Goal: Information Seeking & Learning: Learn about a topic

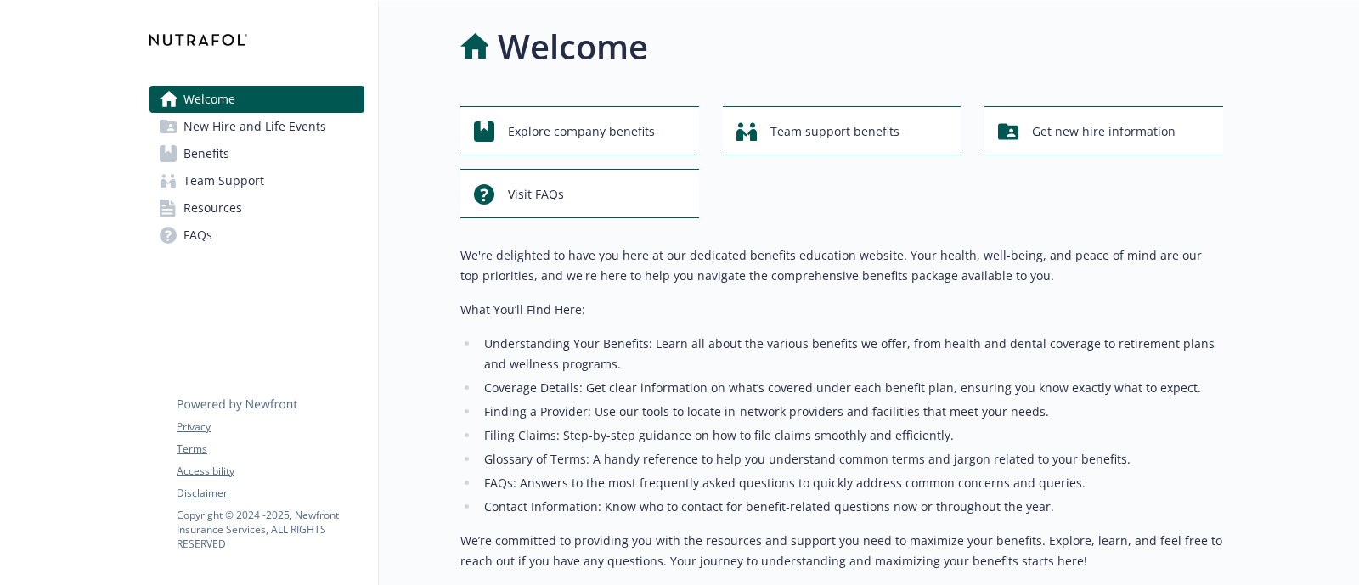
click at [268, 155] on link "Benefits" at bounding box center [257, 153] width 215 height 27
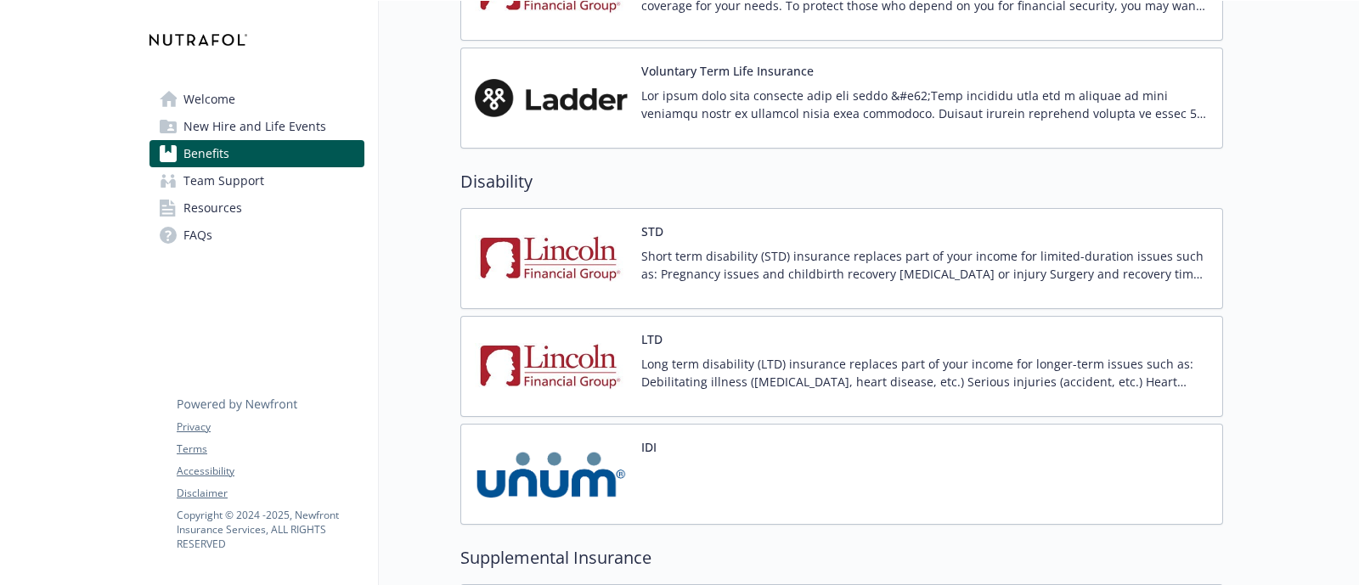
scroll to position [1274, 0]
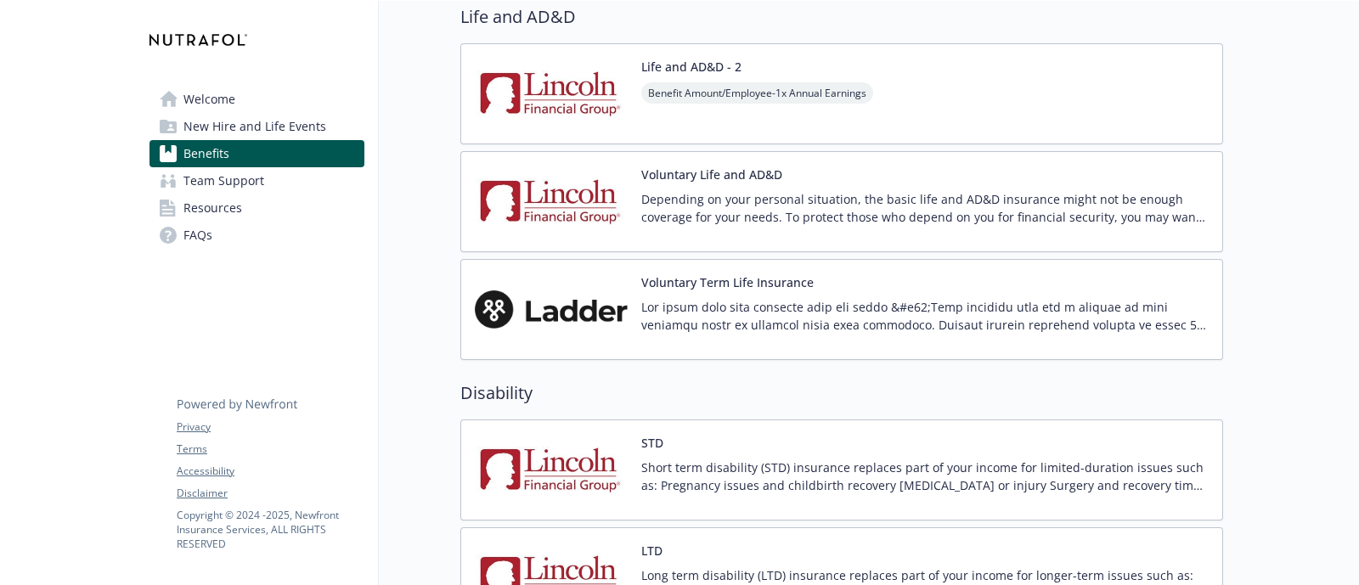
click at [570, 88] on img at bounding box center [551, 94] width 153 height 72
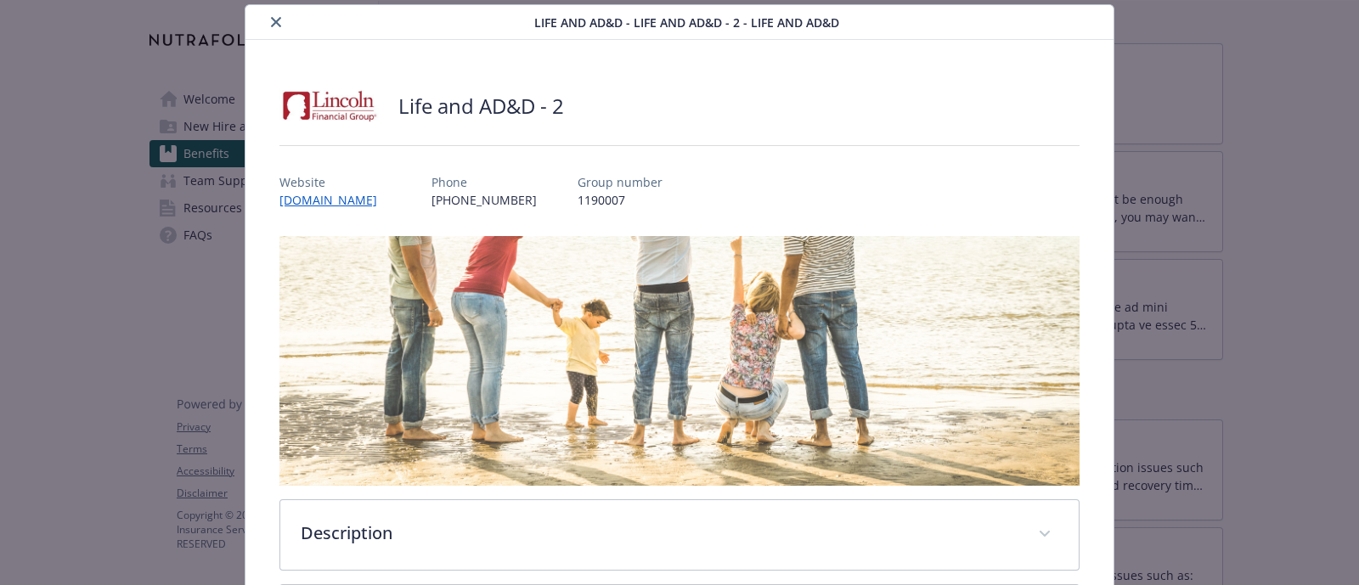
scroll to position [263, 0]
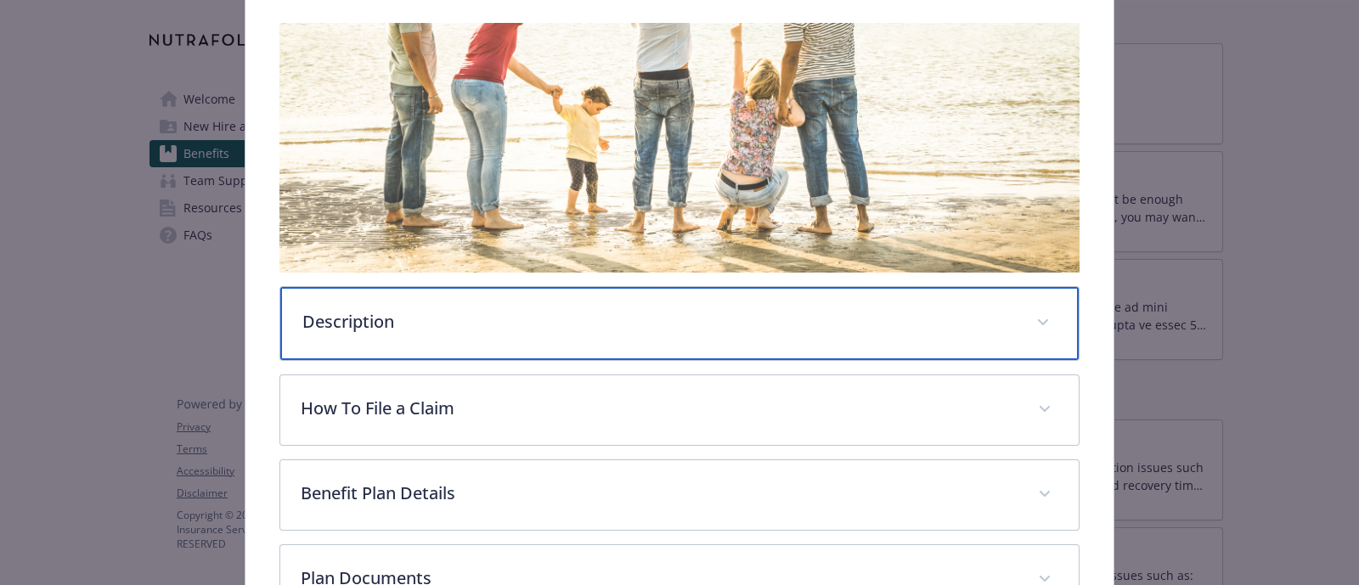
click at [442, 335] on div "Description" at bounding box center [679, 323] width 799 height 73
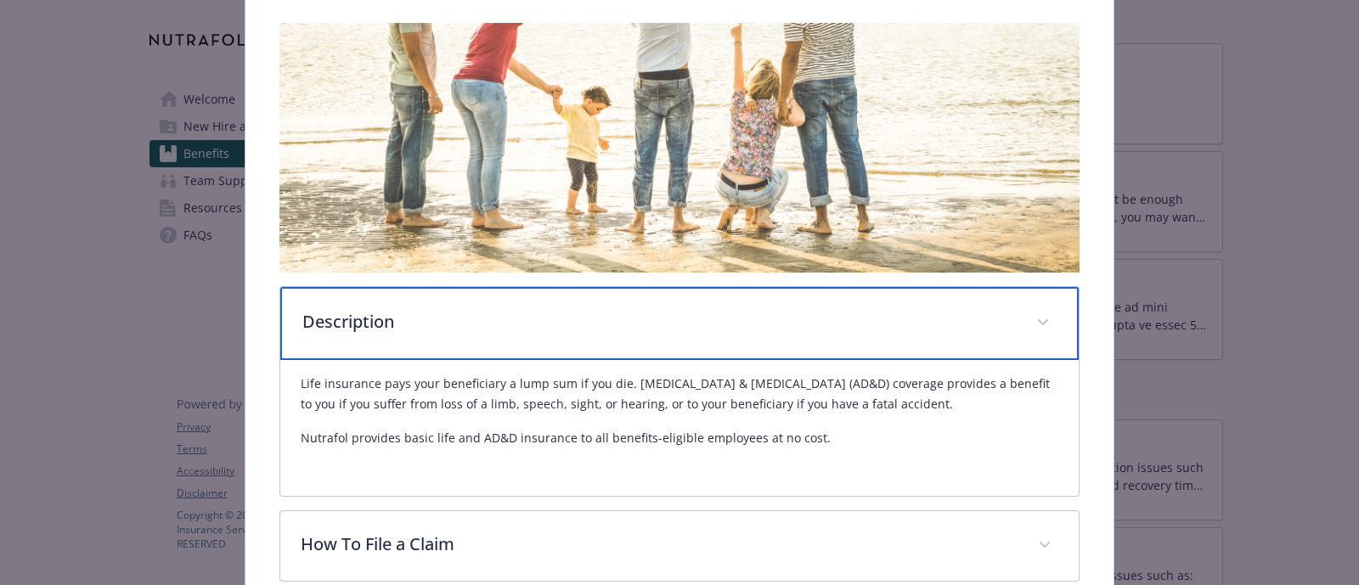
scroll to position [369, 0]
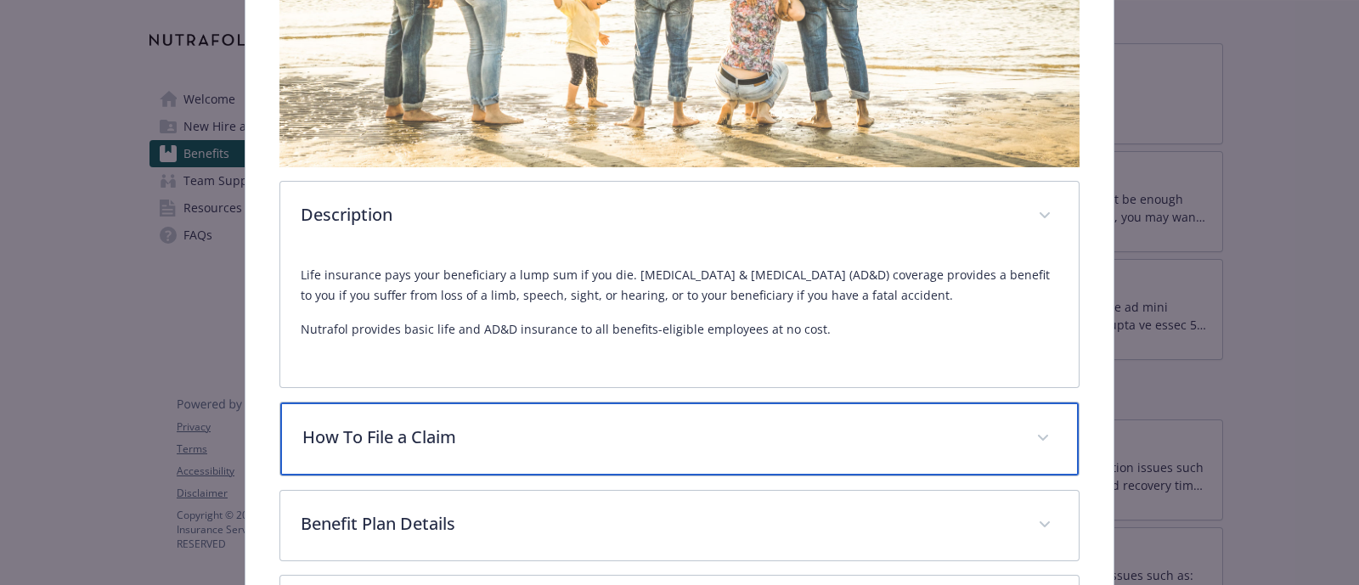
click at [478, 425] on p "How To File a Claim" at bounding box center [659, 437] width 714 height 25
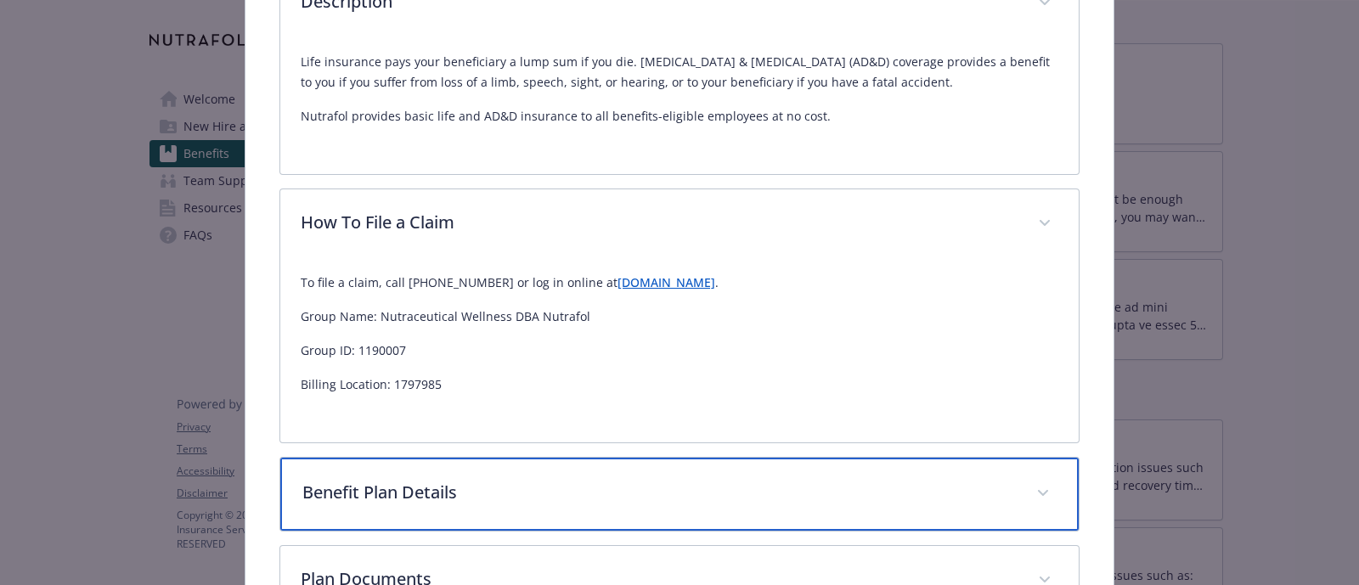
click at [510, 482] on p "Benefit Plan Details" at bounding box center [659, 492] width 714 height 25
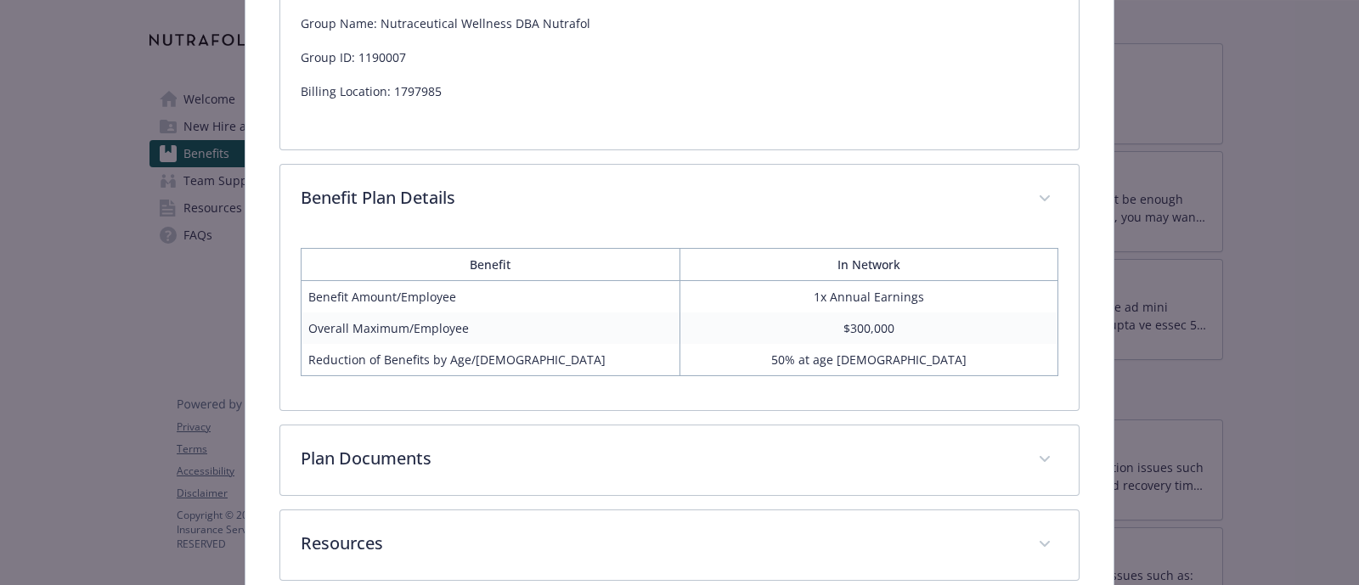
scroll to position [960, 0]
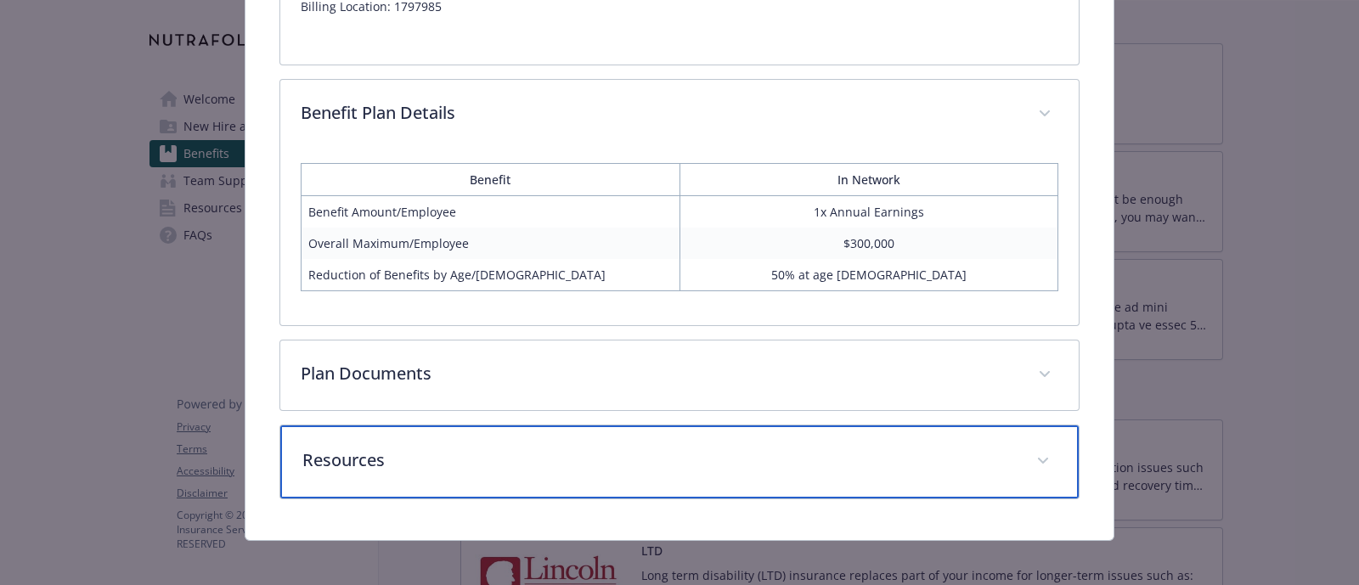
click at [501, 428] on div "Resources" at bounding box center [679, 462] width 799 height 73
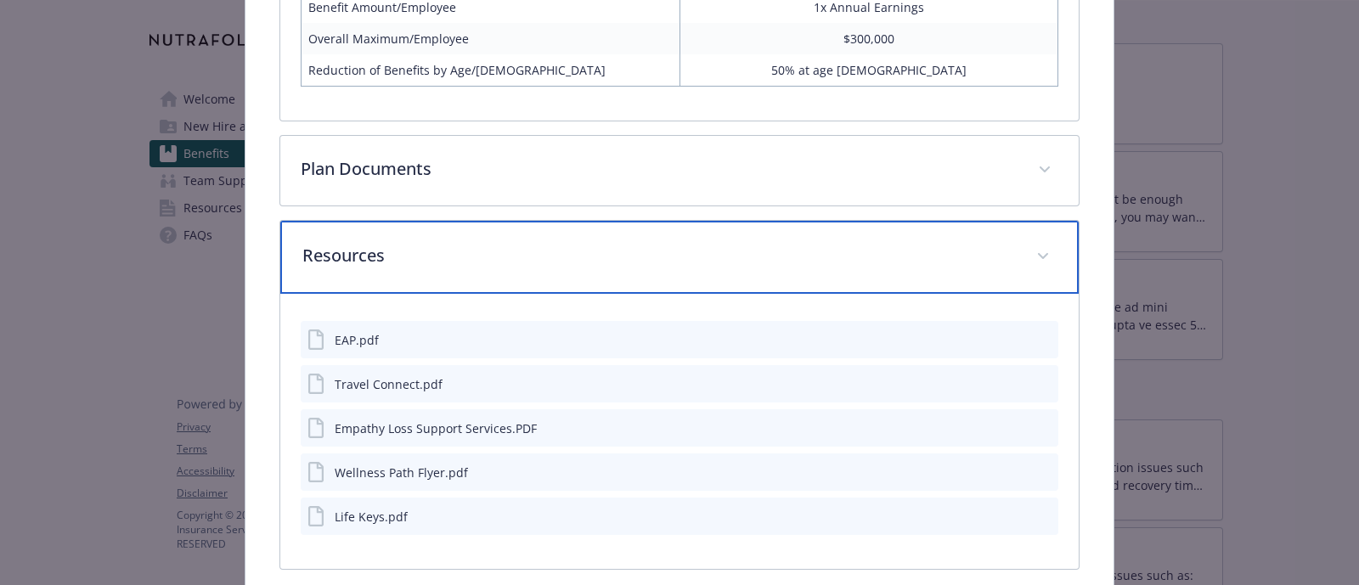
scroll to position [1132, 0]
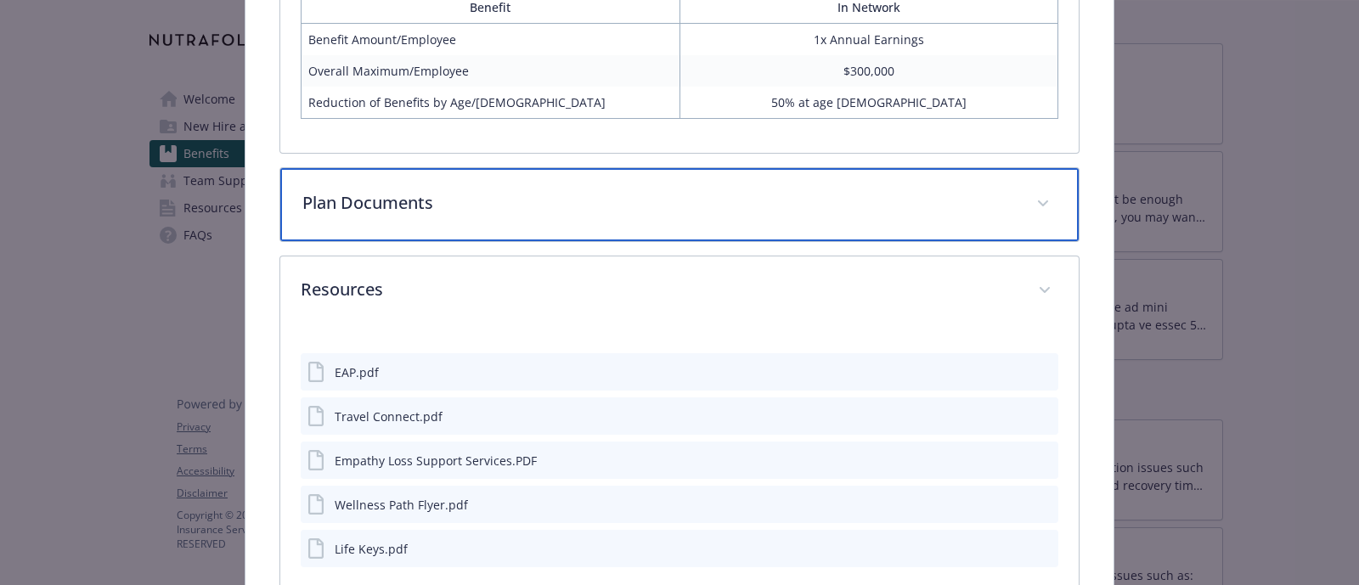
click at [411, 200] on p "Plan Documents" at bounding box center [659, 202] width 714 height 25
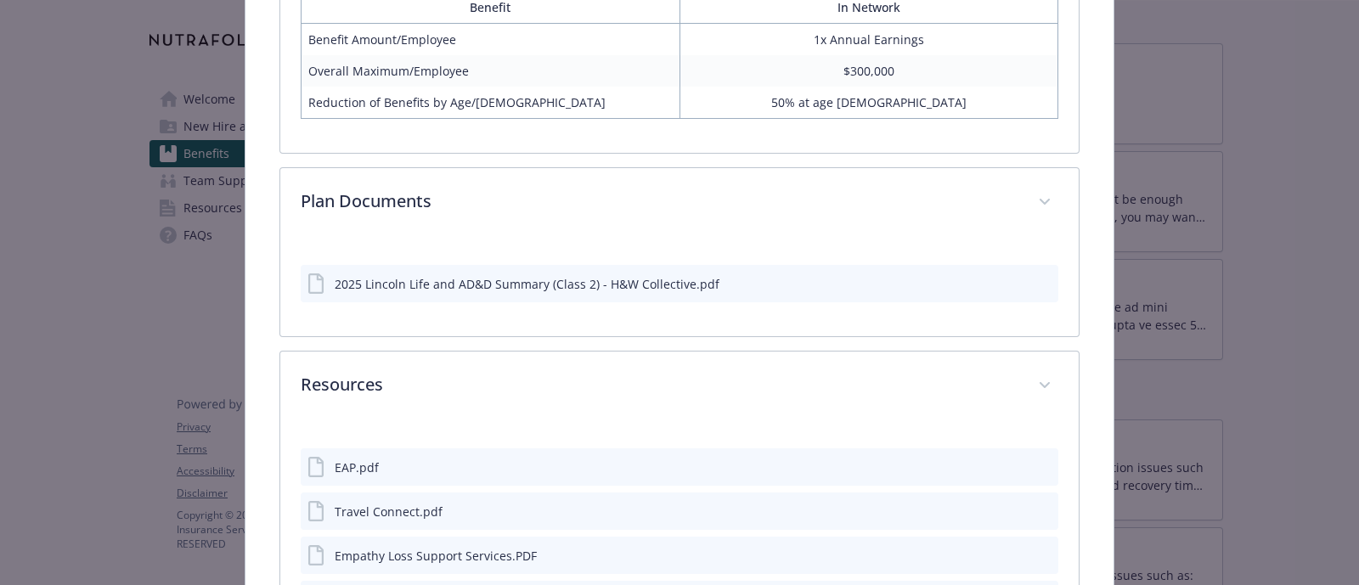
click at [1035, 280] on icon "preview file" at bounding box center [1042, 283] width 15 height 12
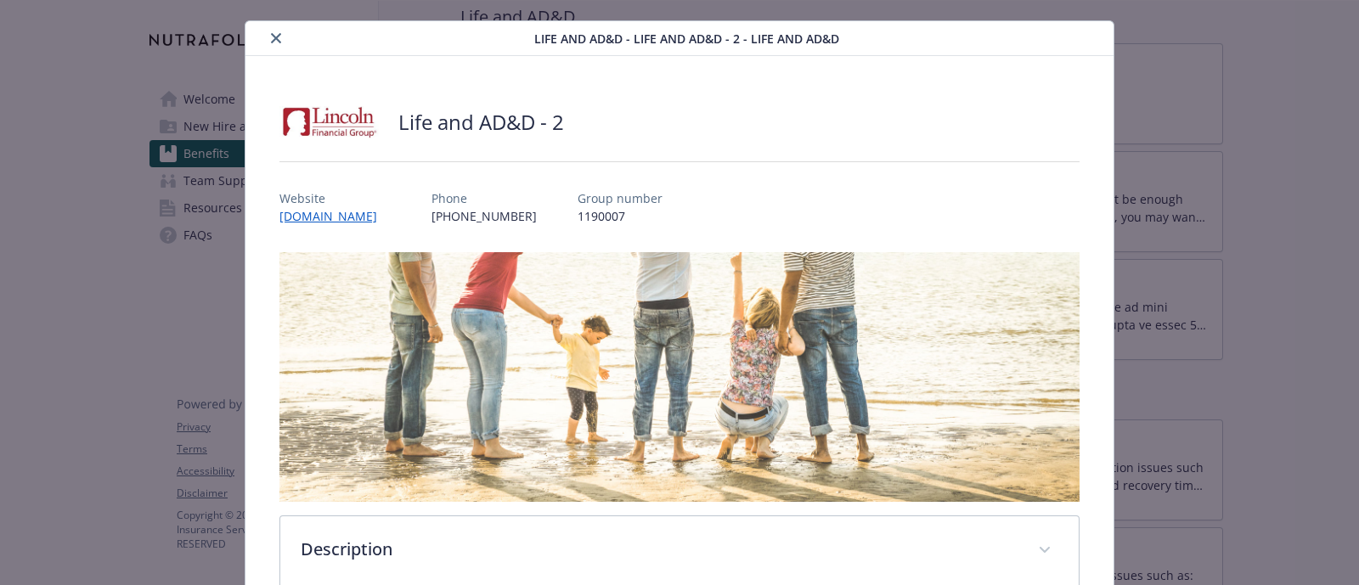
scroll to position [0, 0]
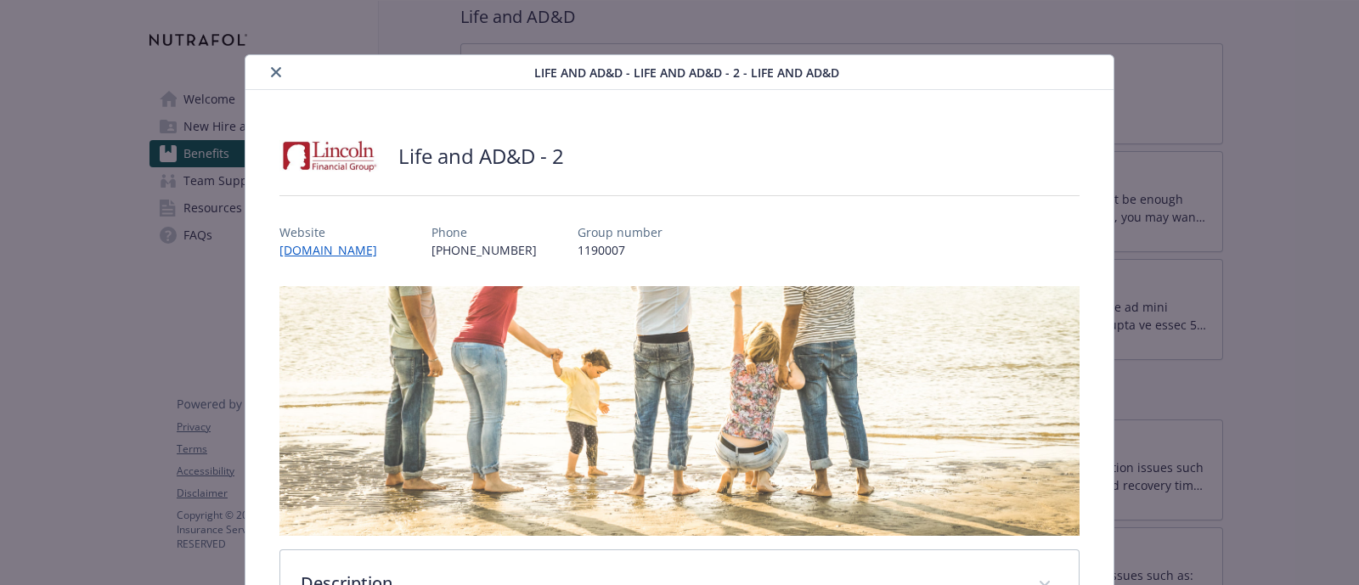
click at [272, 67] on icon "close" at bounding box center [276, 72] width 10 height 10
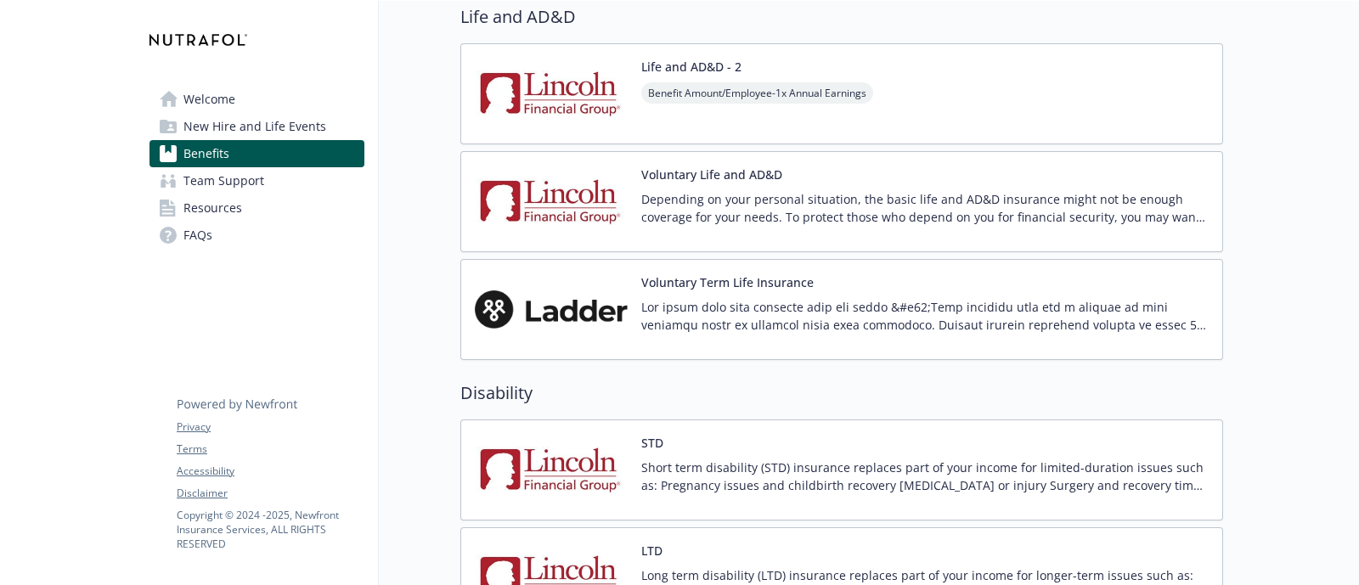
click at [738, 177] on button "Voluntary Life and AD&D" at bounding box center [711, 175] width 141 height 18
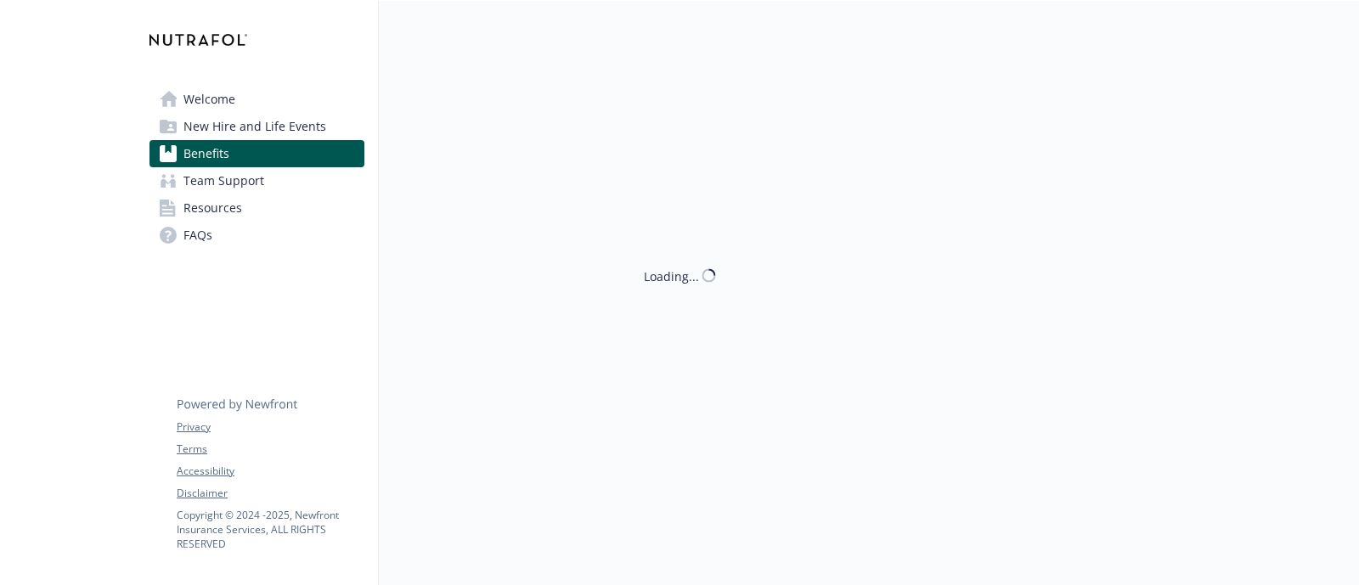
scroll to position [1274, 0]
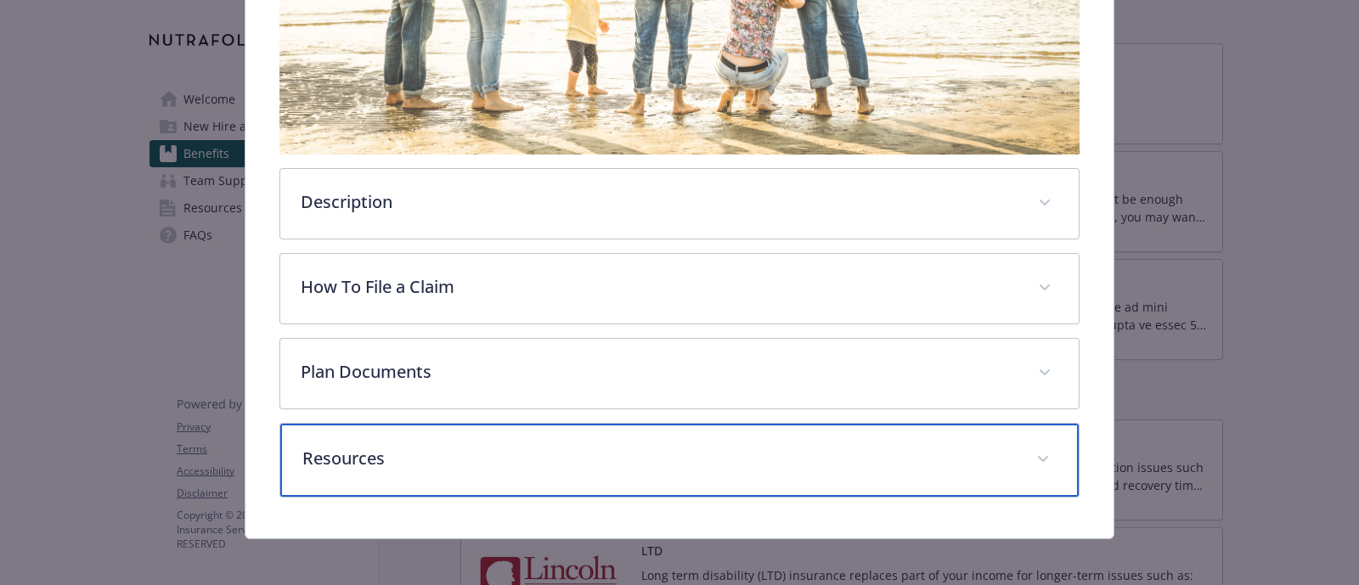
click at [483, 459] on p "Resources" at bounding box center [659, 458] width 714 height 25
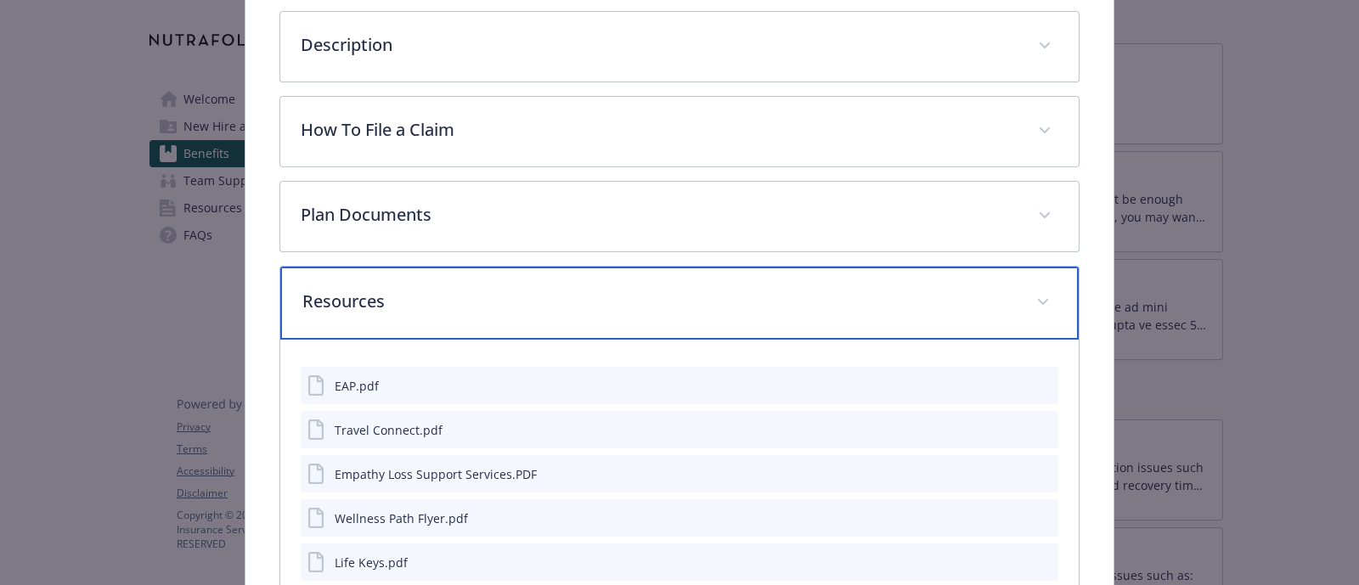
scroll to position [703, 0]
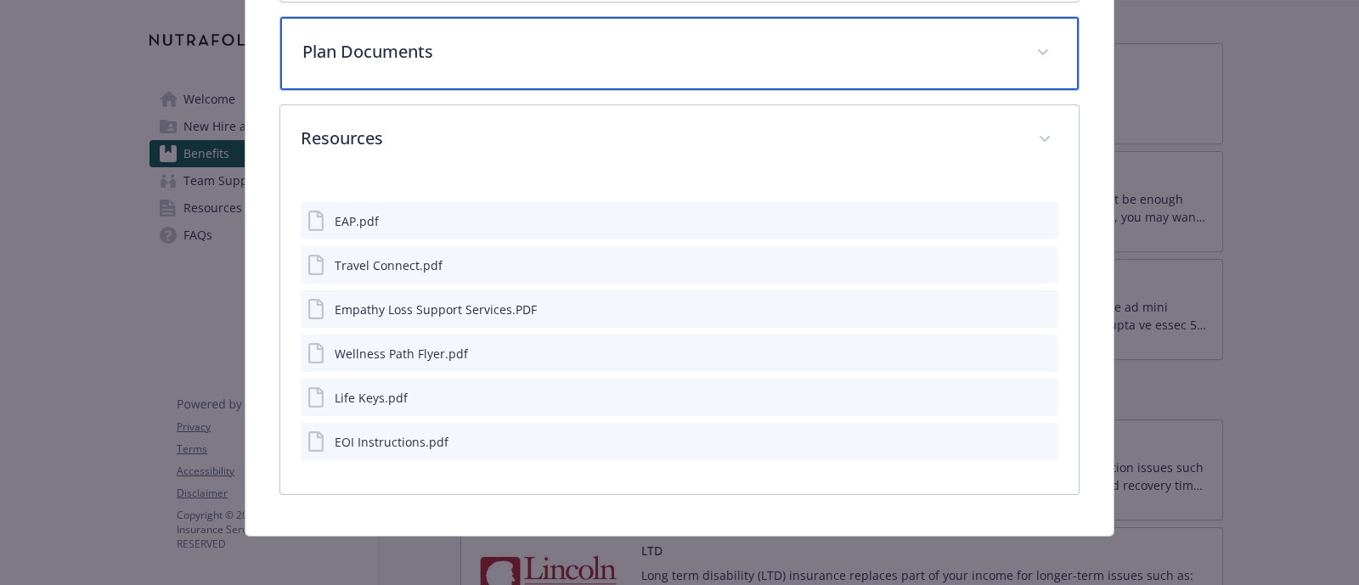
click at [345, 30] on div "Plan Documents" at bounding box center [679, 53] width 799 height 73
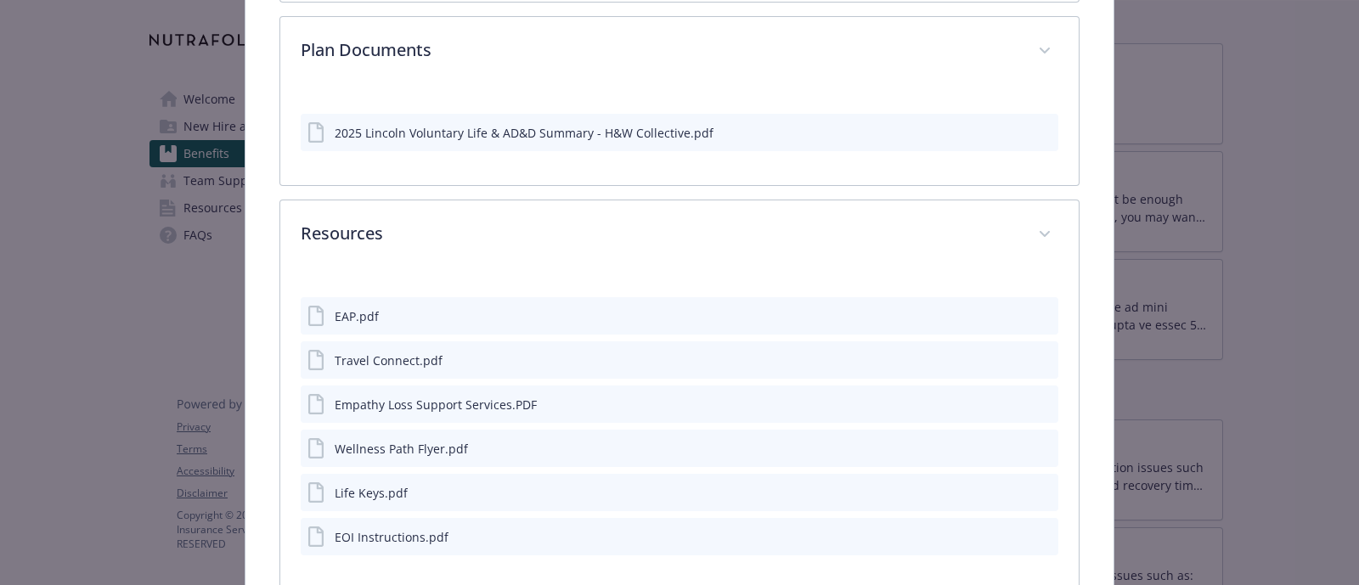
click at [423, 133] on div "2025 Lincoln Voluntary Life & AD&D Summary - H&W Collective.pdf" at bounding box center [524, 133] width 379 height 18
click at [1036, 131] on icon "preview file" at bounding box center [1042, 132] width 15 height 12
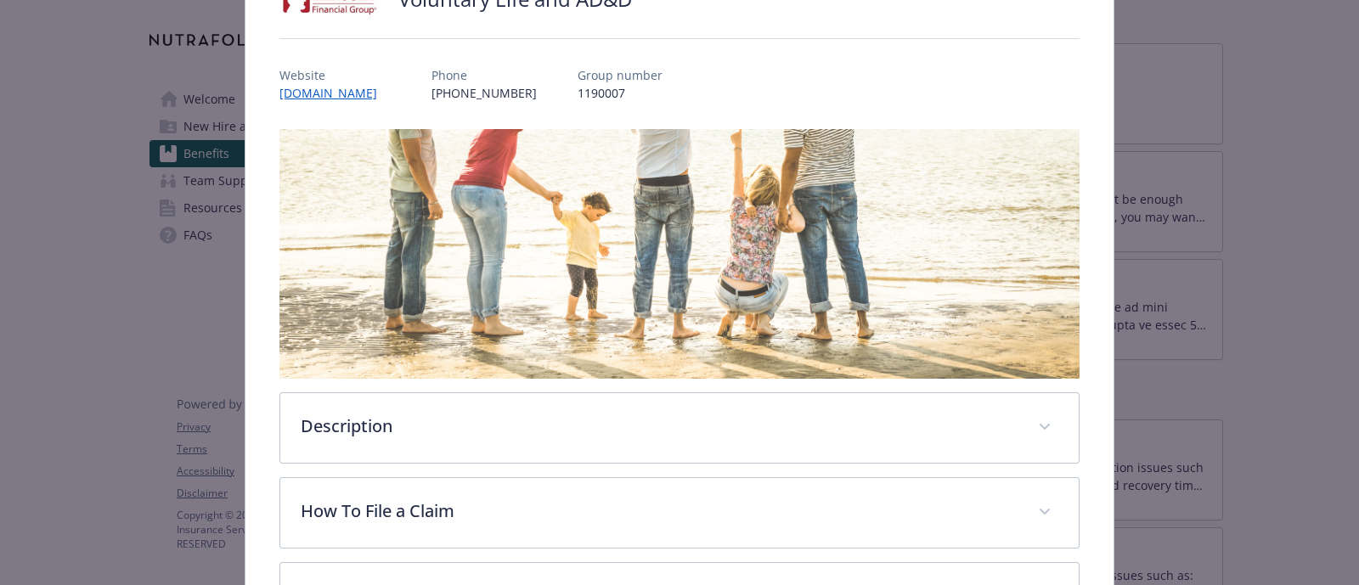
scroll to position [66, 0]
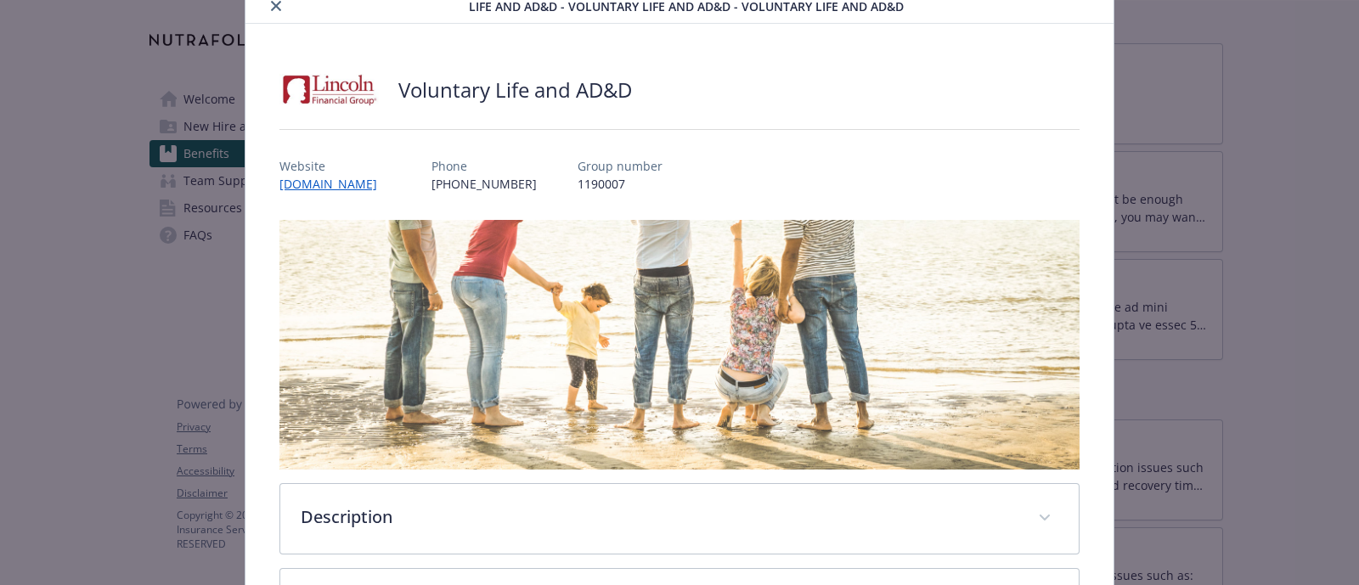
click at [271, 10] on icon "close" at bounding box center [276, 6] width 10 height 10
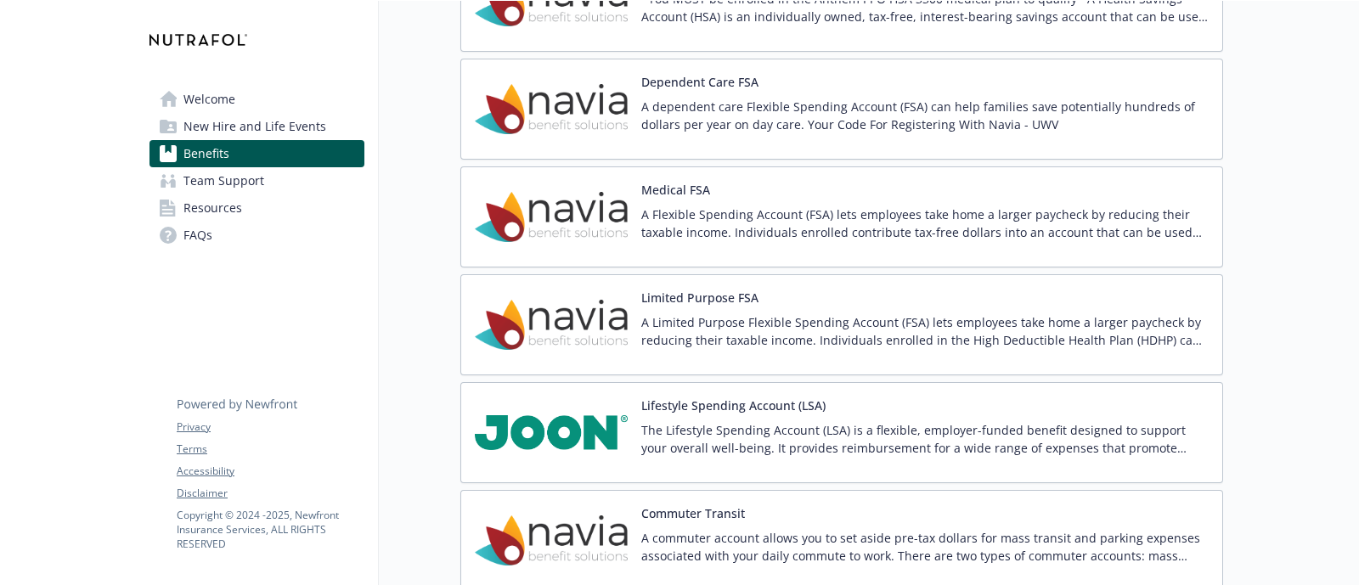
scroll to position [2654, 0]
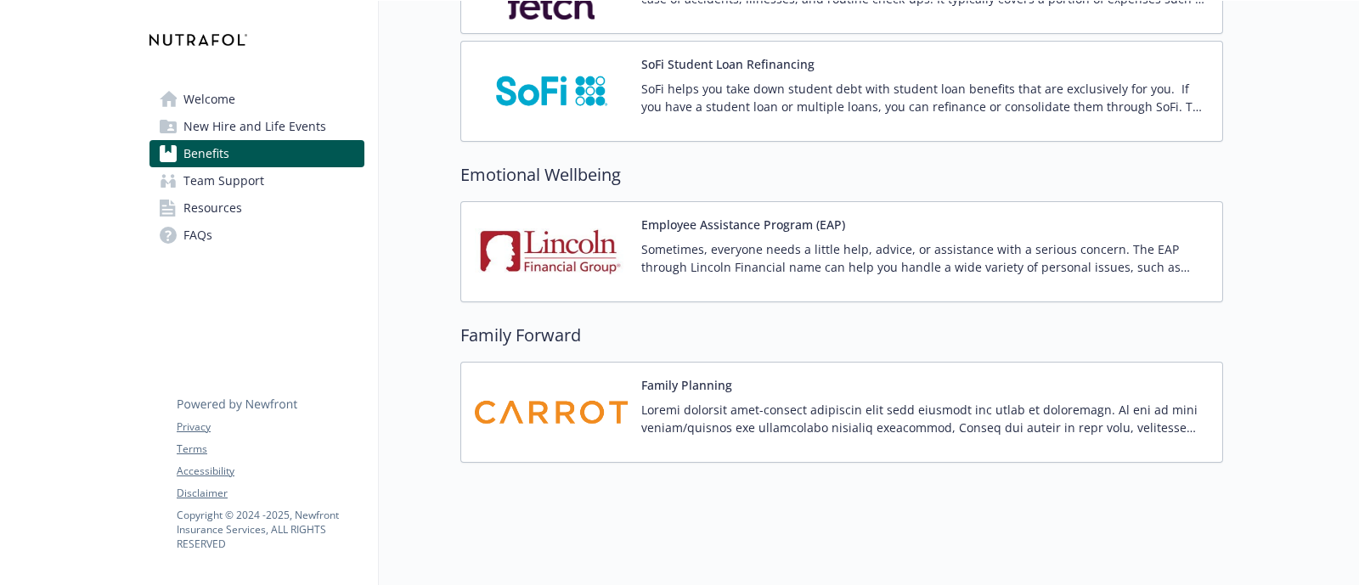
click at [580, 397] on img at bounding box center [551, 412] width 153 height 72
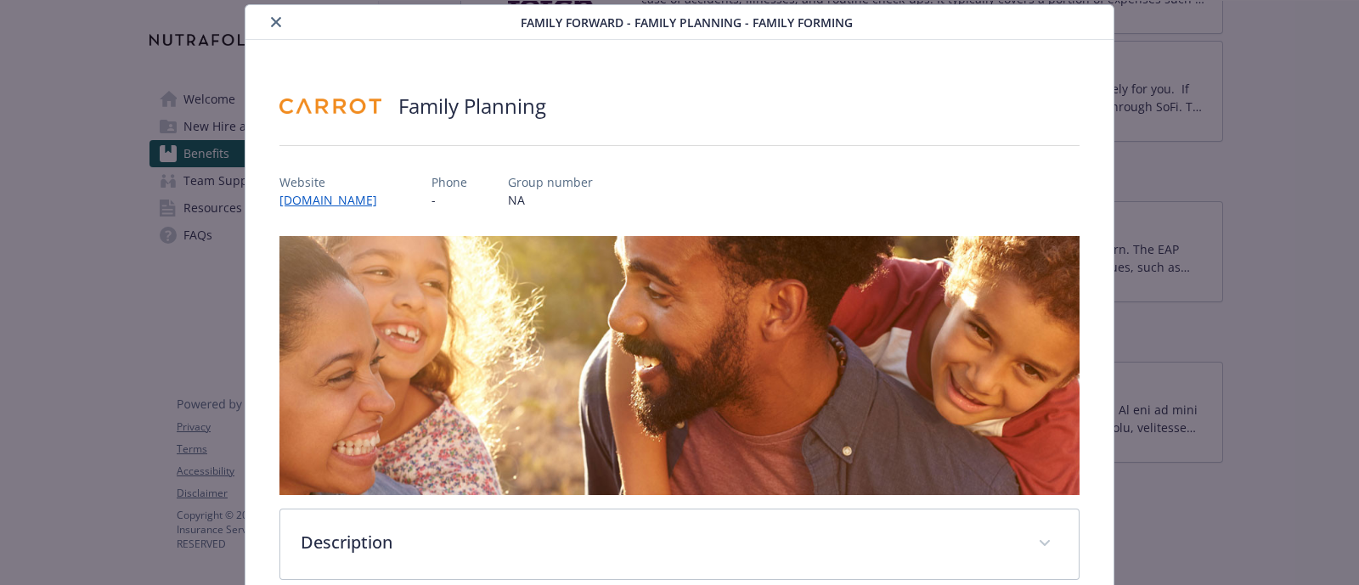
scroll to position [369, 0]
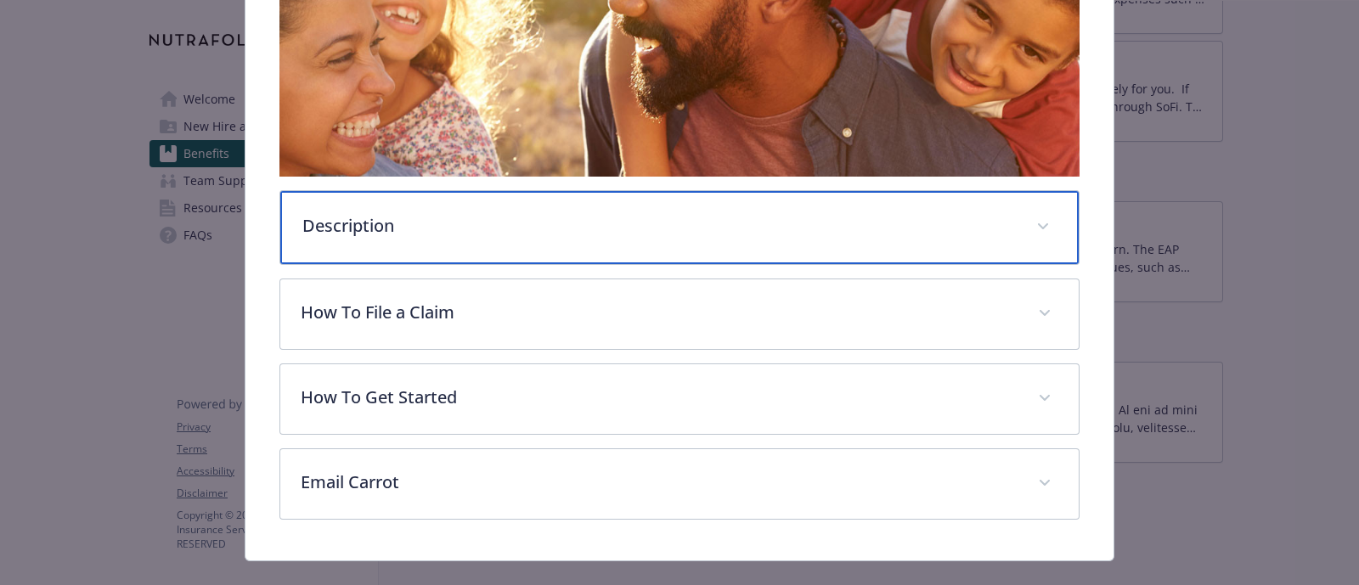
click at [499, 251] on div "Description" at bounding box center [679, 227] width 799 height 73
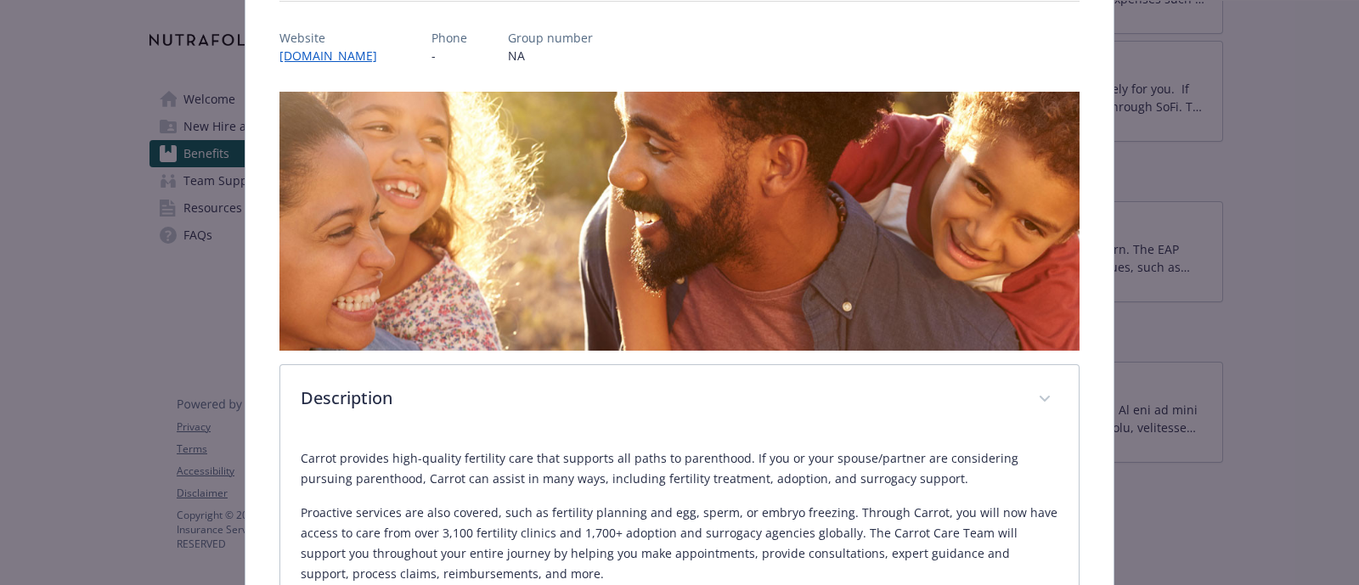
scroll to position [0, 0]
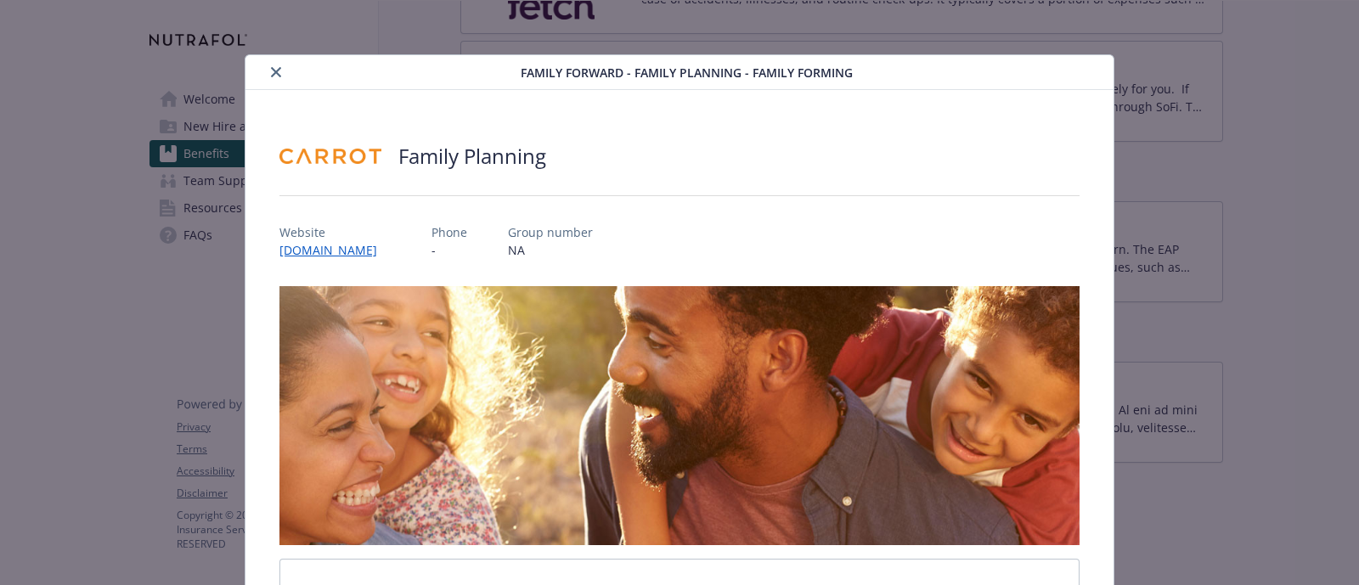
drag, startPoint x: 277, startPoint y: 70, endPoint x: 287, endPoint y: 122, distance: 53.7
click at [277, 70] on icon "close" at bounding box center [276, 72] width 10 height 10
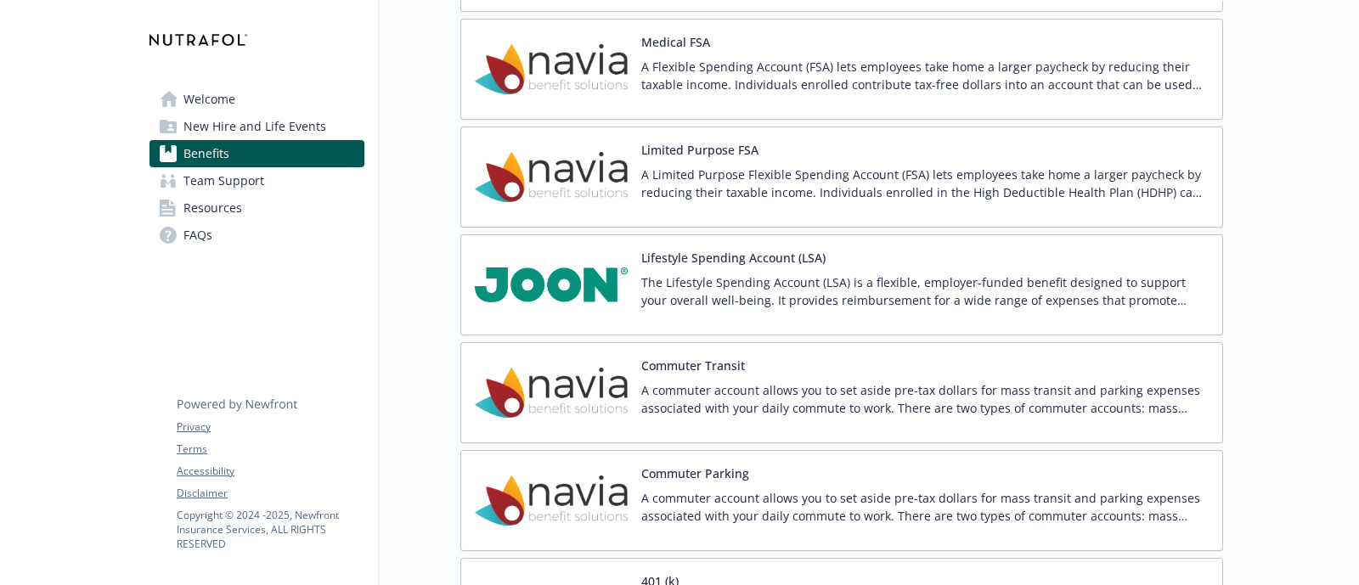
scroll to position [2640, 0]
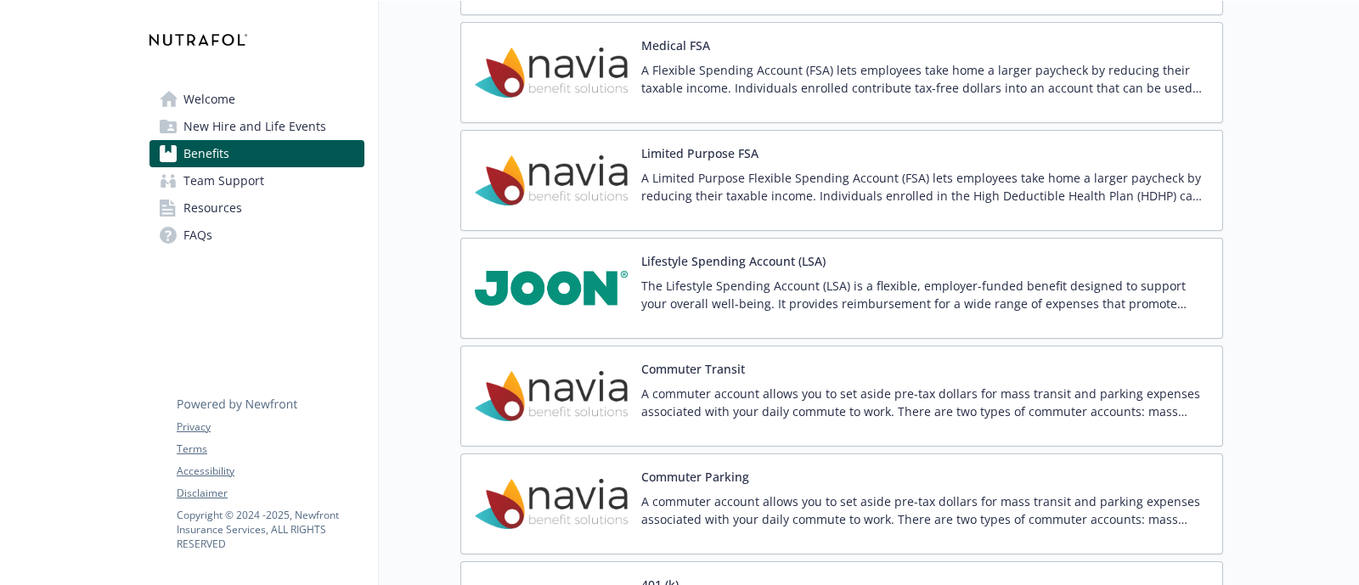
click at [673, 265] on div "Lifestyle Spending Account (LSA) The Lifestyle Spending Account (LSA) is a flex…" at bounding box center [925, 288] width 568 height 72
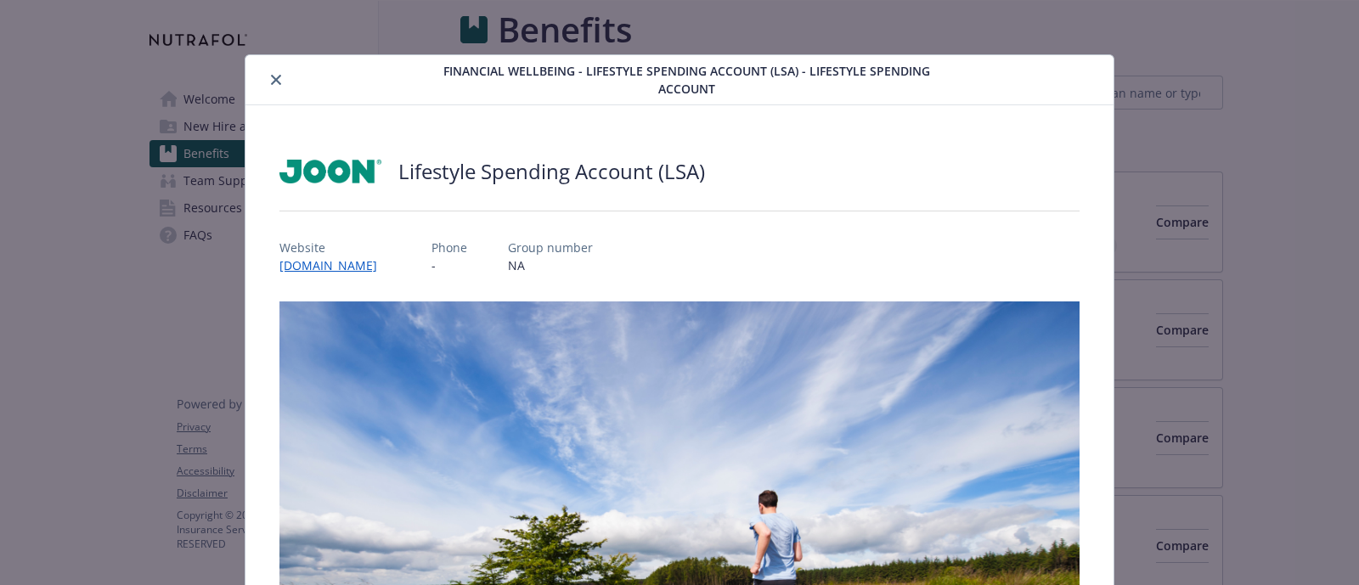
scroll to position [2640, 0]
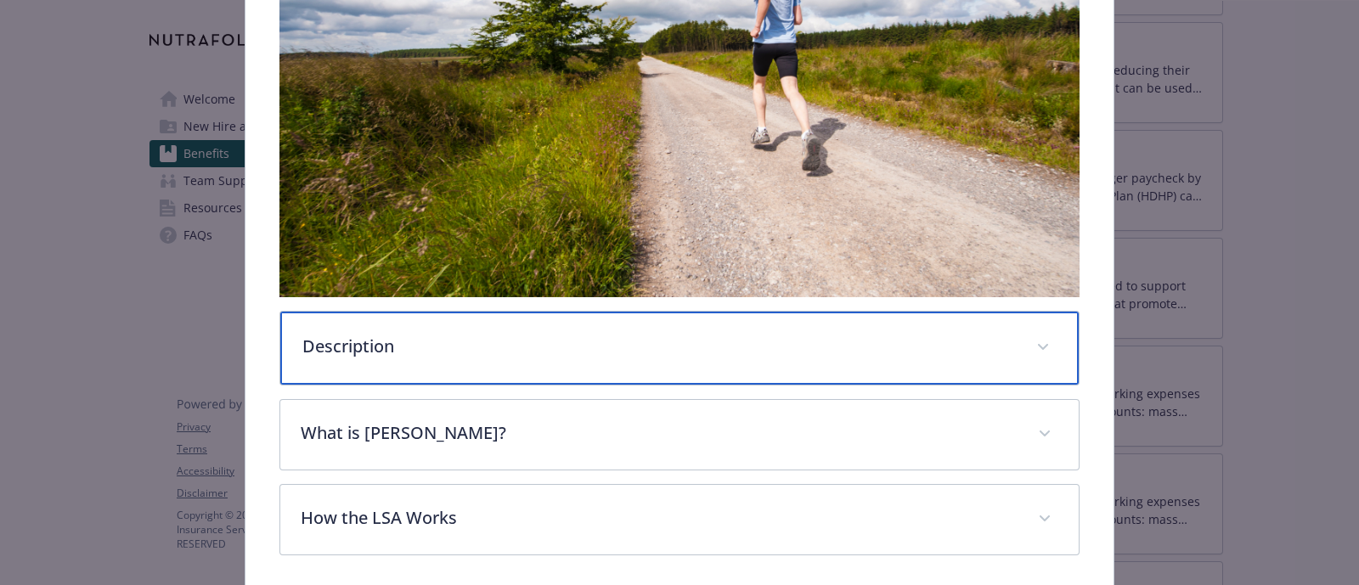
click at [493, 342] on p "Description" at bounding box center [659, 346] width 714 height 25
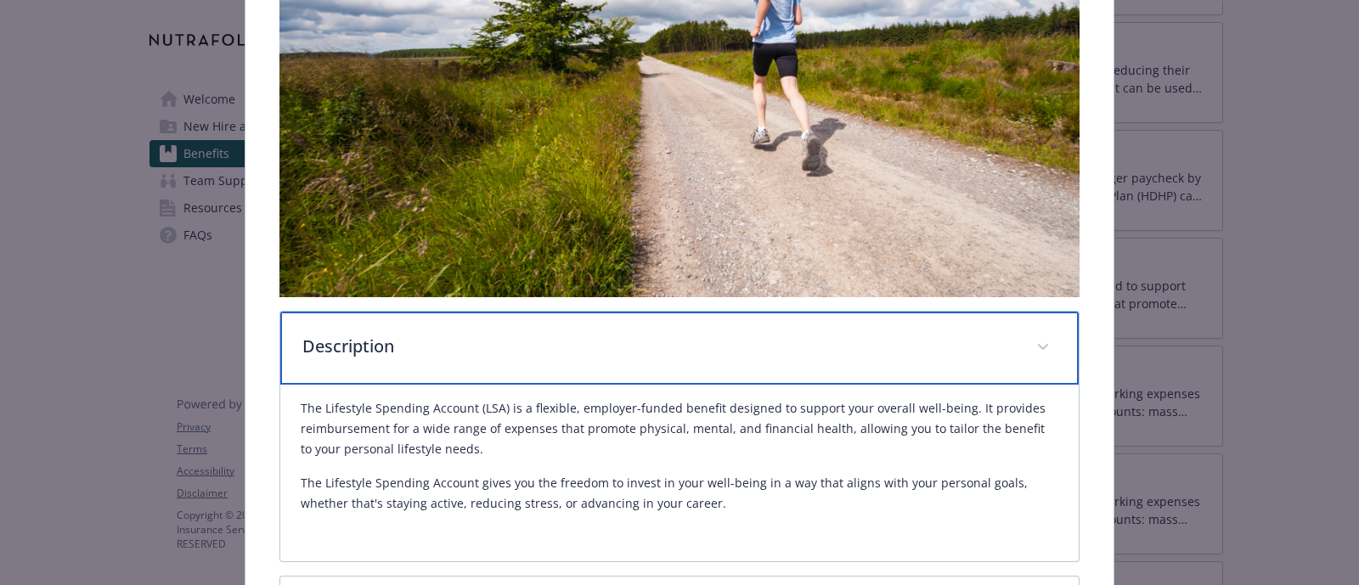
scroll to position [643, 0]
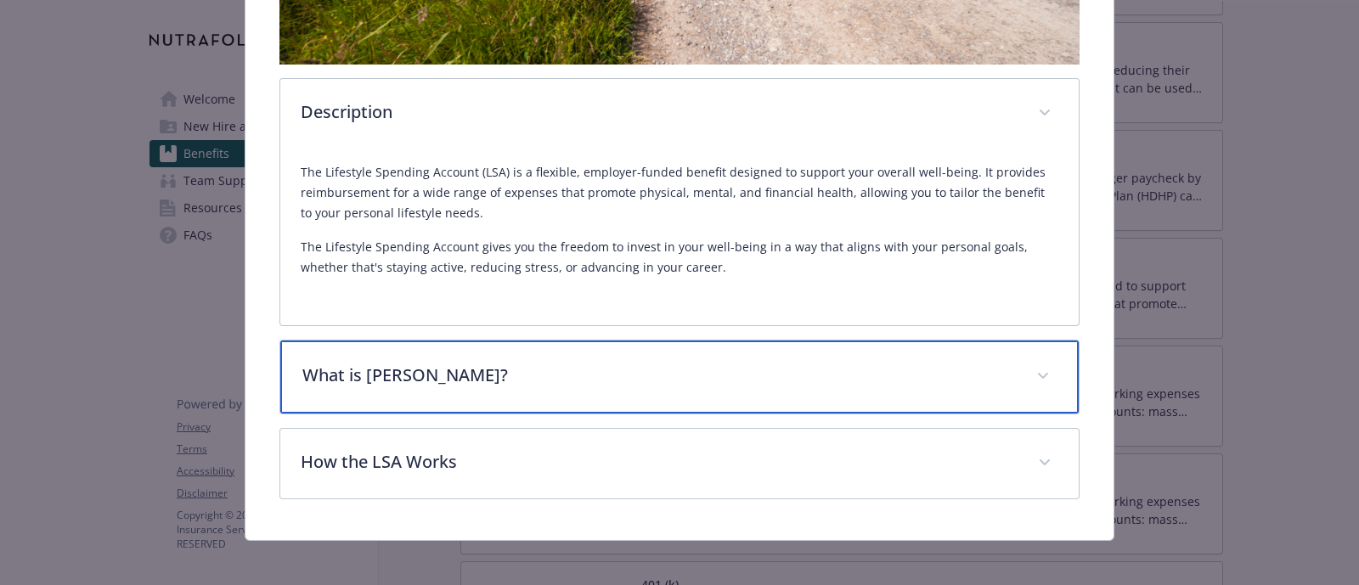
click at [544, 383] on div "What is [PERSON_NAME]?" at bounding box center [679, 377] width 799 height 73
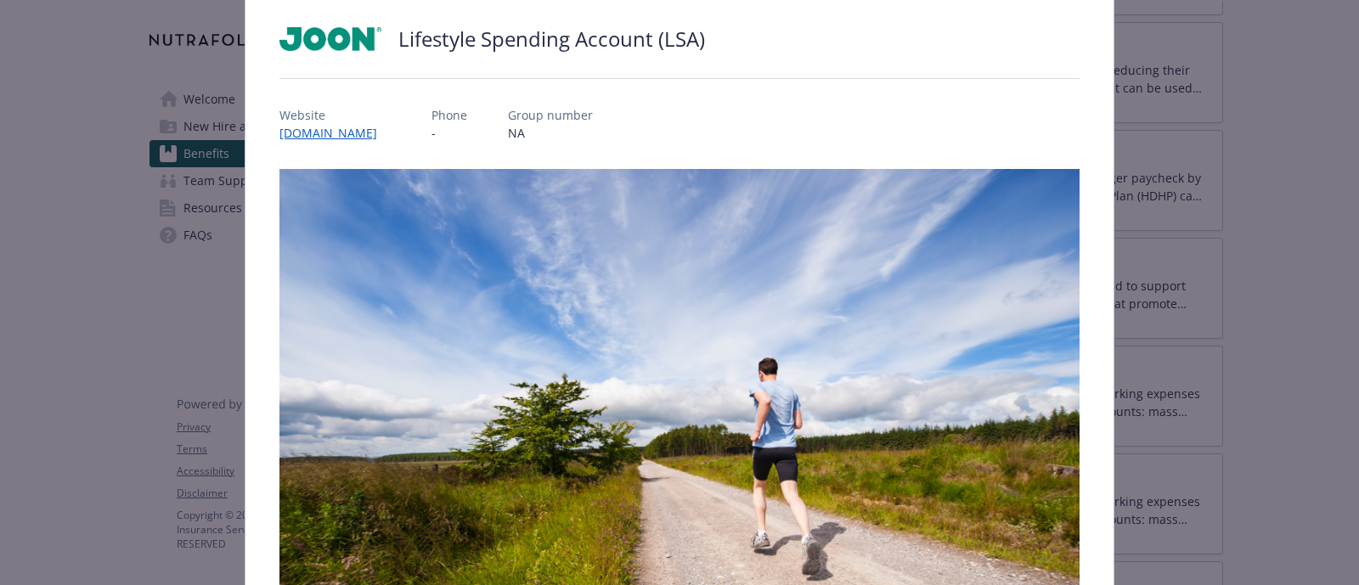
scroll to position [0, 0]
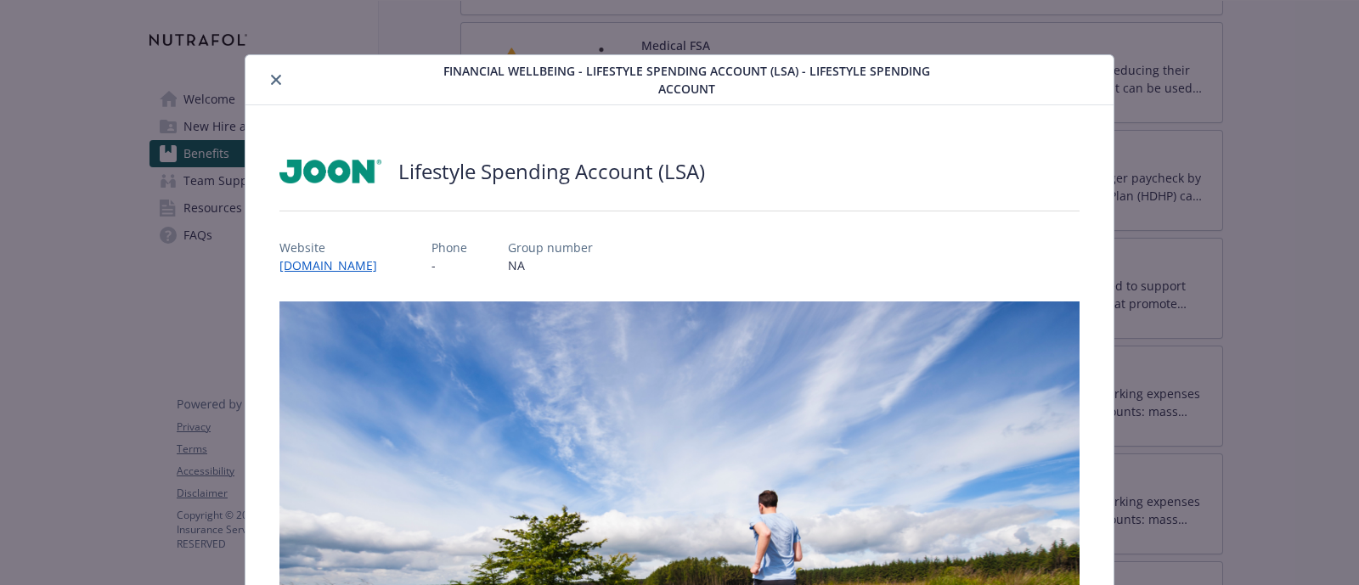
click at [275, 77] on icon "close" at bounding box center [276, 80] width 10 height 10
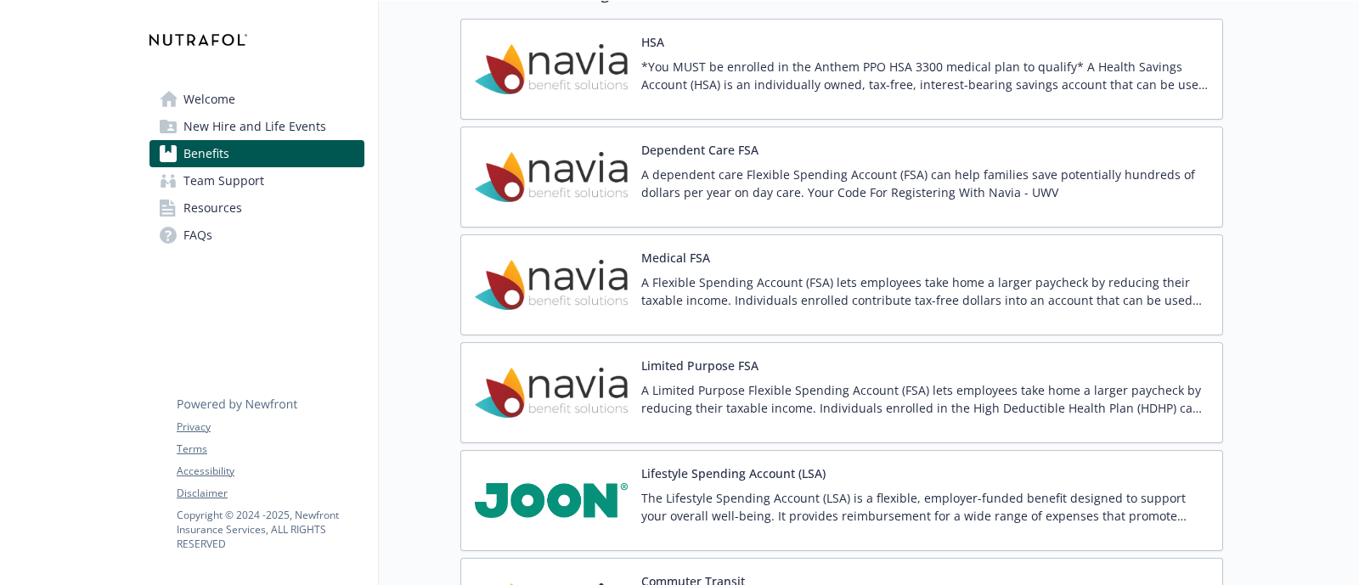
click at [697, 90] on div "*You MUST be enrolled in the Anthem PPO HSA 3300 medical plan to qualify* A Hea…" at bounding box center [925, 82] width 568 height 48
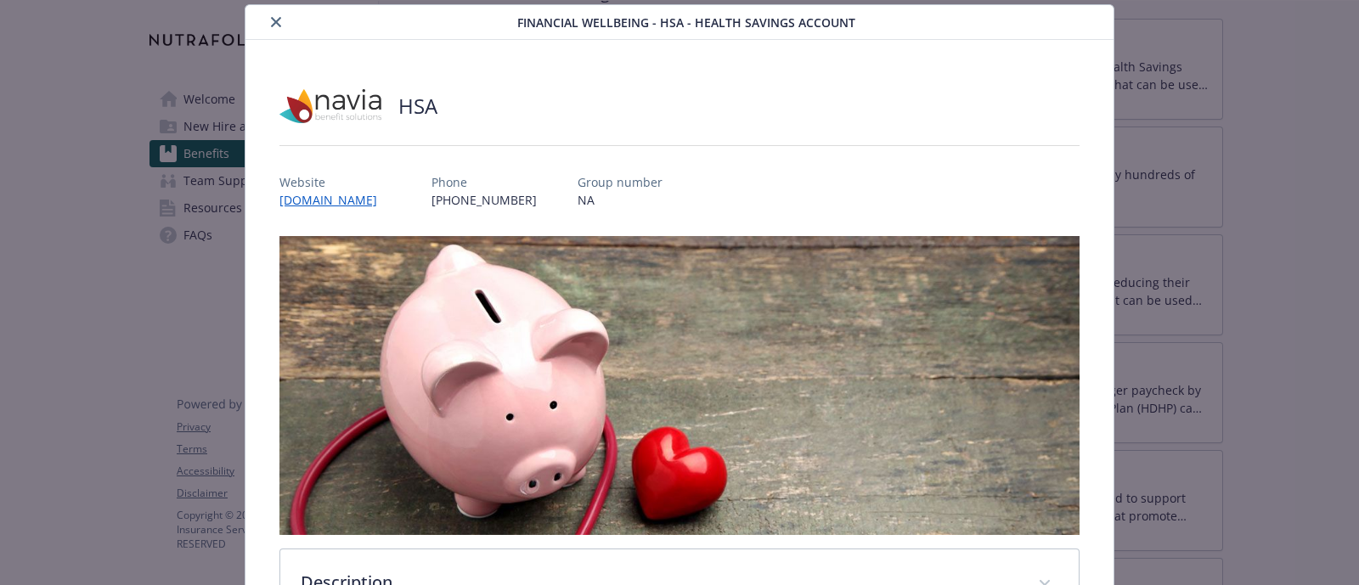
scroll to position [369, 0]
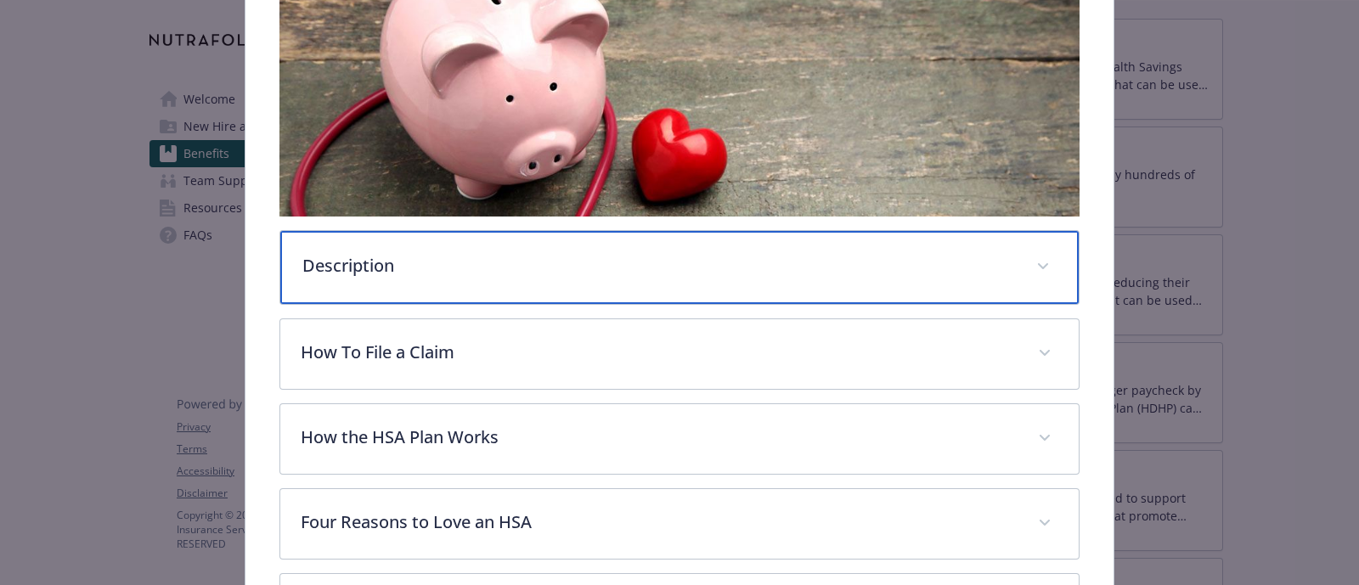
click at [453, 260] on p "Description" at bounding box center [659, 265] width 714 height 25
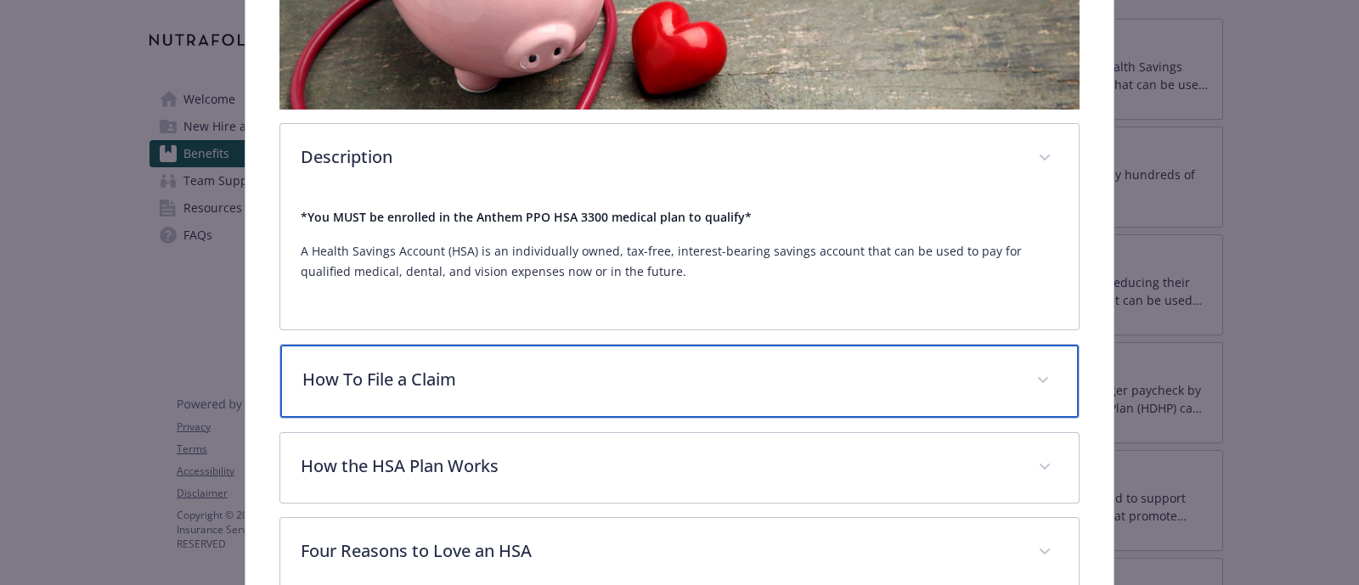
click at [481, 376] on p "How To File a Claim" at bounding box center [659, 379] width 714 height 25
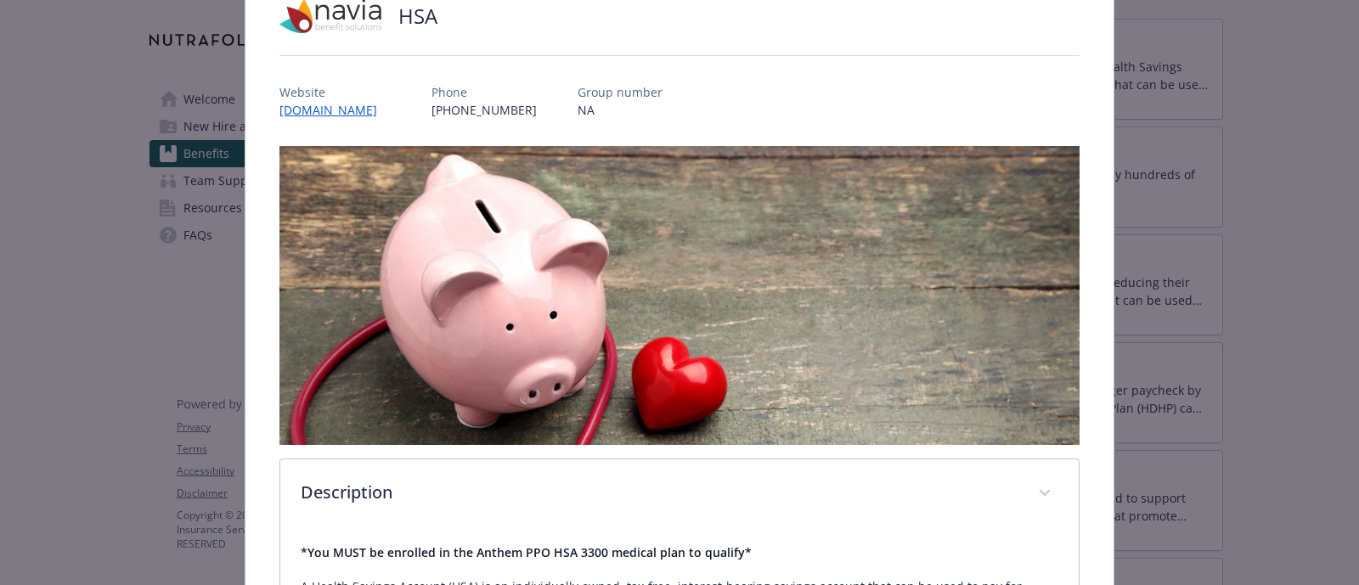
scroll to position [50, 0]
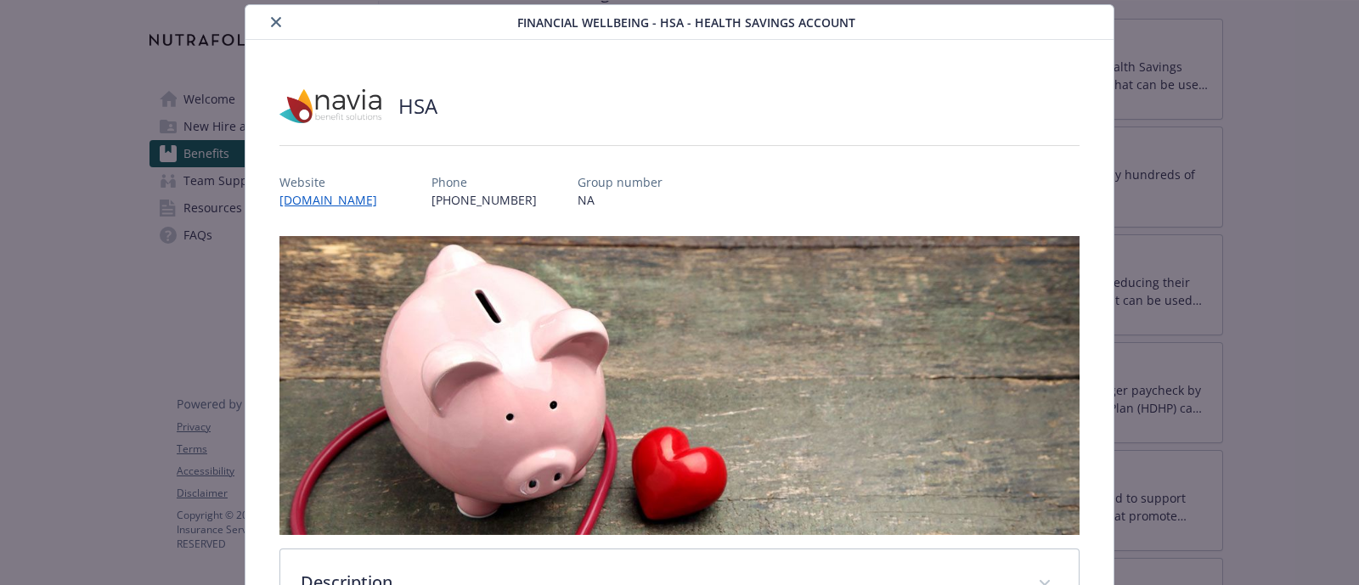
click at [262, 20] on div "details for plan Financial Wellbeing - HSA - Health Savings Account" at bounding box center [384, 22] width 265 height 20
click at [267, 23] on button "close" at bounding box center [276, 22] width 20 height 20
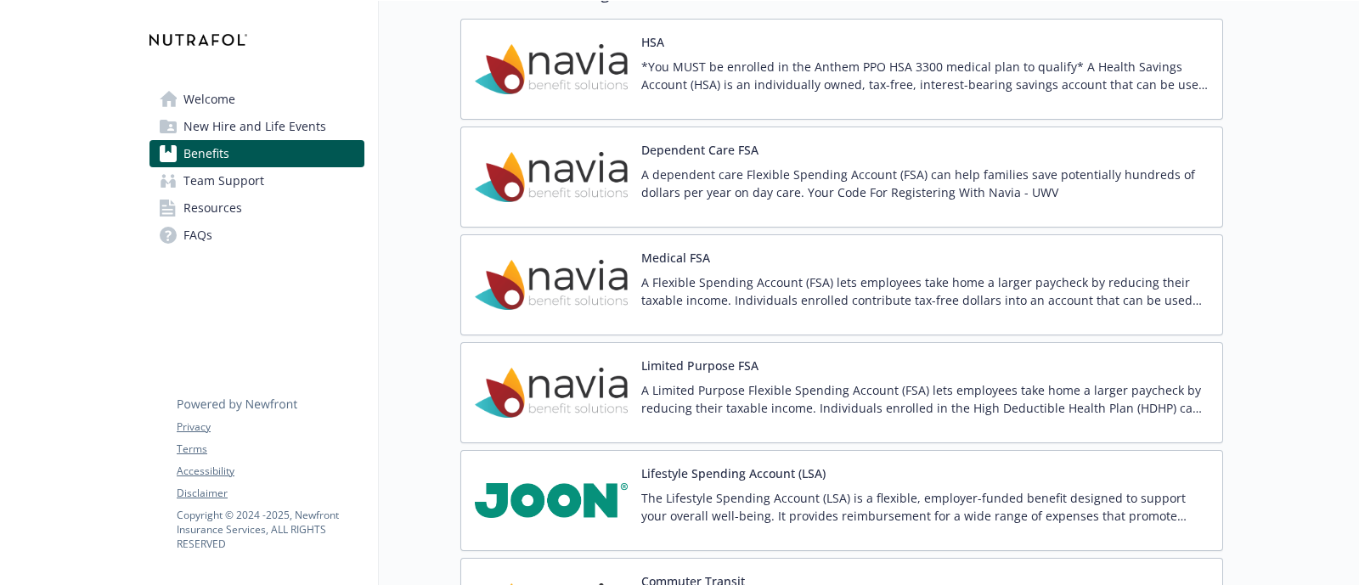
click at [590, 174] on img at bounding box center [551, 177] width 153 height 72
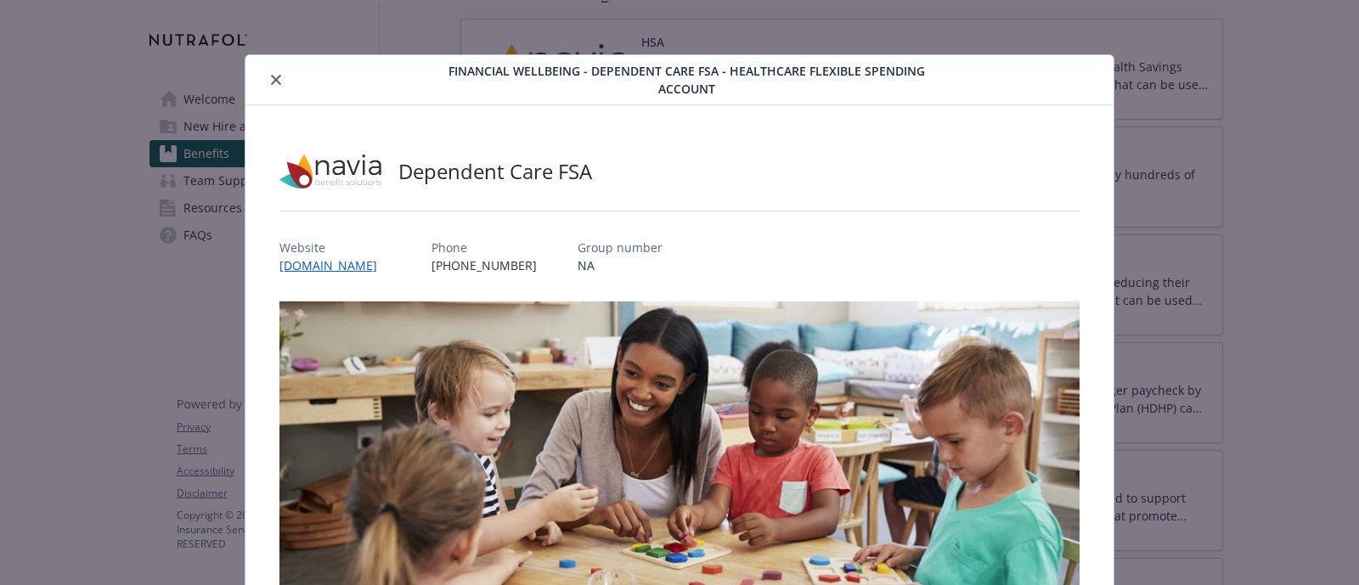
scroll to position [50, 0]
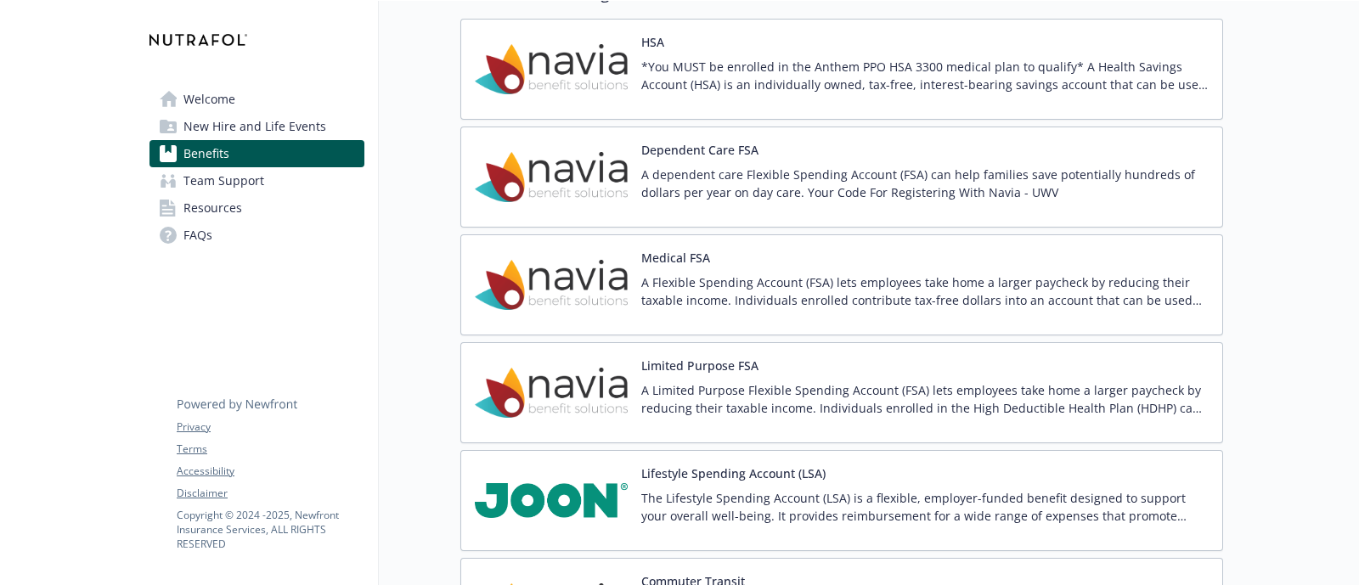
click at [548, 270] on img at bounding box center [551, 285] width 153 height 72
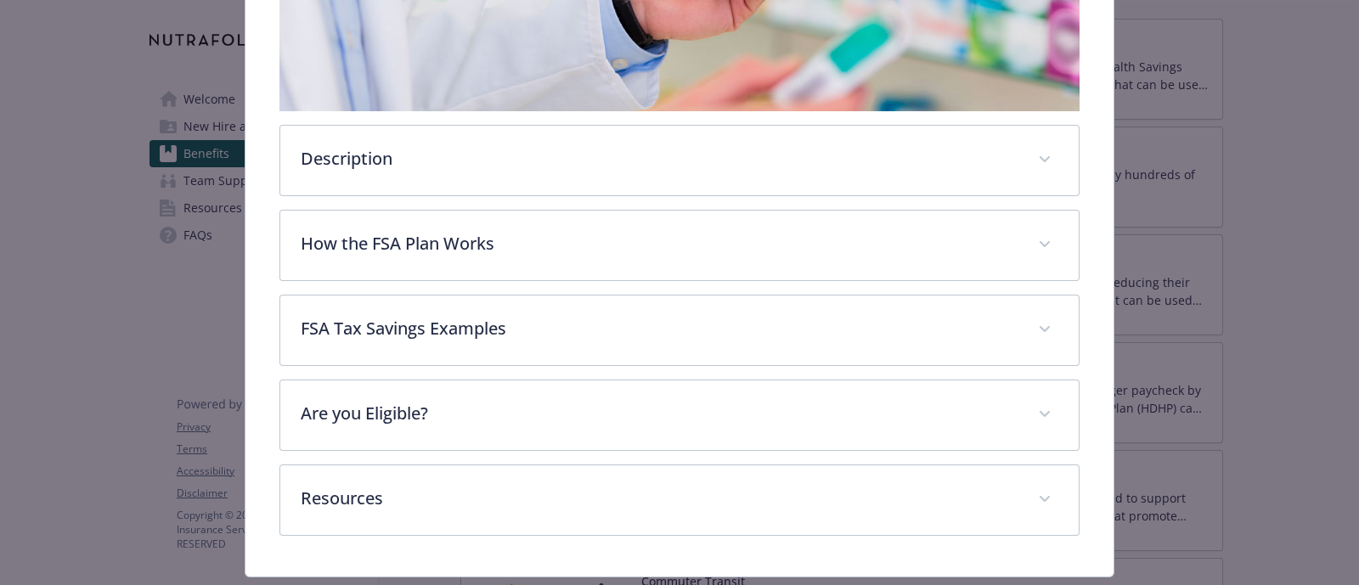
scroll to position [483, 0]
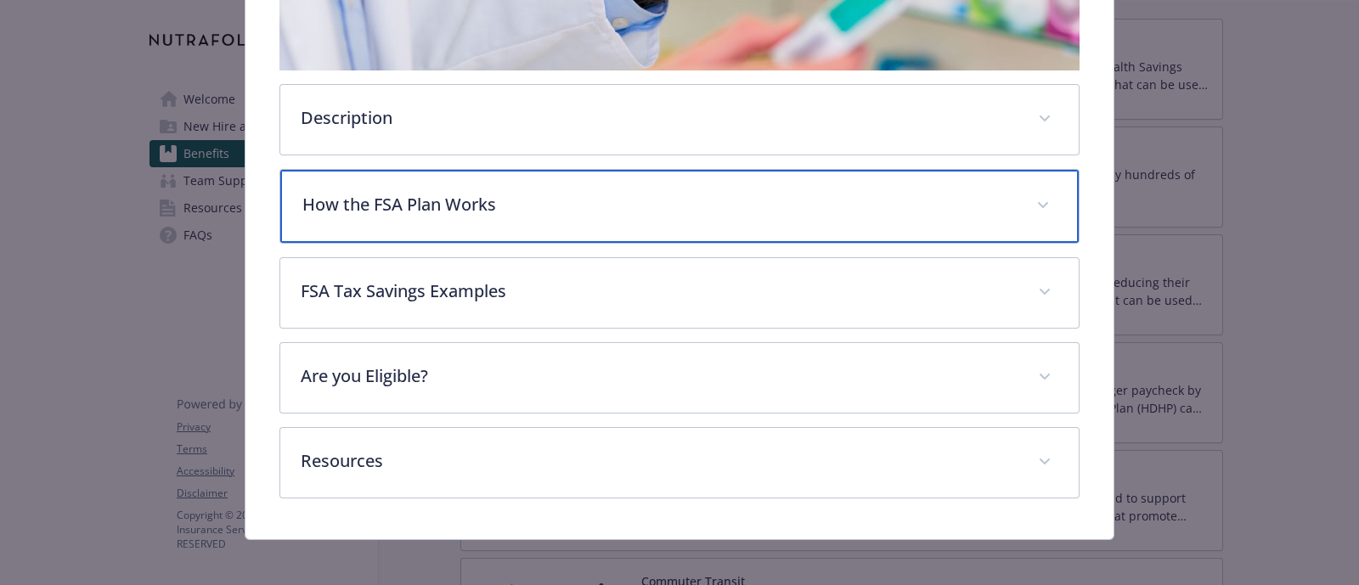
click at [415, 207] on p "How the FSA Plan Works" at bounding box center [659, 204] width 714 height 25
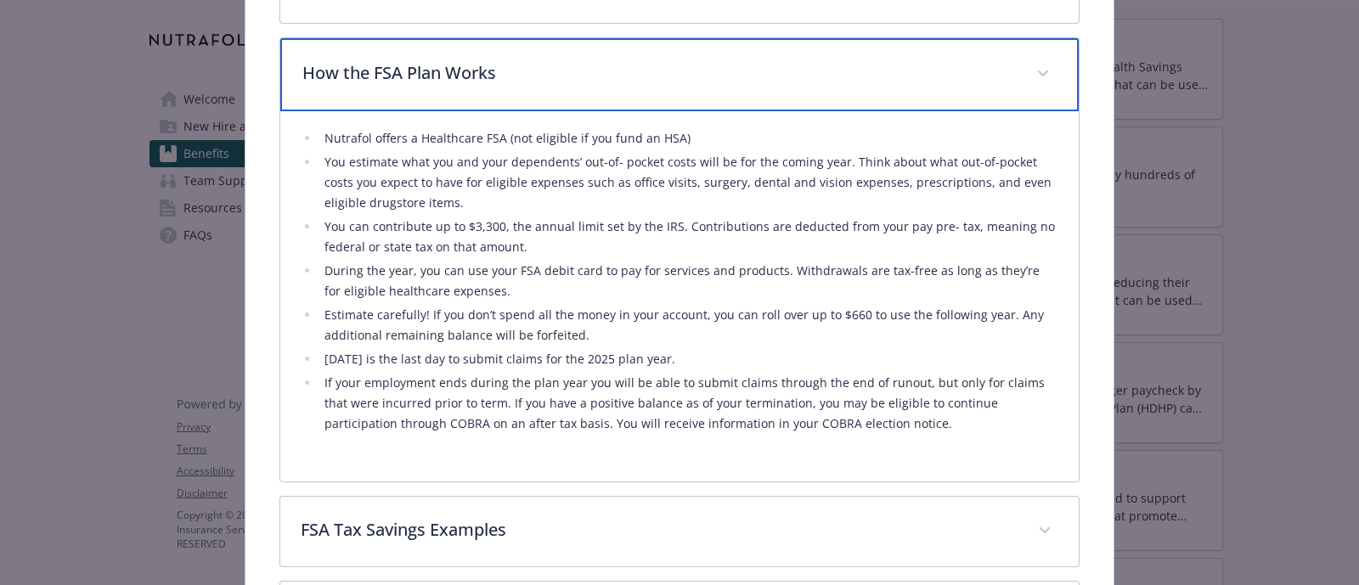
scroll to position [637, 0]
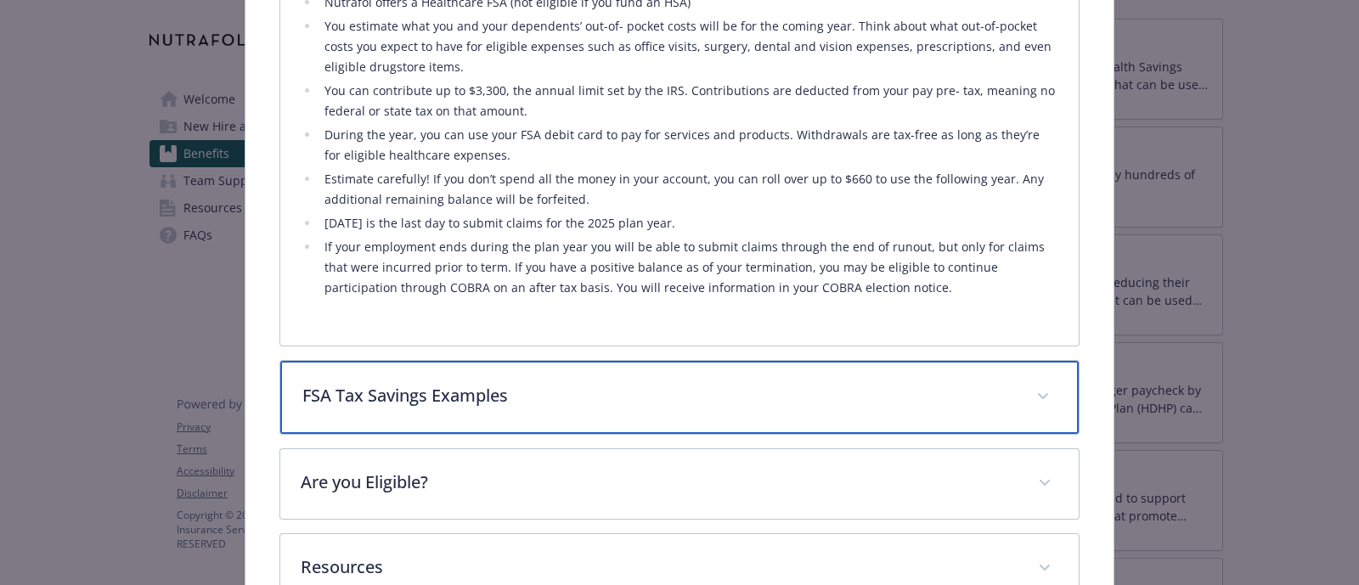
drag, startPoint x: 418, startPoint y: 409, endPoint x: 463, endPoint y: 409, distance: 45.0
click at [418, 409] on div "FSA Tax Savings Examples" at bounding box center [679, 397] width 799 height 73
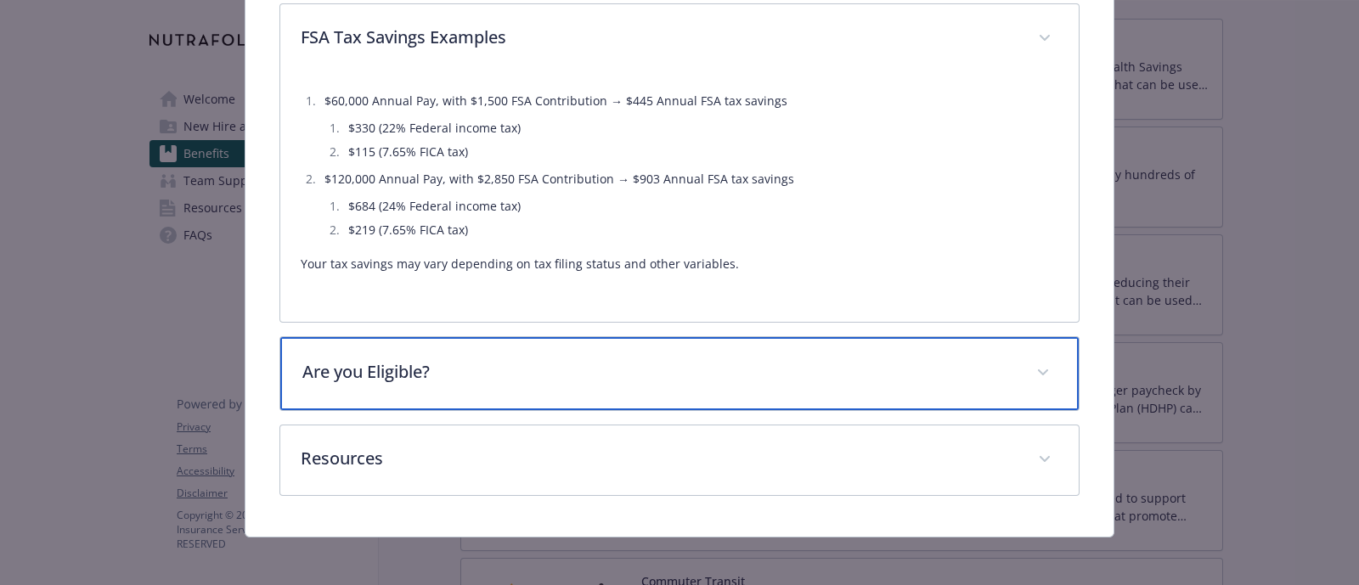
click at [514, 363] on p "Are you Eligible?" at bounding box center [659, 371] width 714 height 25
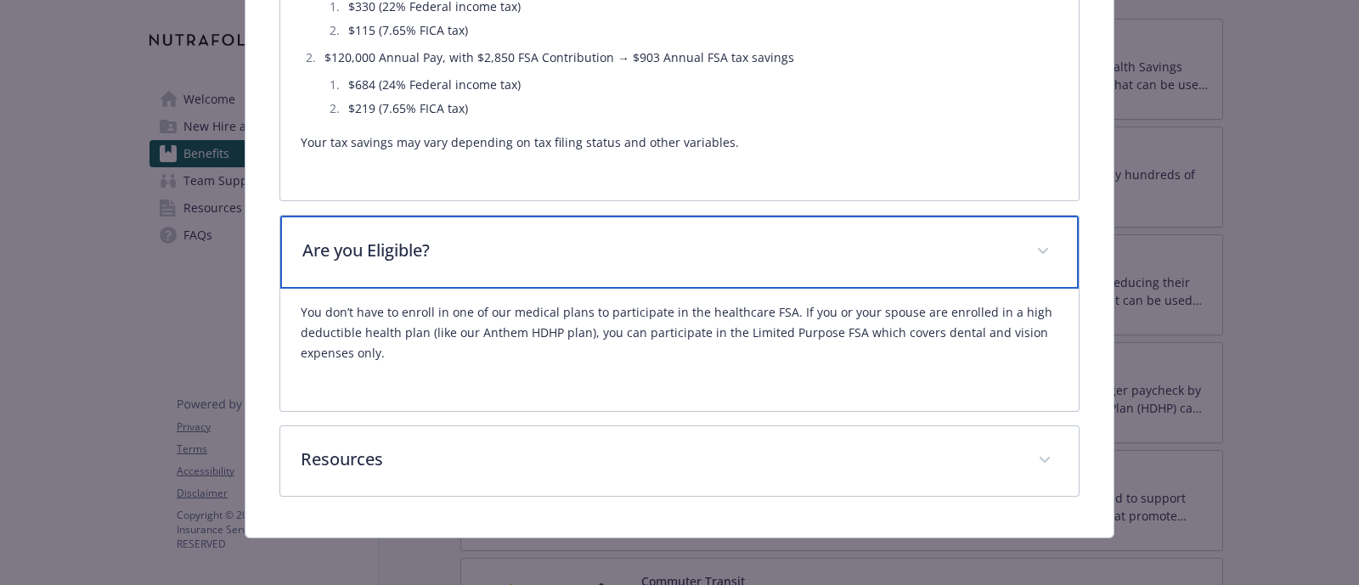
scroll to position [1226, 0]
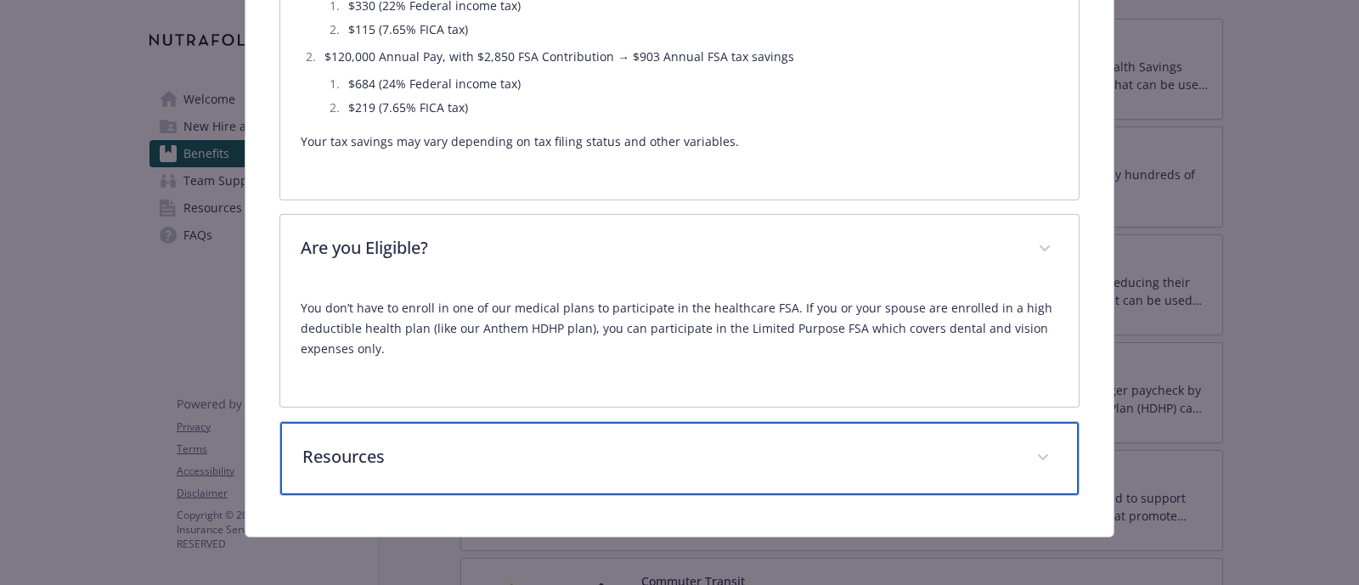
click at [550, 444] on p "Resources" at bounding box center [659, 456] width 714 height 25
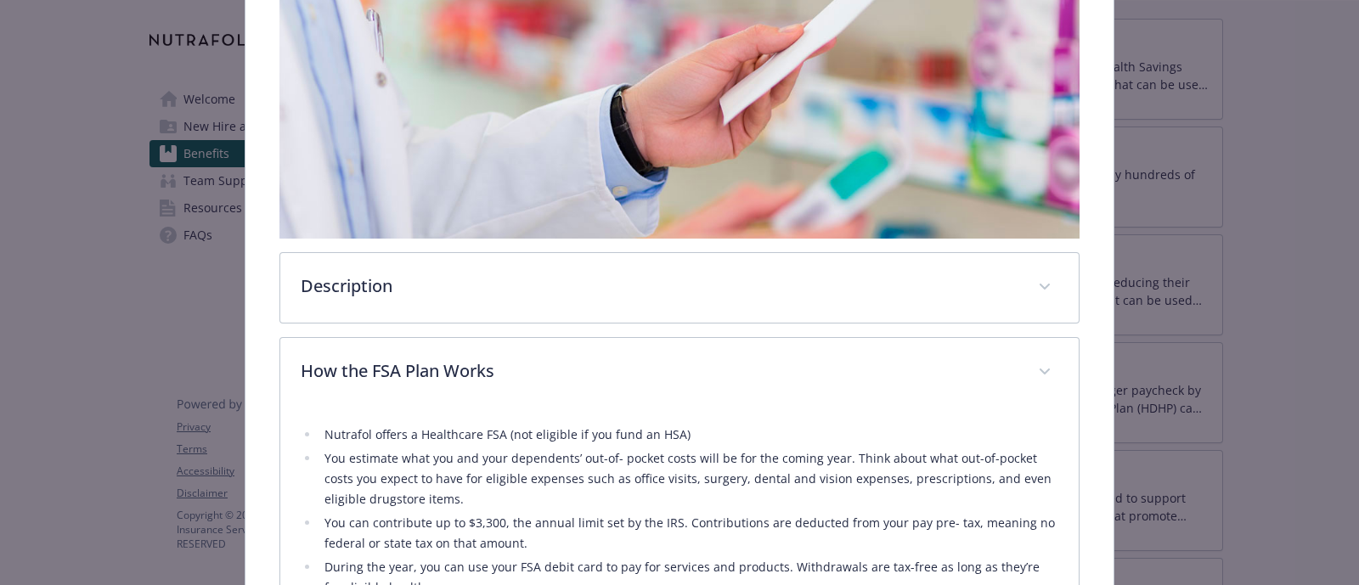
scroll to position [0, 0]
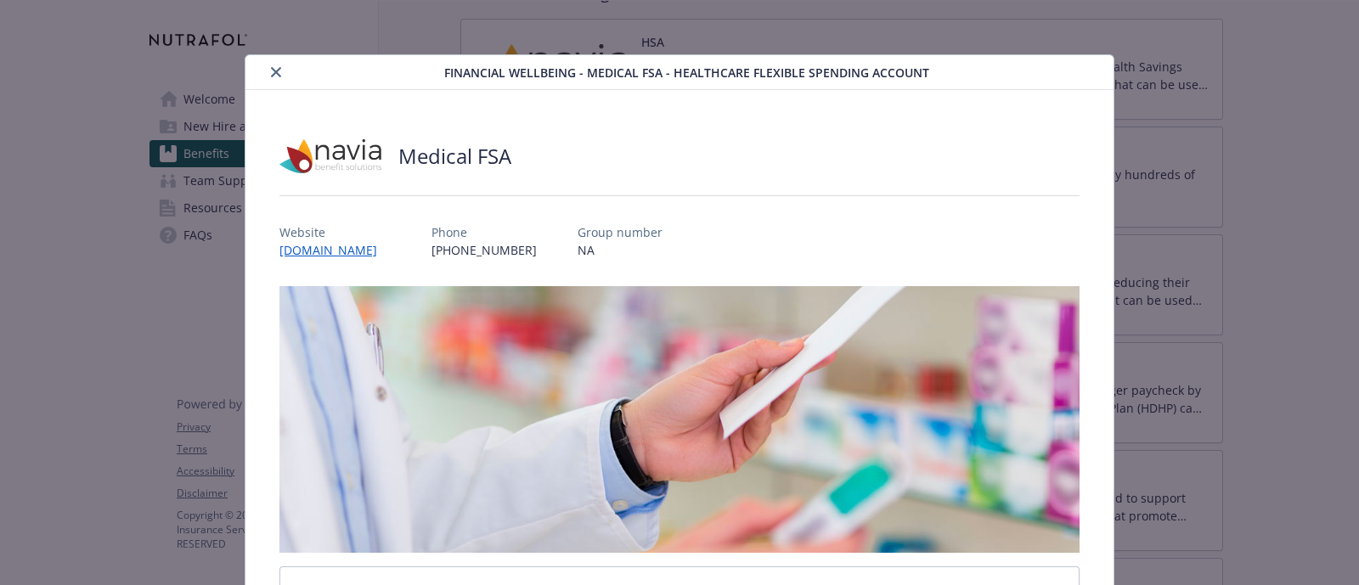
click at [271, 68] on icon "close" at bounding box center [276, 72] width 10 height 10
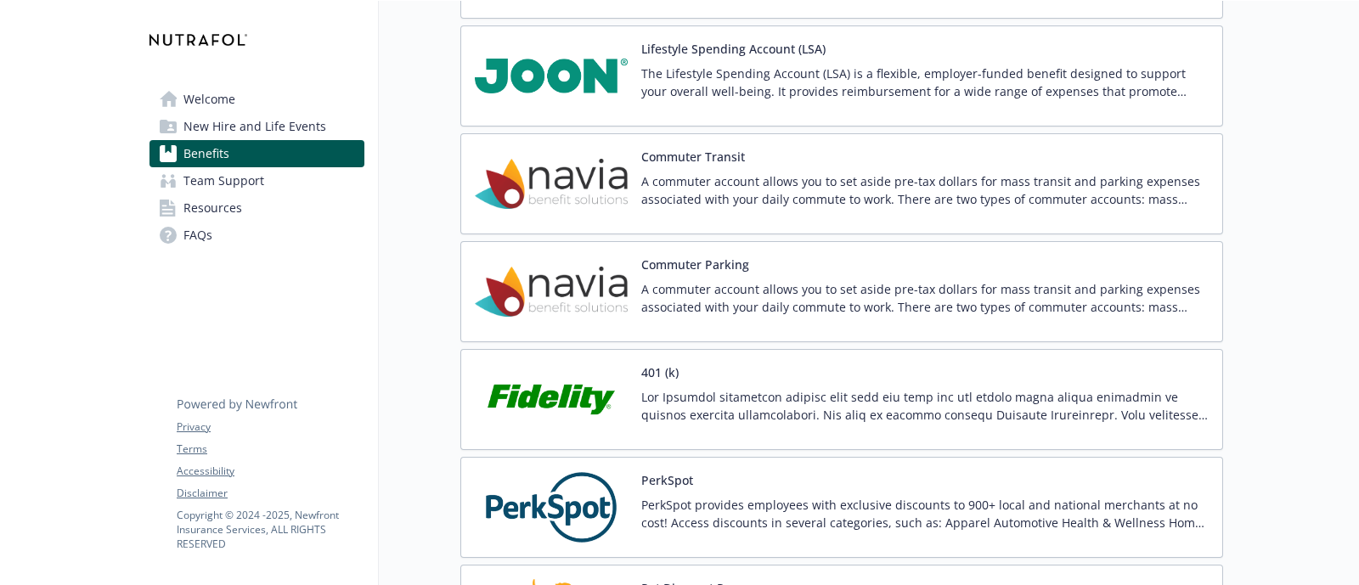
scroll to position [2959, 0]
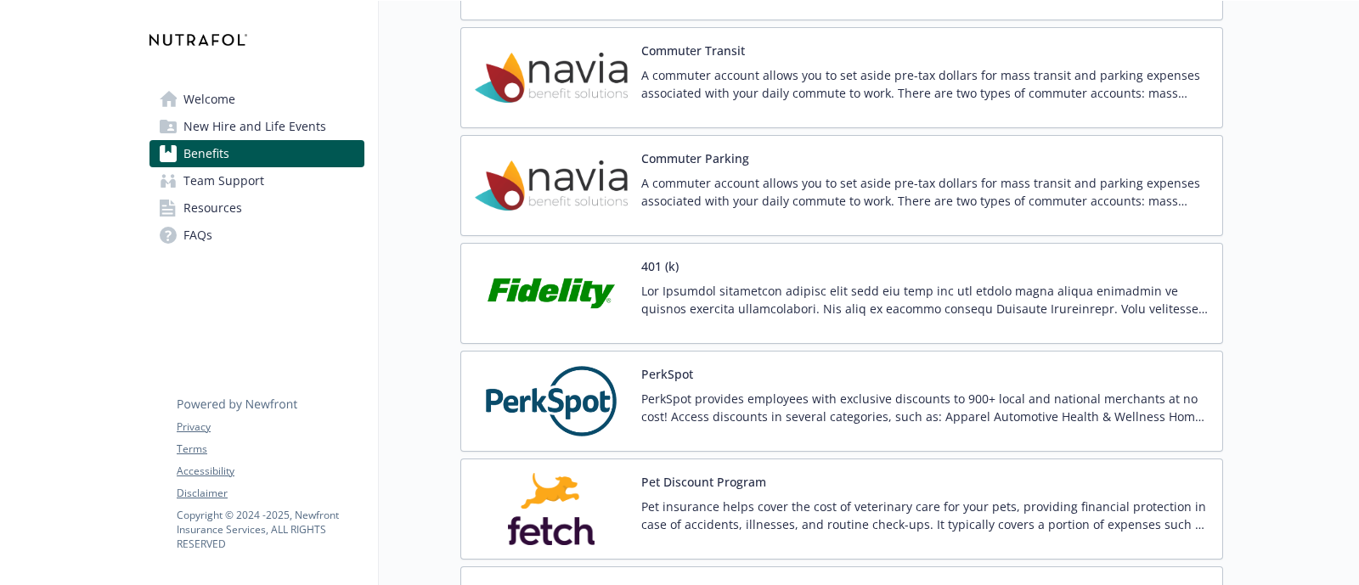
click at [694, 80] on p "A commuter account allows you to set aside pre-tax dollars for mass transit and…" at bounding box center [925, 84] width 568 height 36
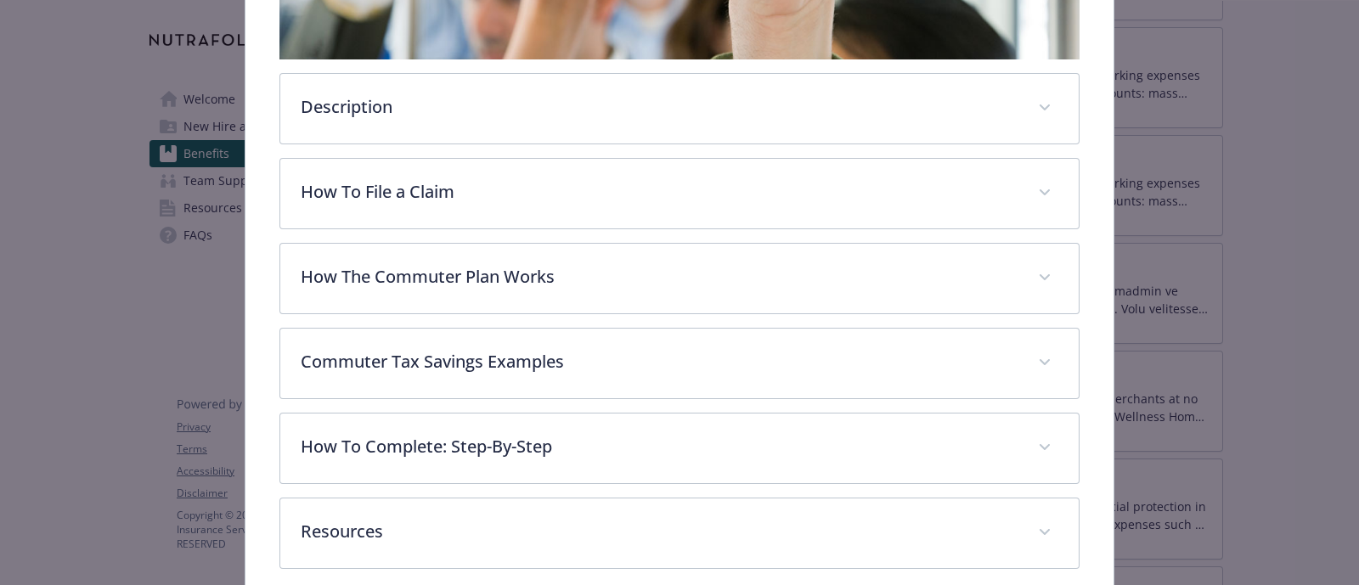
scroll to position [527, 0]
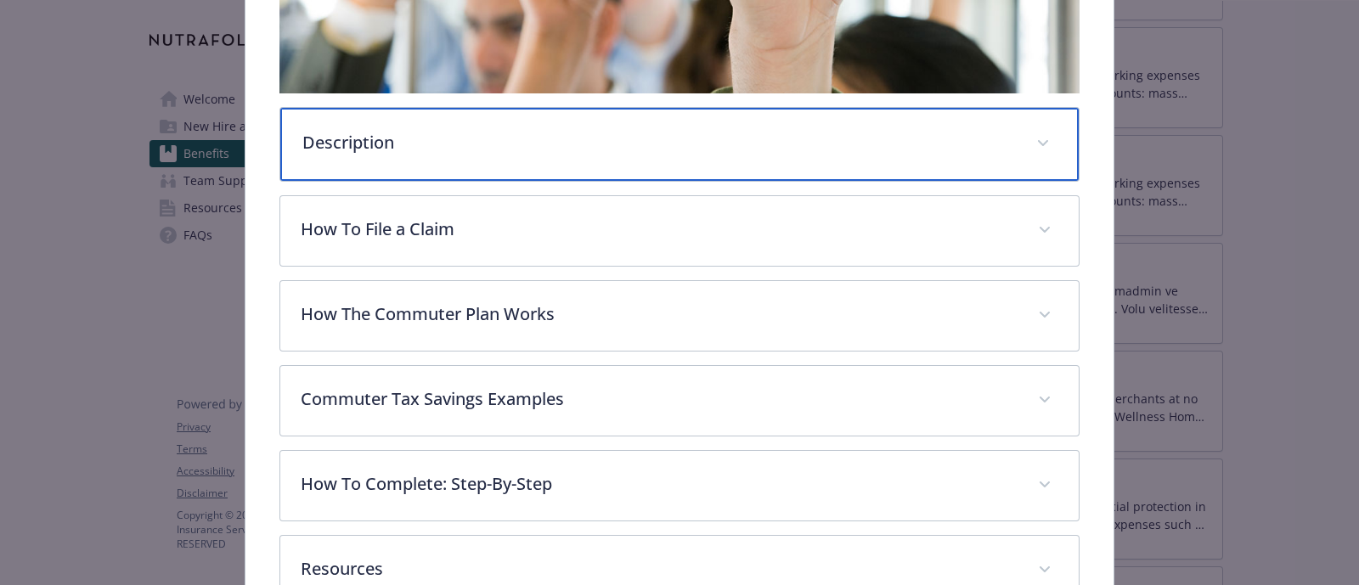
click at [460, 135] on p "Description" at bounding box center [659, 142] width 714 height 25
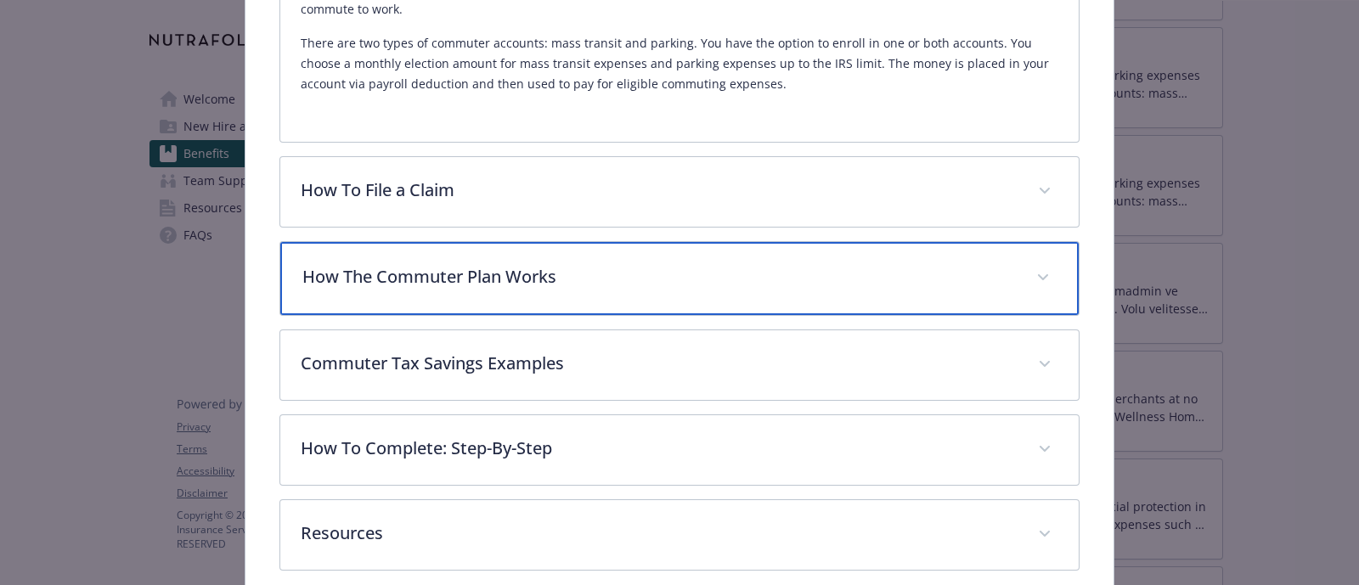
click at [522, 273] on p "How The Commuter Plan Works" at bounding box center [659, 276] width 714 height 25
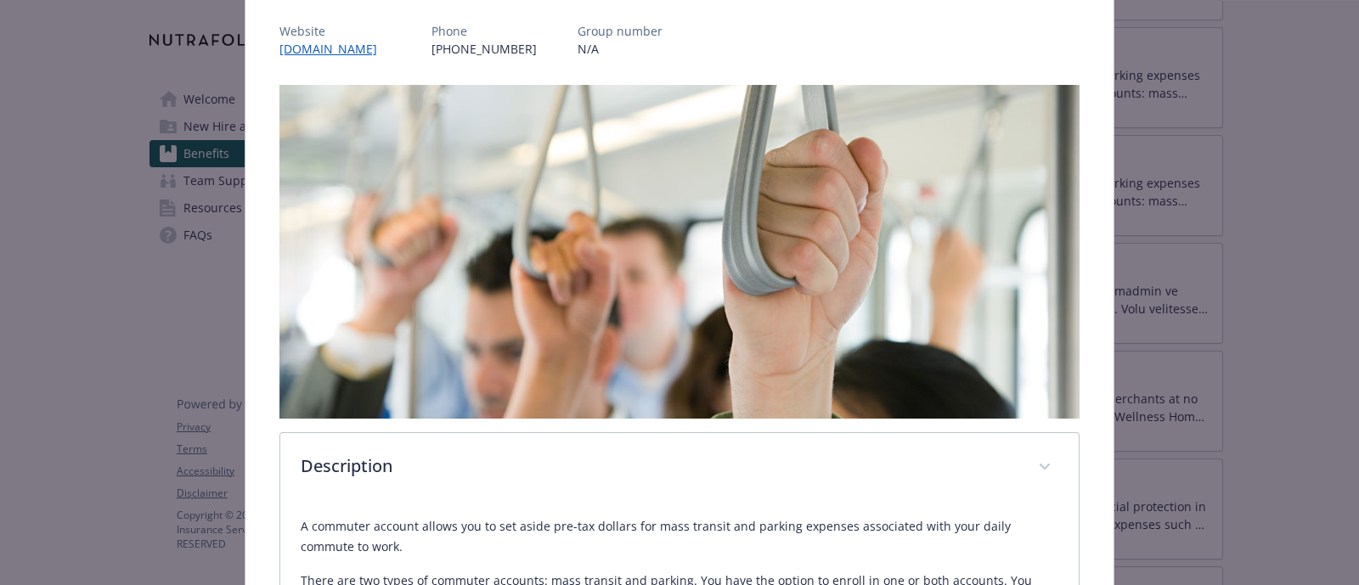
scroll to position [0, 0]
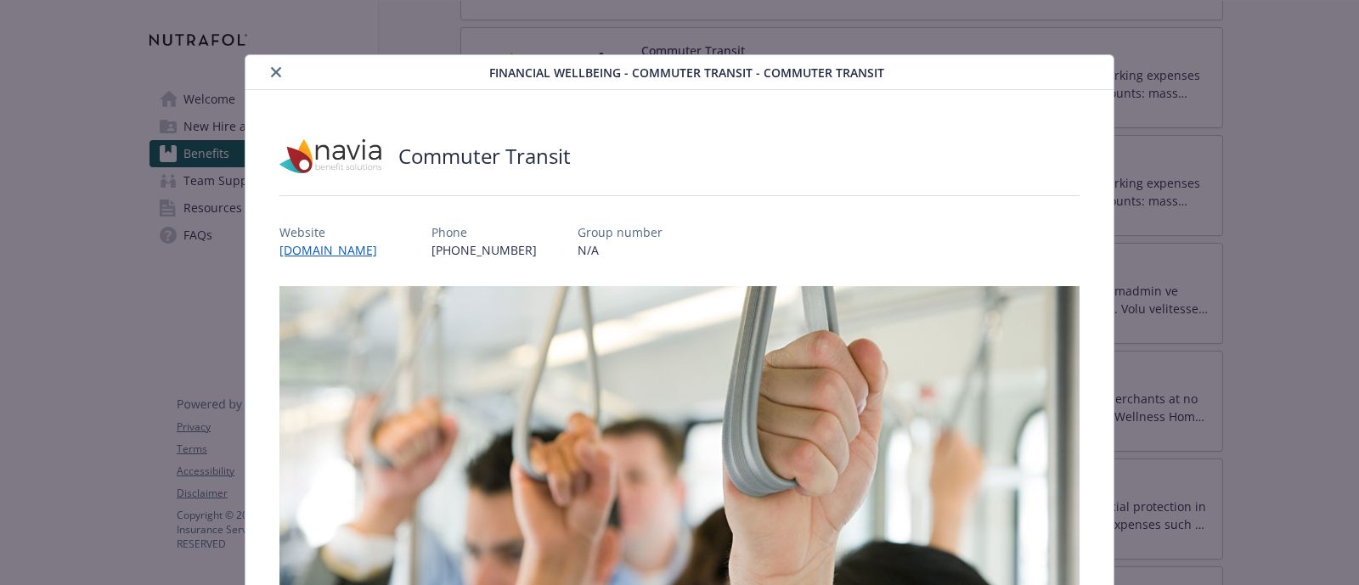
click at [271, 71] on icon "close" at bounding box center [276, 72] width 10 height 10
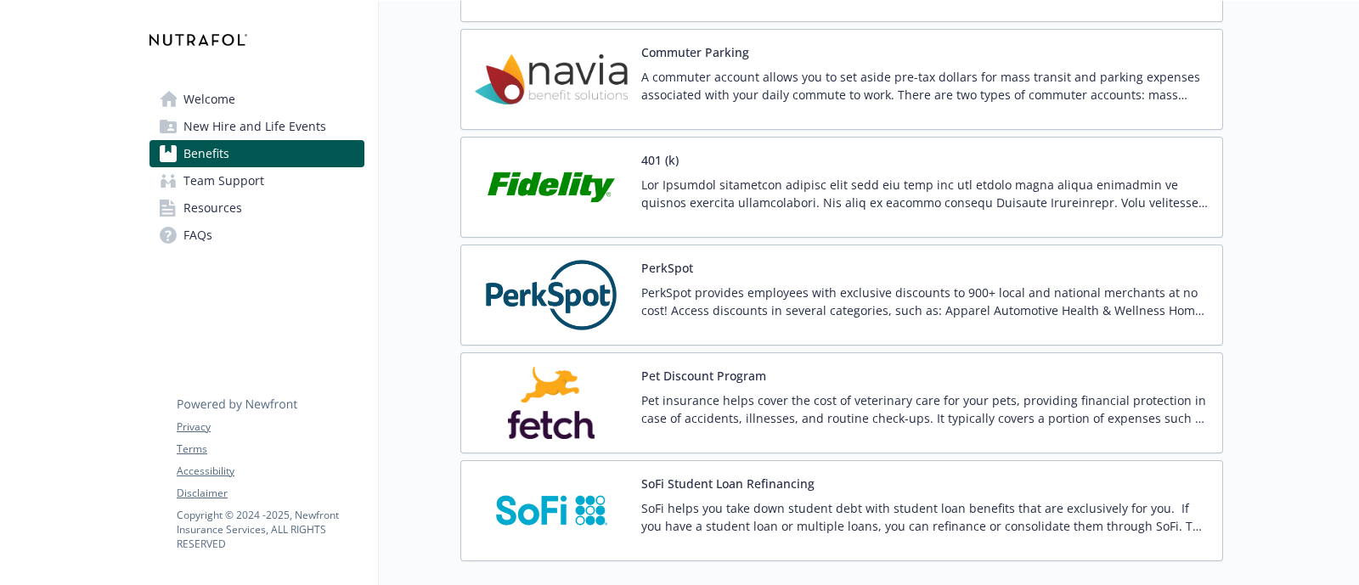
click at [578, 185] on img at bounding box center [551, 187] width 153 height 72
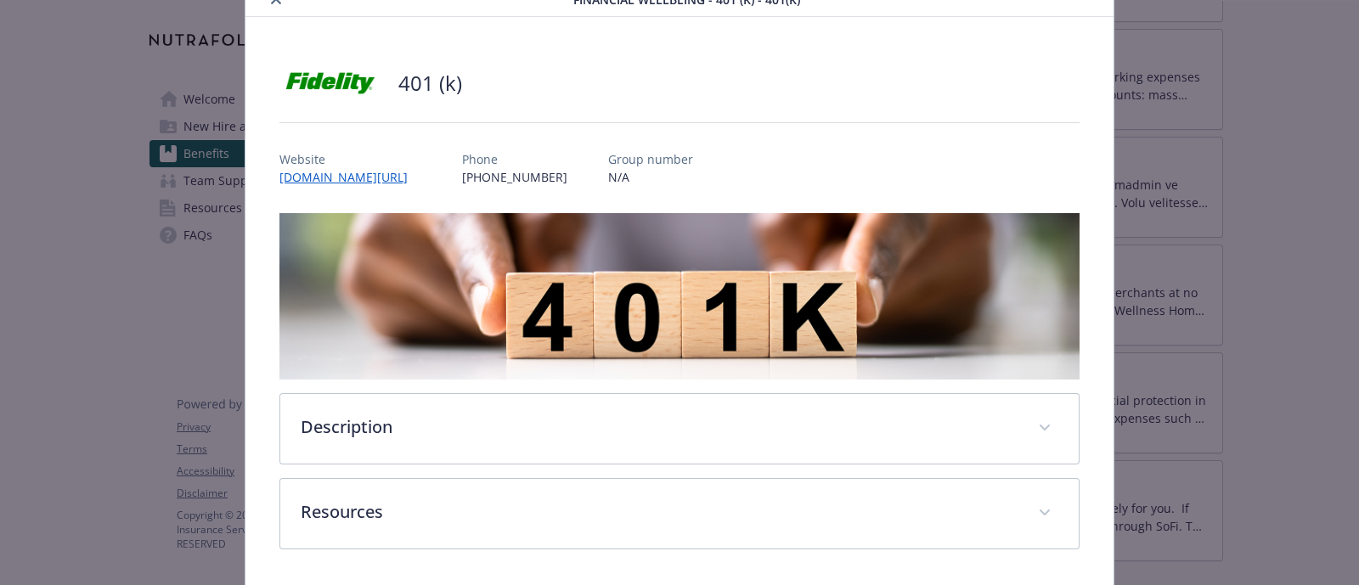
scroll to position [130, 0]
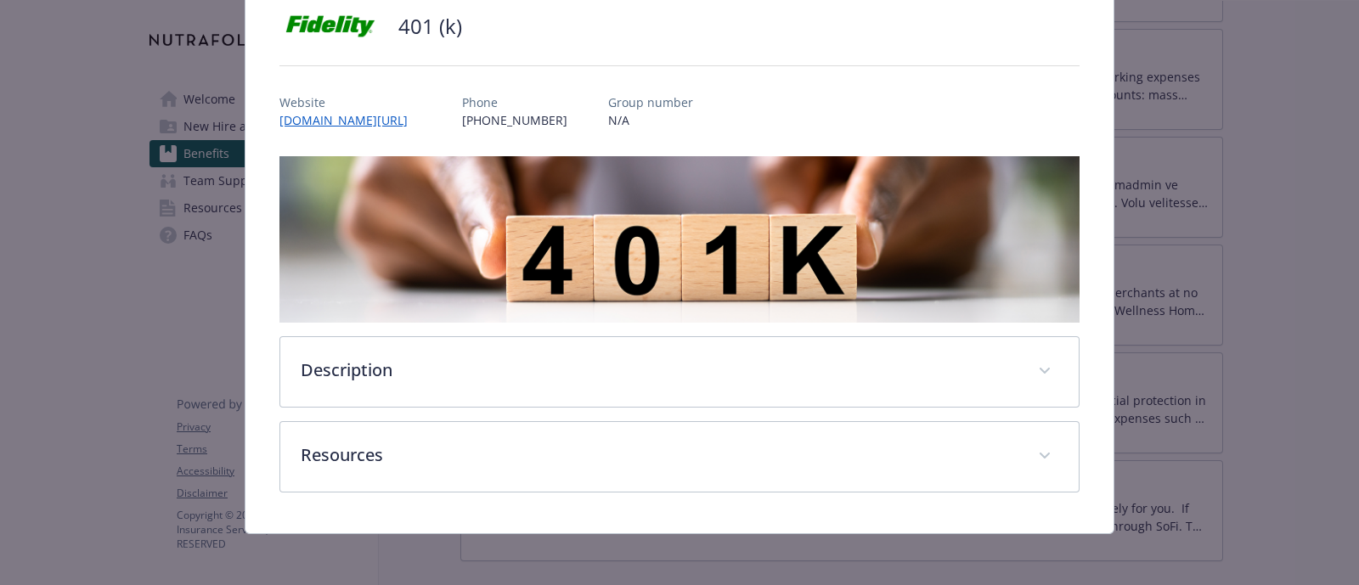
click at [567, 332] on div "Description The Nutrafol retirement savings plan lets you save for the future w…" at bounding box center [680, 324] width 800 height 336
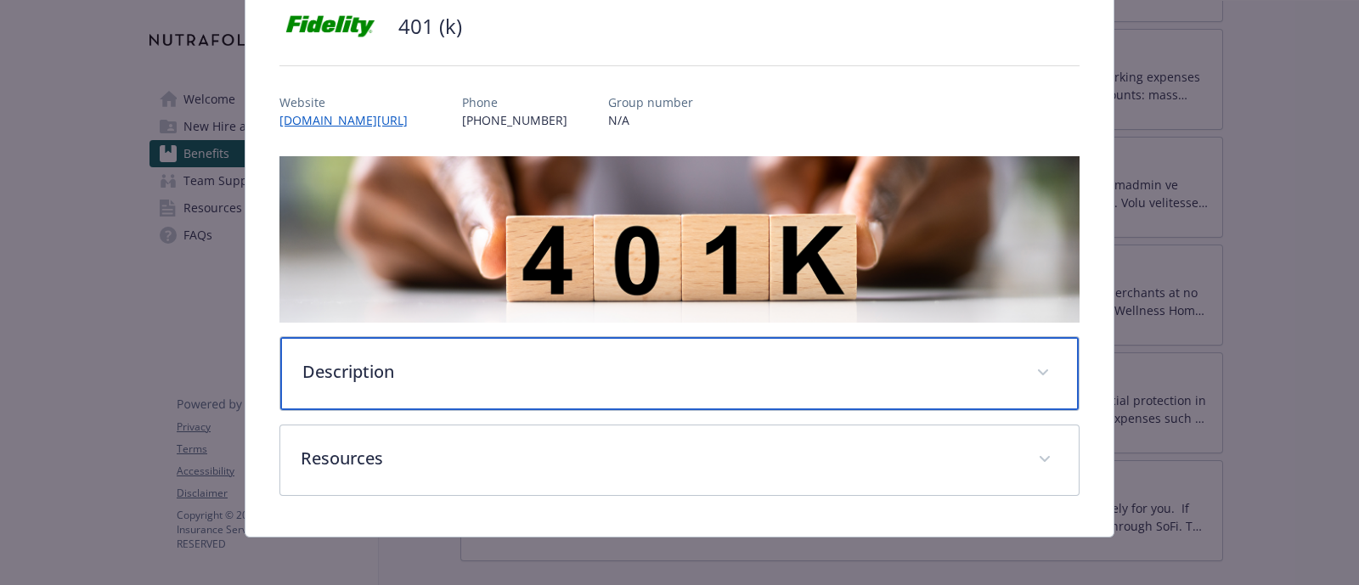
click at [565, 381] on div "Description" at bounding box center [679, 373] width 799 height 73
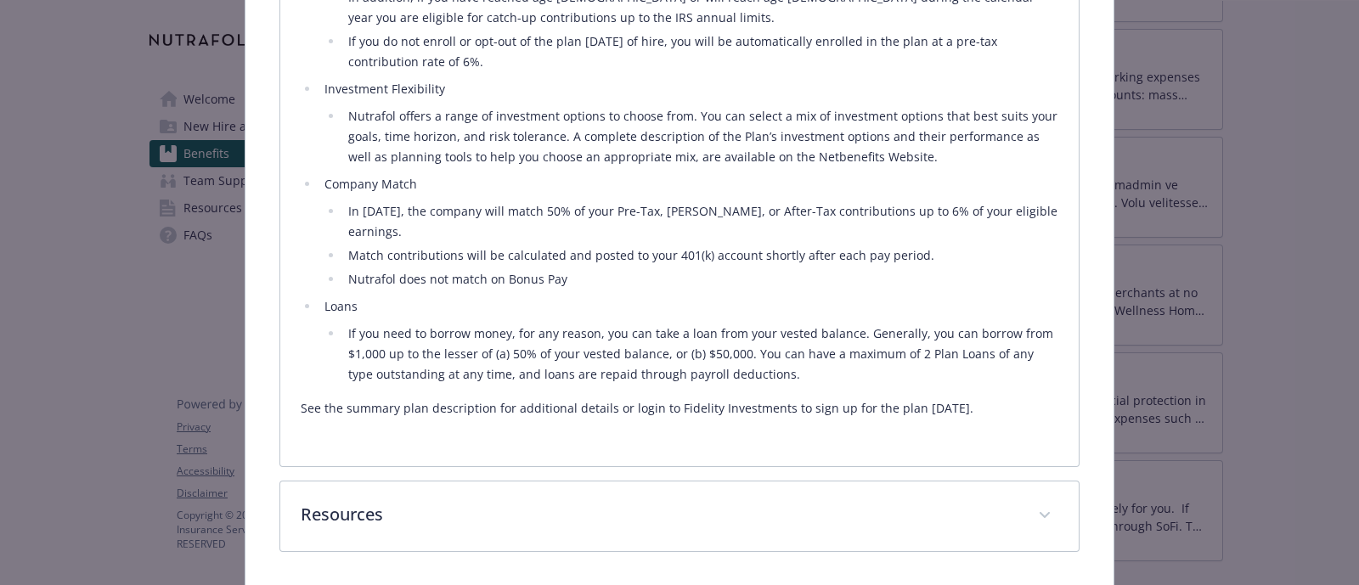
scroll to position [727, 0]
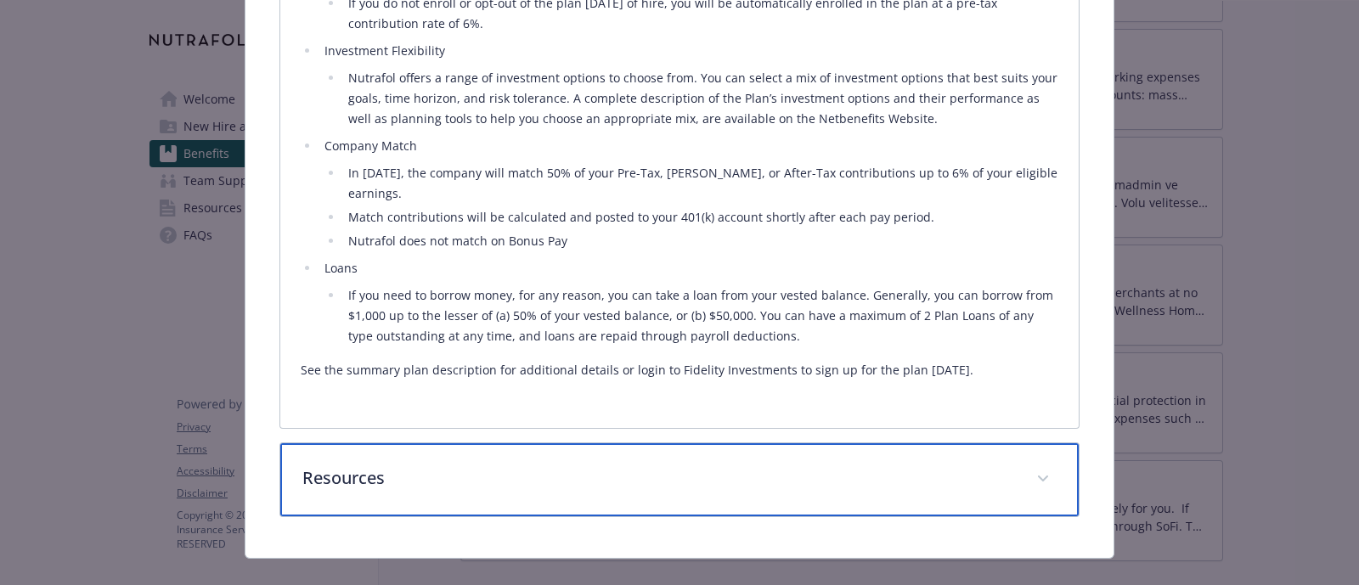
click at [520, 466] on p "Resources" at bounding box center [659, 478] width 714 height 25
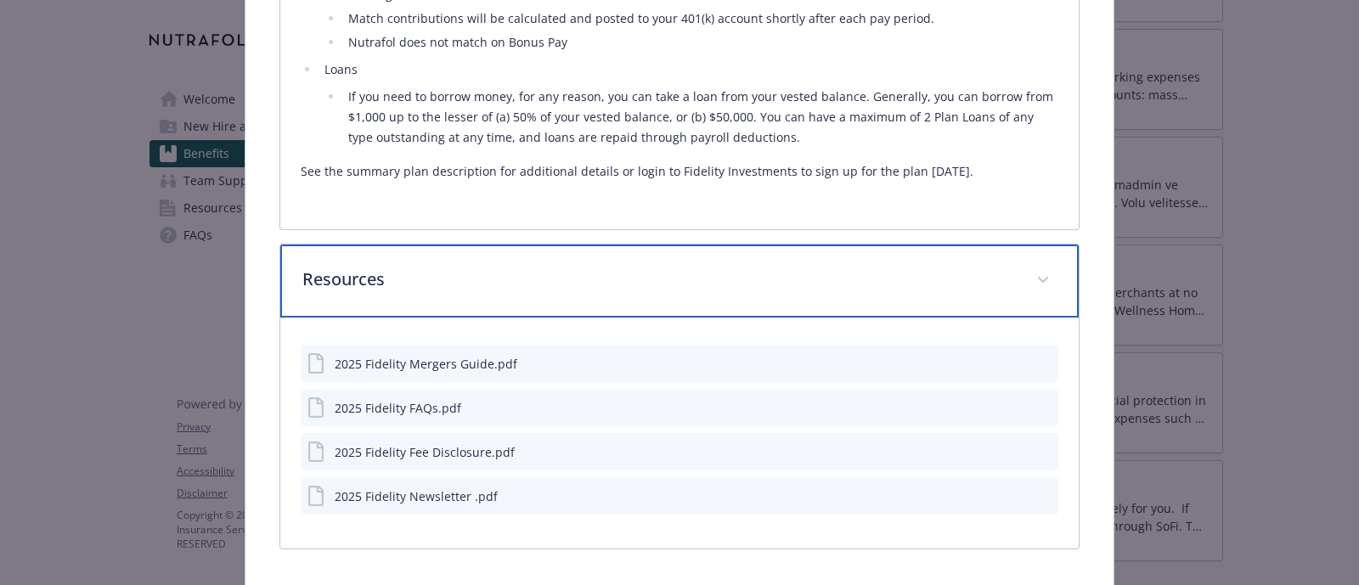
scroll to position [961, 0]
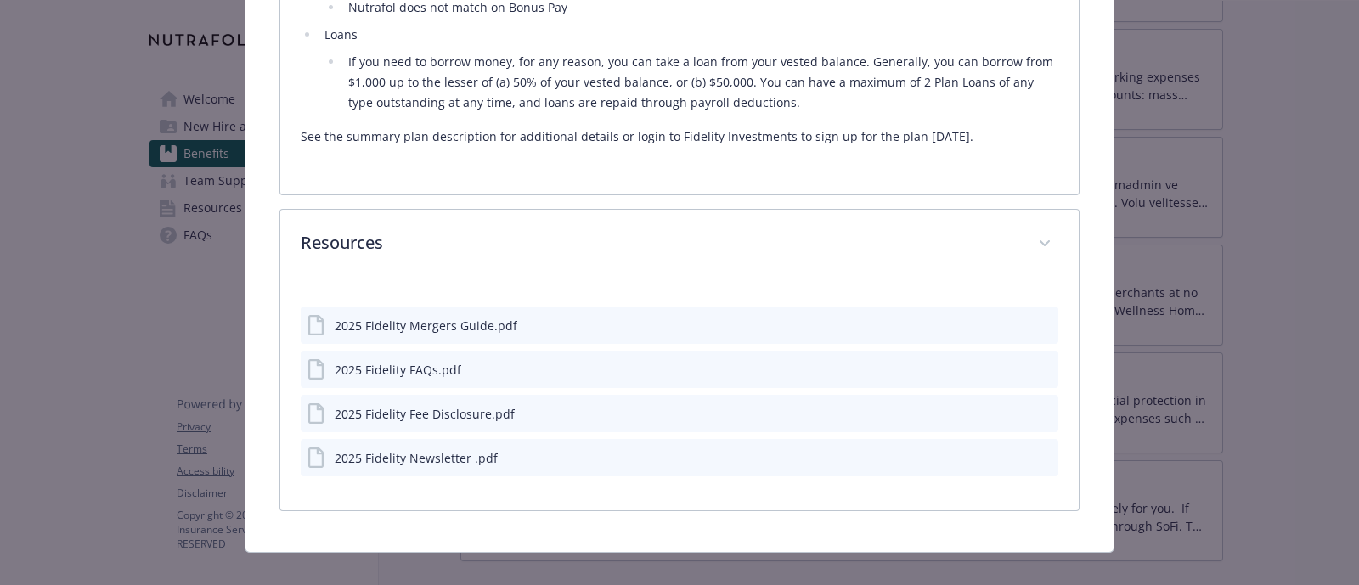
click at [1035, 363] on icon "preview file" at bounding box center [1042, 369] width 15 height 12
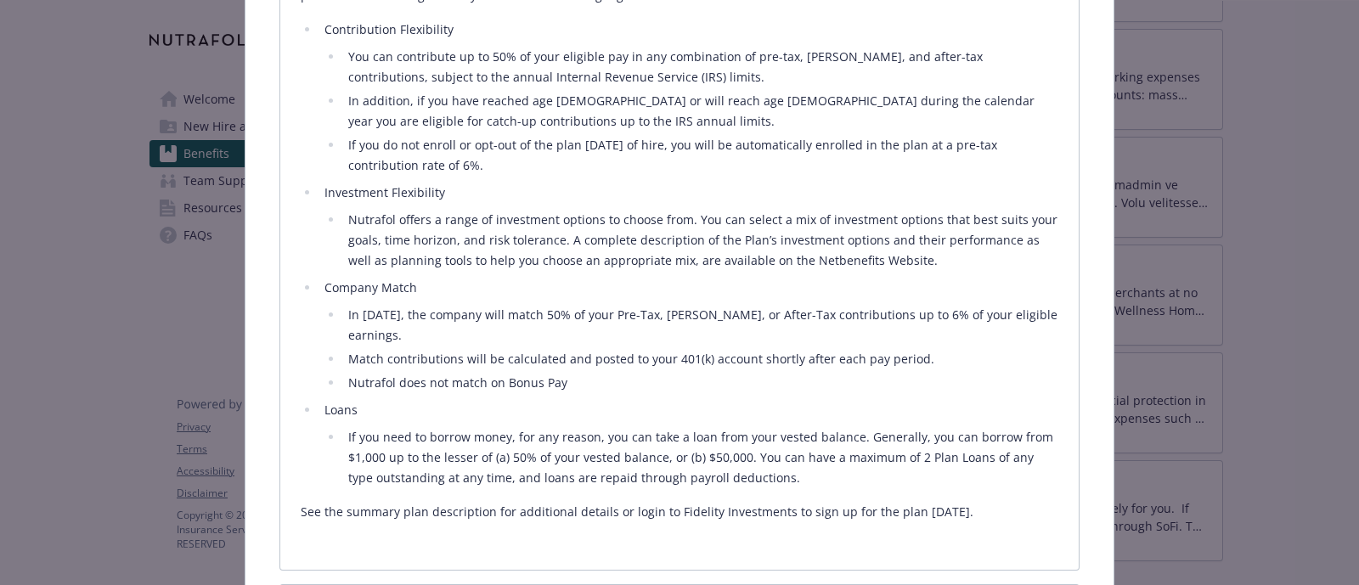
scroll to position [427, 0]
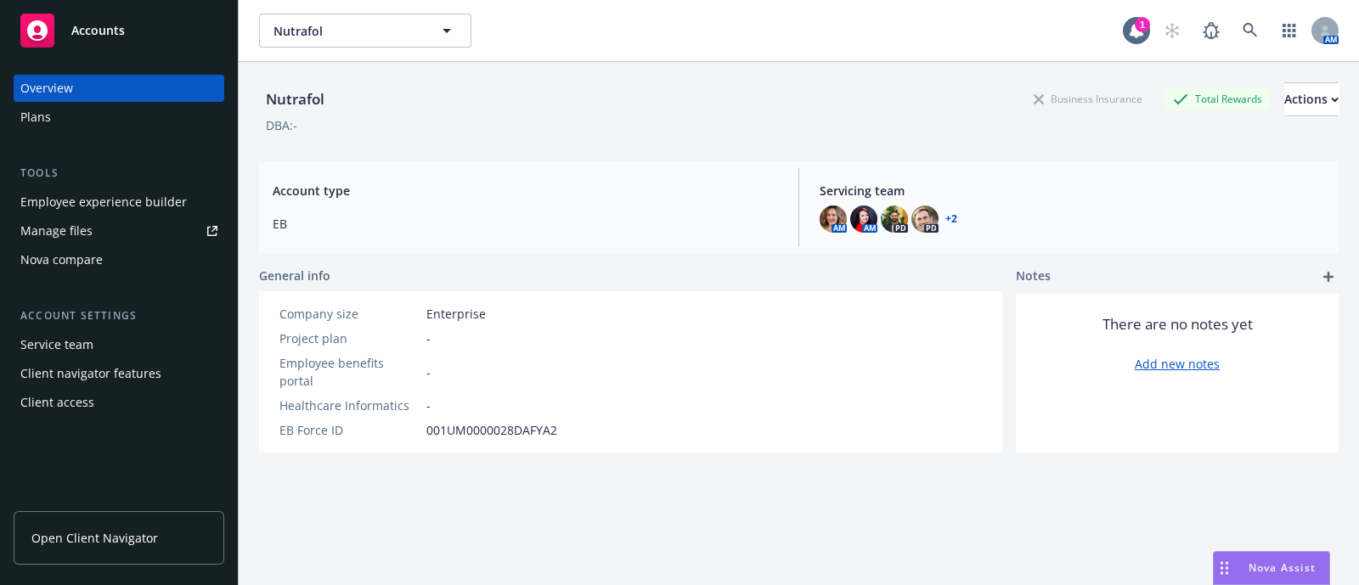
click at [1279, 559] on div "Nova Assist" at bounding box center [1272, 568] width 116 height 32
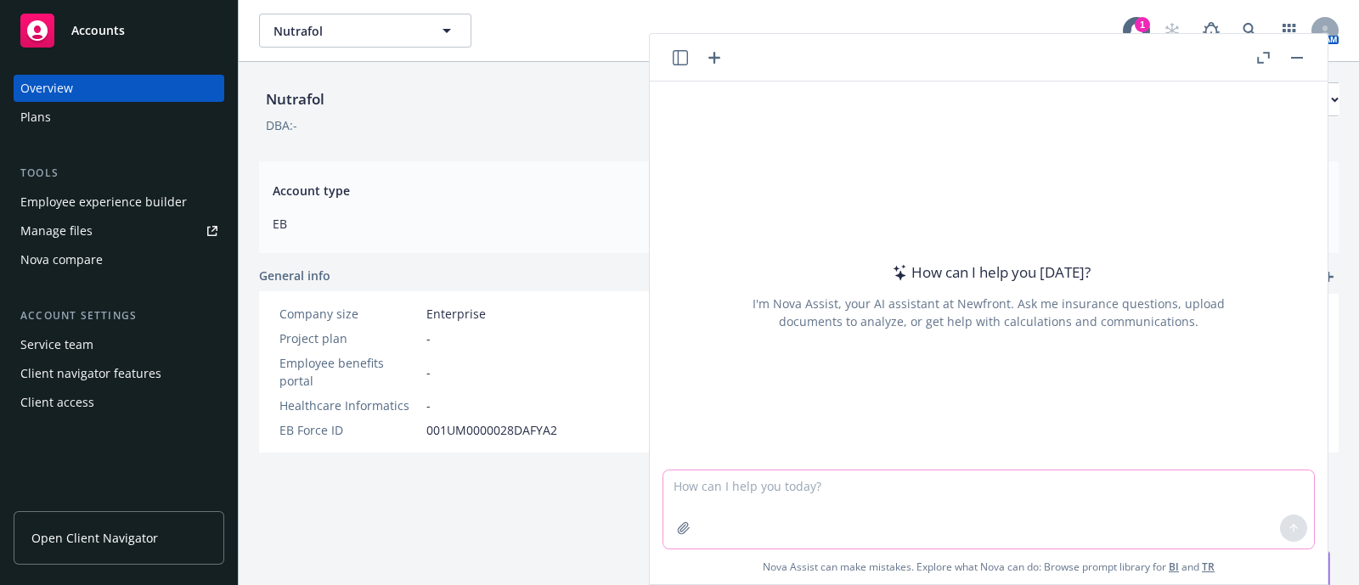
click at [1114, 511] on textarea at bounding box center [989, 510] width 651 height 78
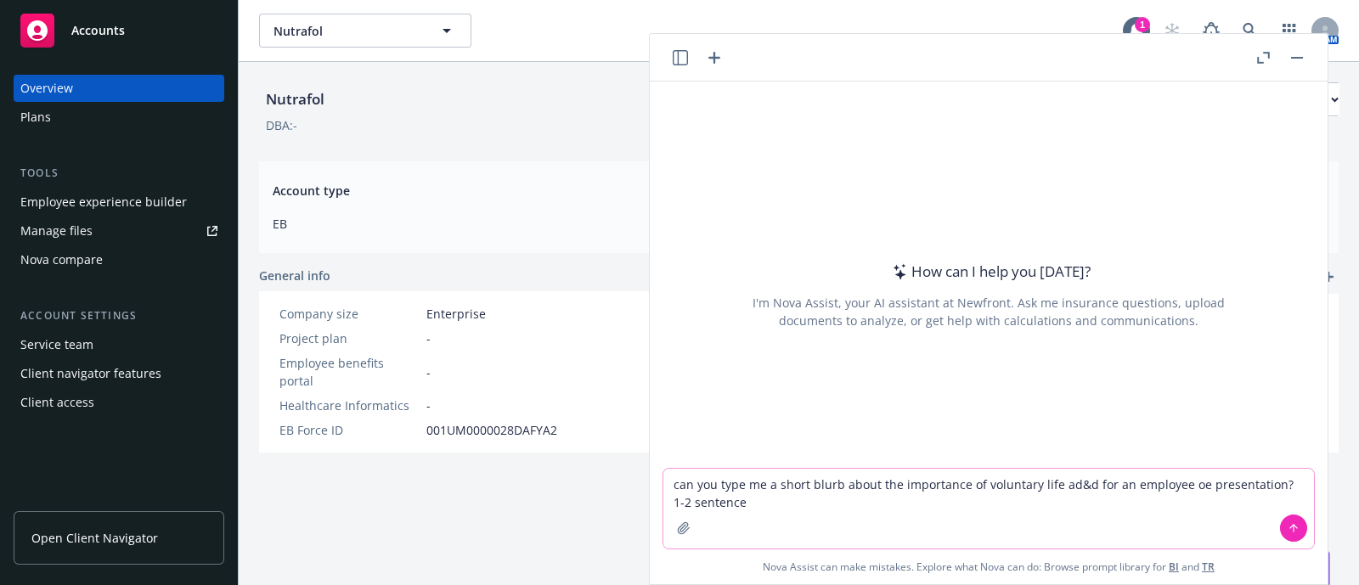
type textarea "can you type me a short blurb about the importance of voluntary life ad&d for a…"
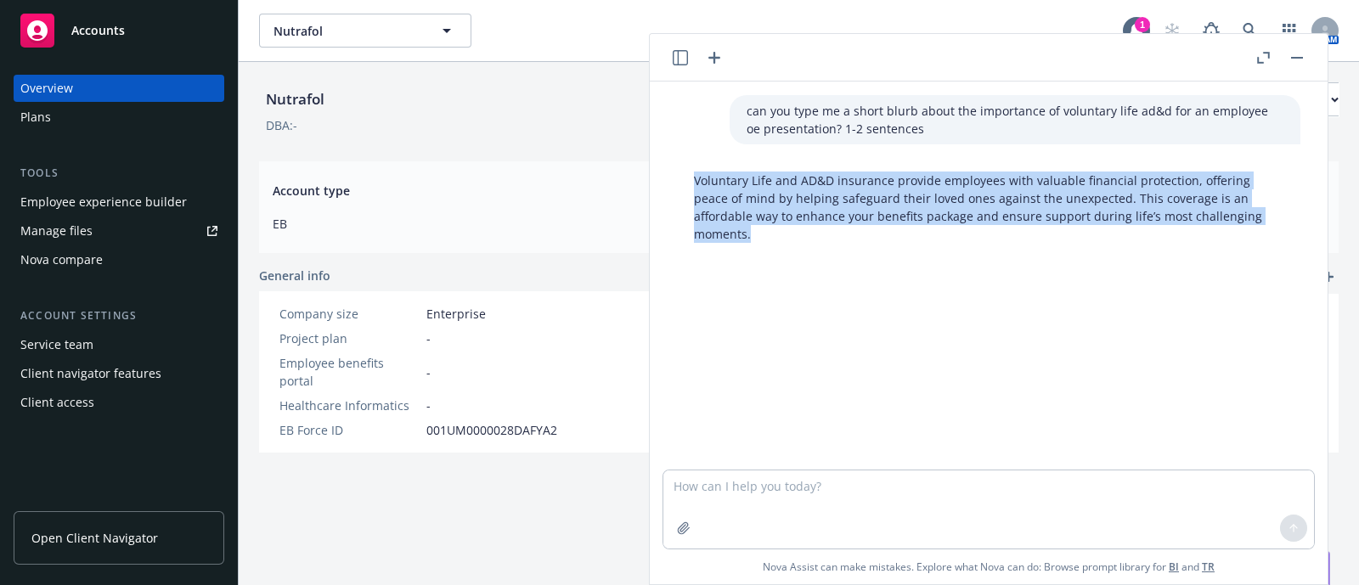
drag, startPoint x: 695, startPoint y: 180, endPoint x: 773, endPoint y: 234, distance: 94.7
click at [773, 234] on p "Voluntary Life and AD&D insurance provide employees with valuable financial pro…" at bounding box center [989, 207] width 590 height 71
copy p "Voluntary Life and AD&D insurance provide employees with valuable financial pro…"
click at [794, 490] on textarea at bounding box center [989, 510] width 651 height 78
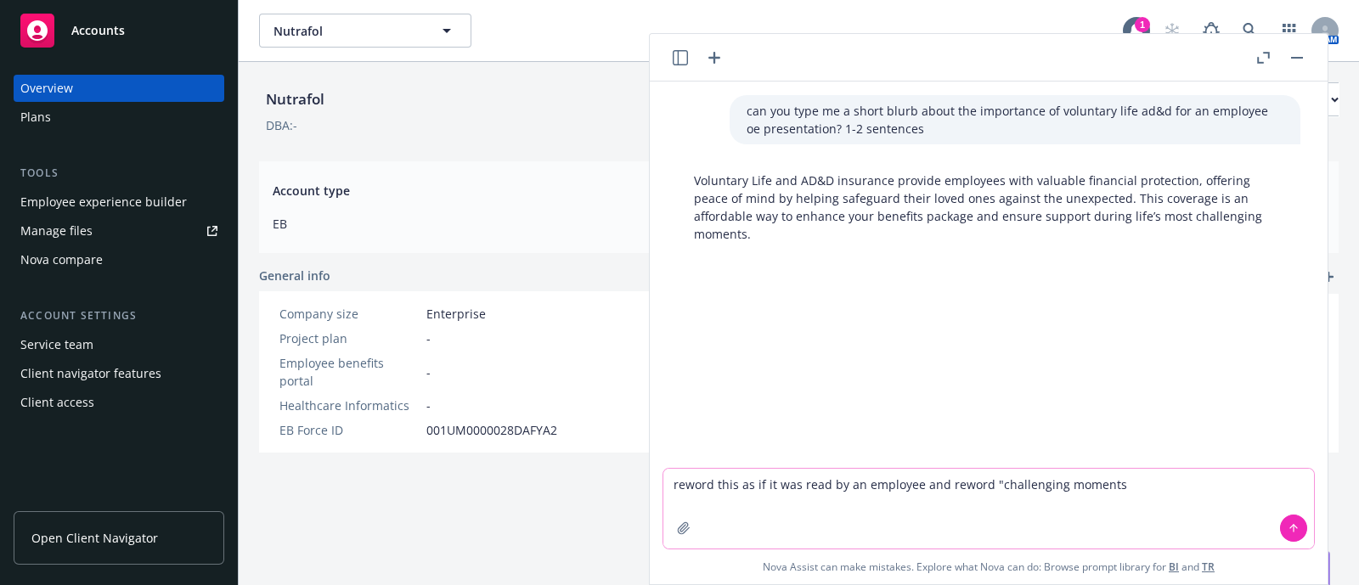
type textarea "reword this as if it was read by an employee and reword "challenging moments""
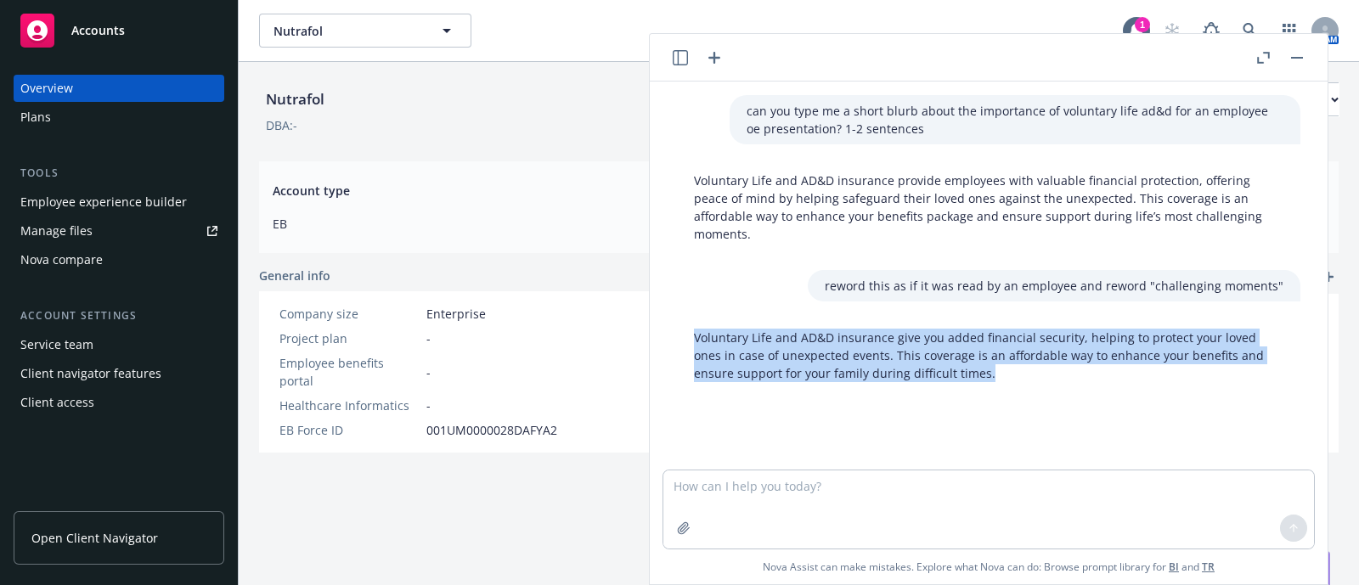
drag, startPoint x: 694, startPoint y: 336, endPoint x: 1044, endPoint y: 392, distance: 354.6
click at [1044, 392] on div "can you type me a short blurb about the importance of voluntary life ad&d for a…" at bounding box center [989, 276] width 678 height 388
copy p "Voluntary Life and AD&D insurance give you added financial security, helping to…"
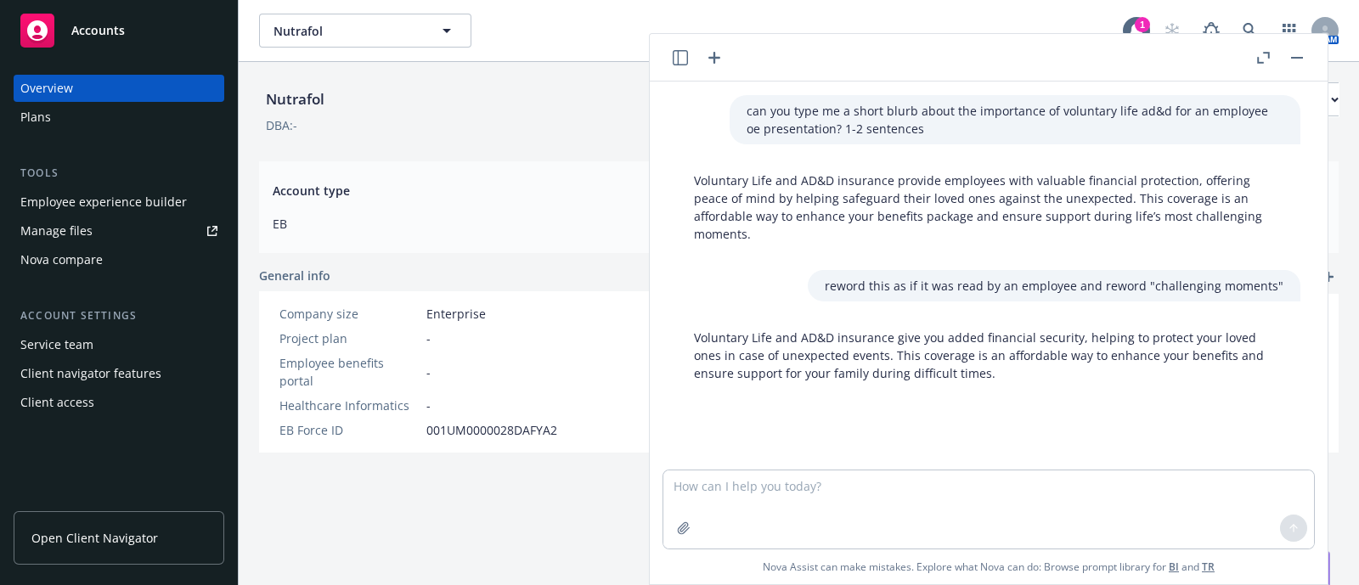
click at [1313, 60] on header at bounding box center [989, 58] width 678 height 48
click at [1296, 53] on button "button" at bounding box center [1297, 58] width 20 height 20
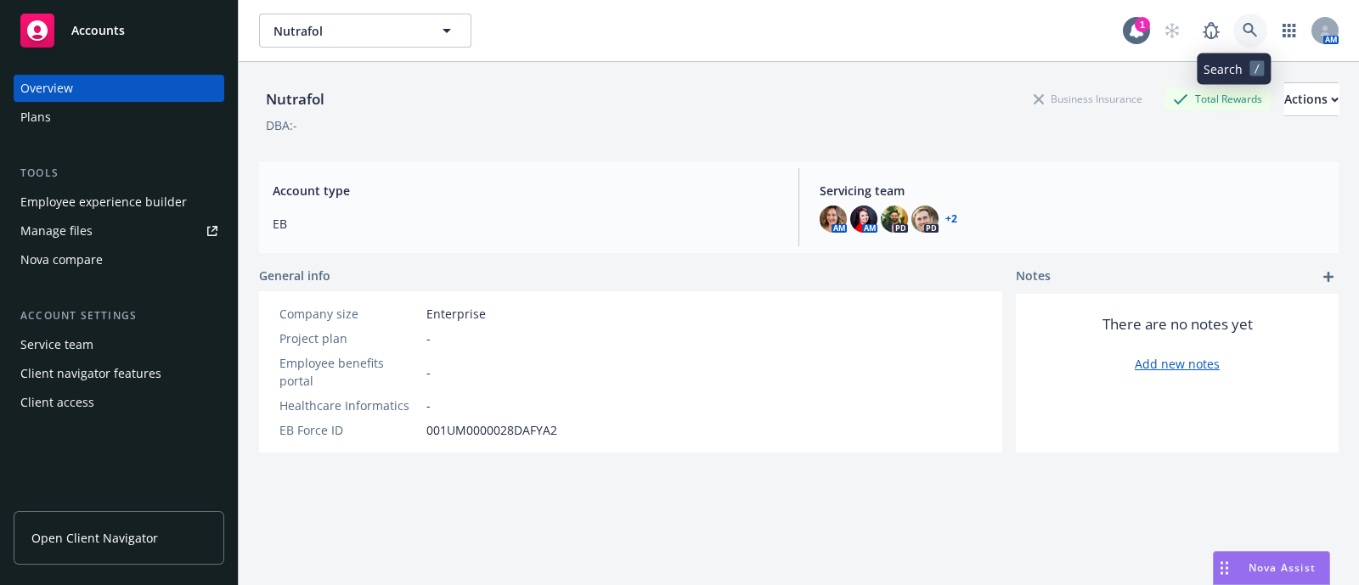
click at [1243, 30] on icon at bounding box center [1250, 30] width 14 height 14
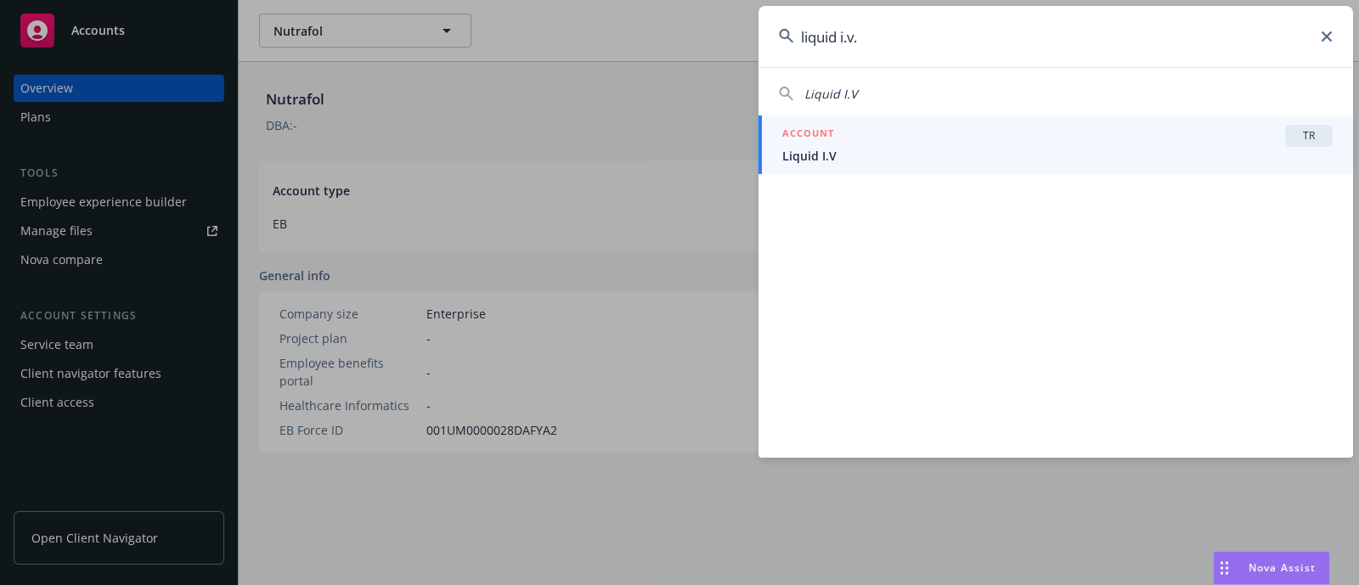
type input "liquid i.v."
click at [803, 133] on h5 "ACCOUNT" at bounding box center [808, 135] width 52 height 20
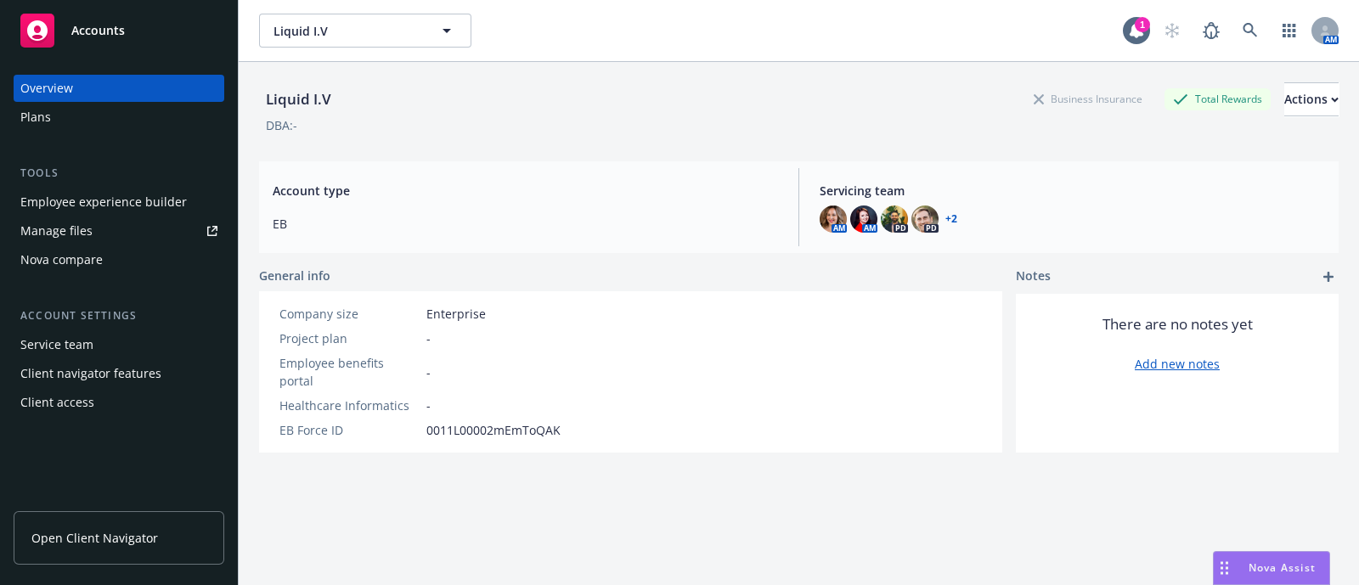
click at [64, 110] on div "Plans" at bounding box center [118, 117] width 197 height 27
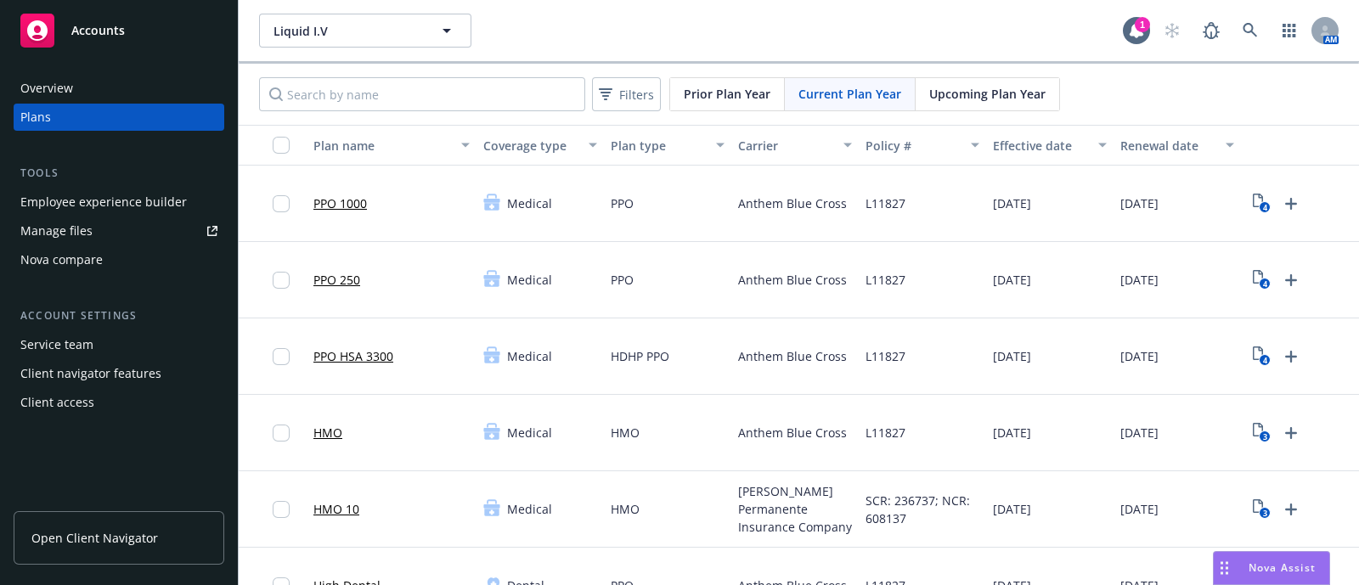
click at [110, 209] on div "Employee experience builder" at bounding box center [103, 202] width 167 height 27
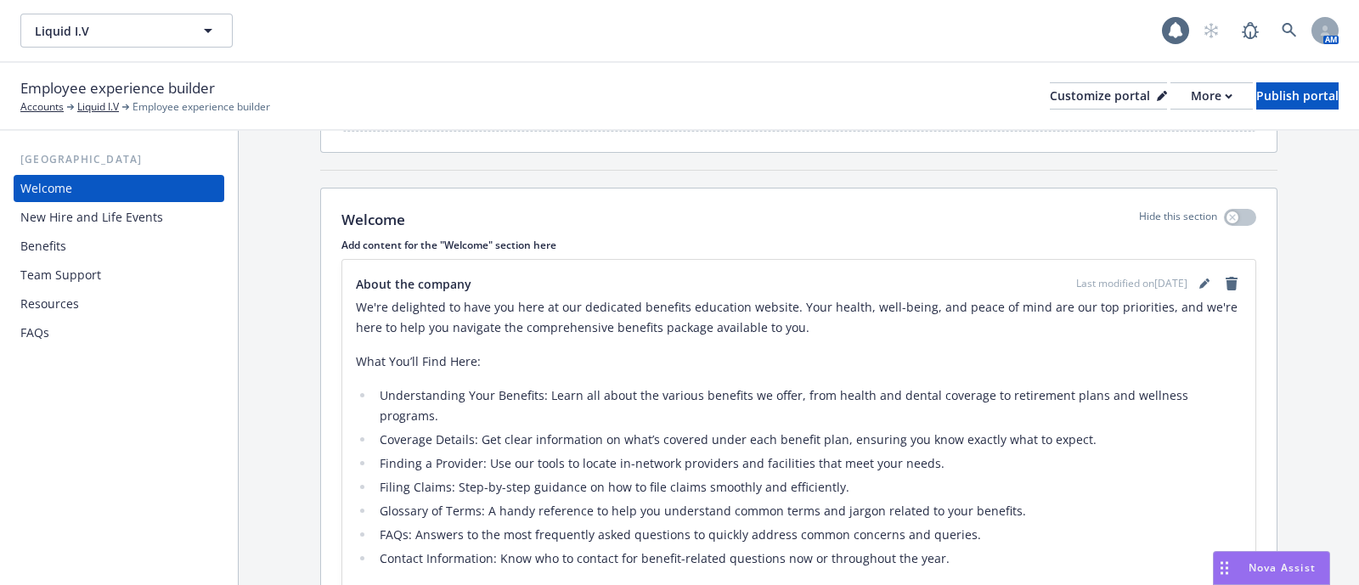
scroll to position [353, 0]
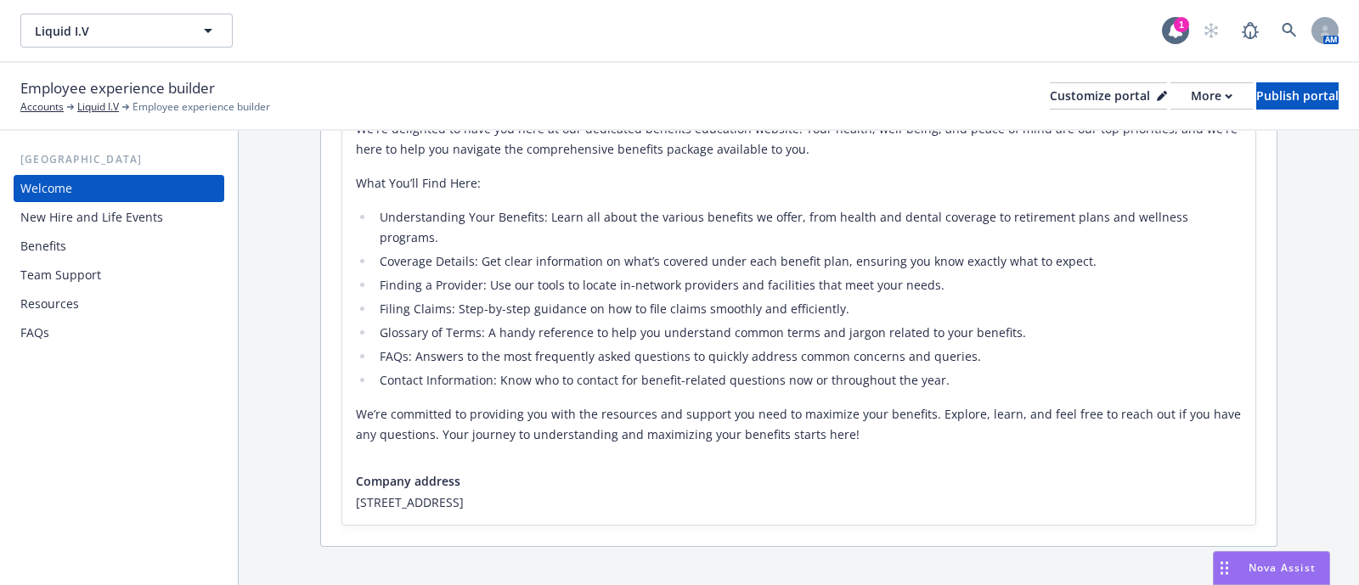
click at [56, 244] on div "Benefits" at bounding box center [43, 246] width 46 height 27
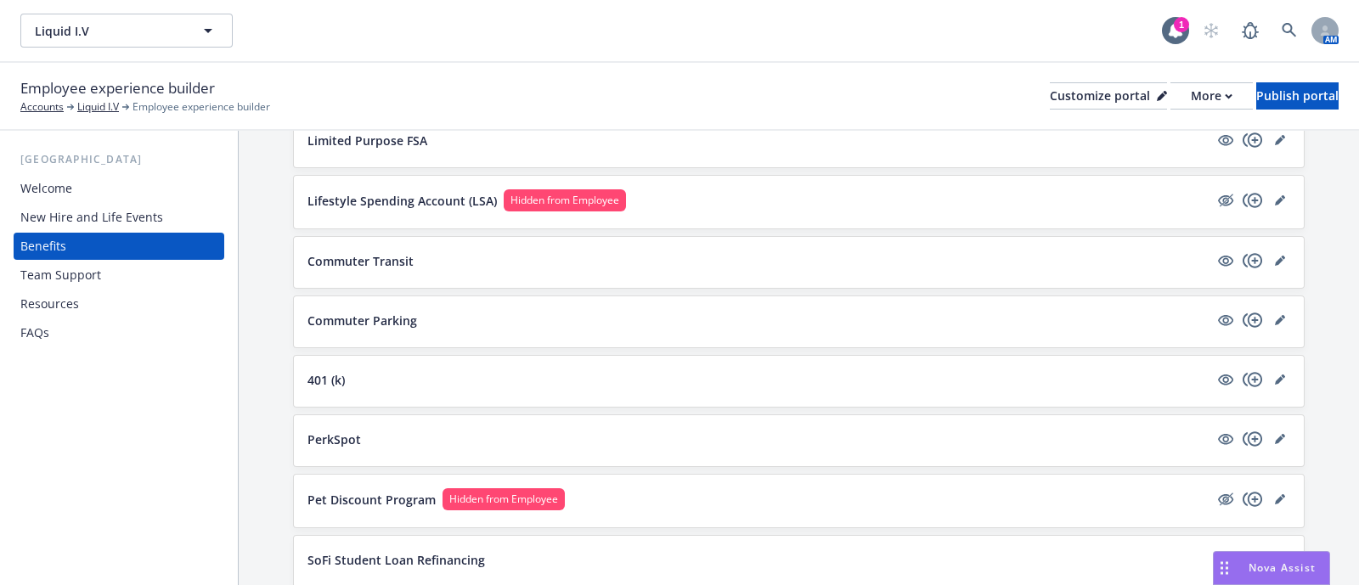
scroll to position [1805, 0]
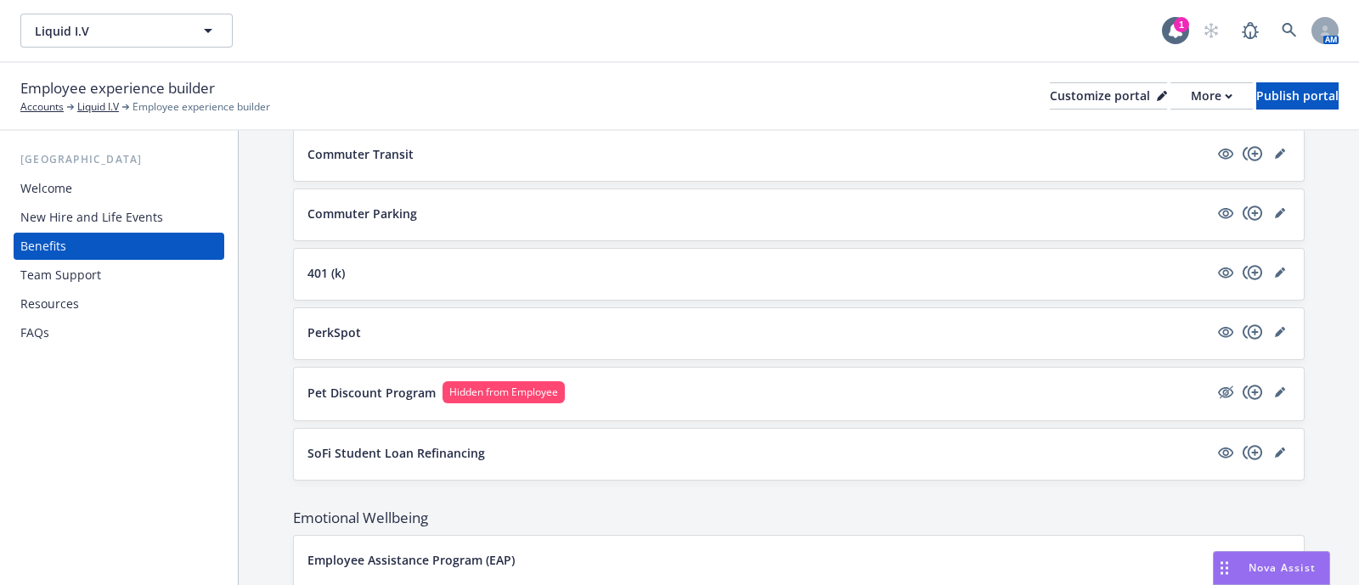
click at [421, 269] on button "401 (k)" at bounding box center [758, 273] width 901 height 18
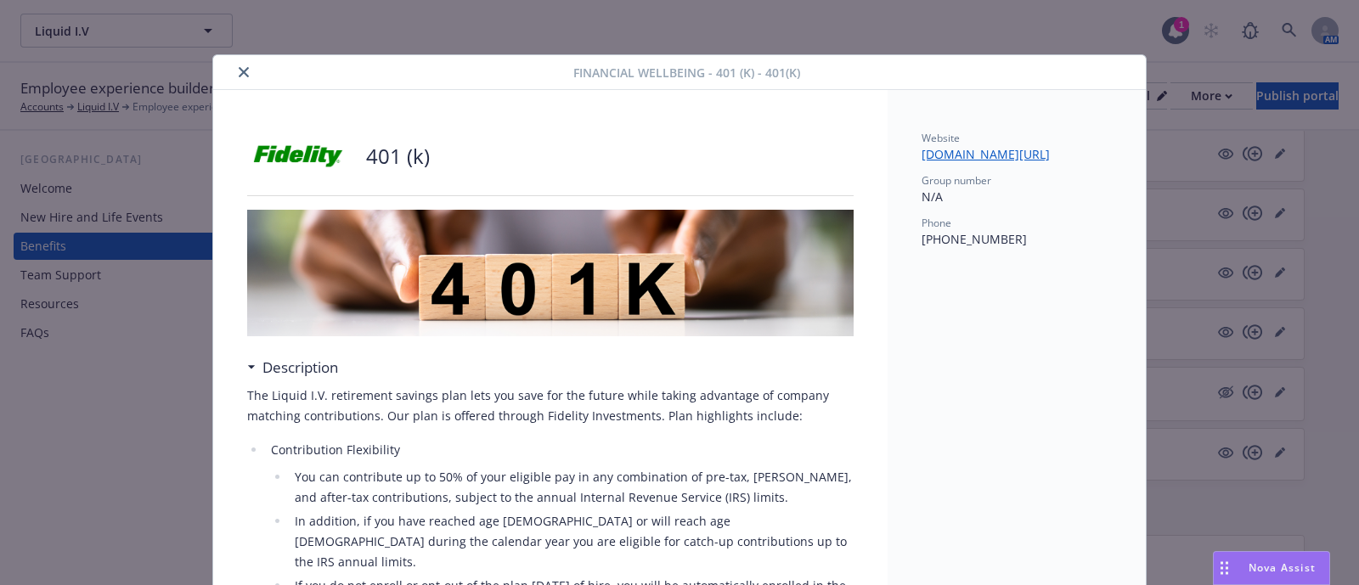
drag, startPoint x: 238, startPoint y: 74, endPoint x: 374, endPoint y: 184, distance: 174.6
click at [239, 74] on icon "close" at bounding box center [244, 72] width 10 height 10
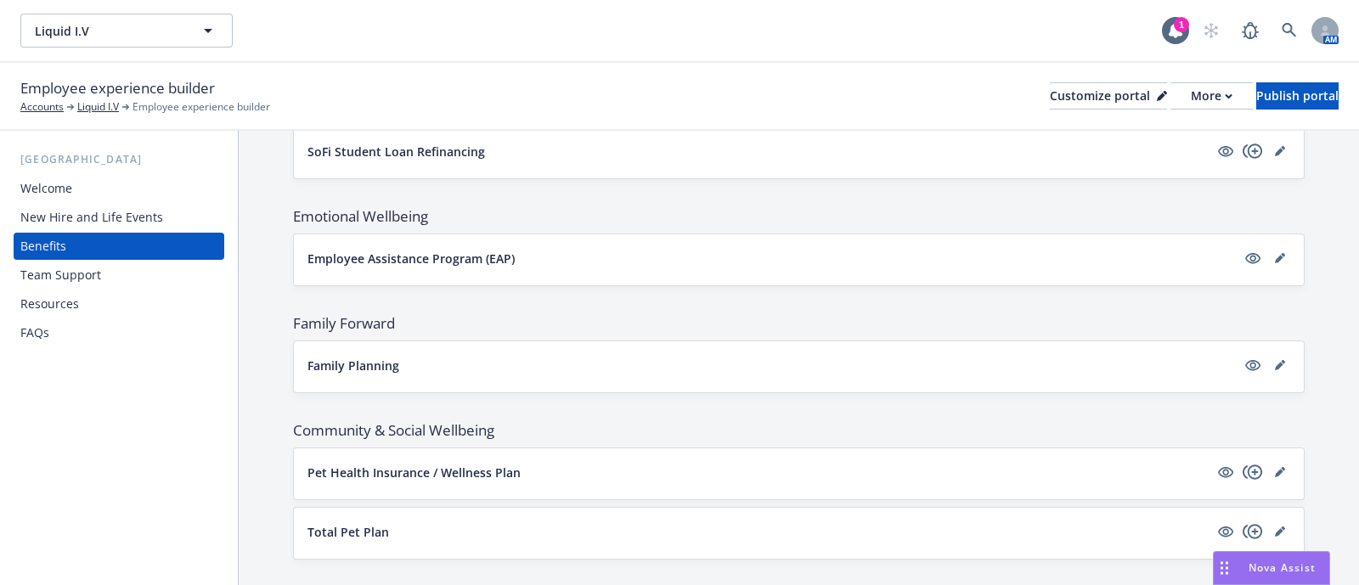
scroll to position [2124, 0]
